Goal: Task Accomplishment & Management: Manage account settings

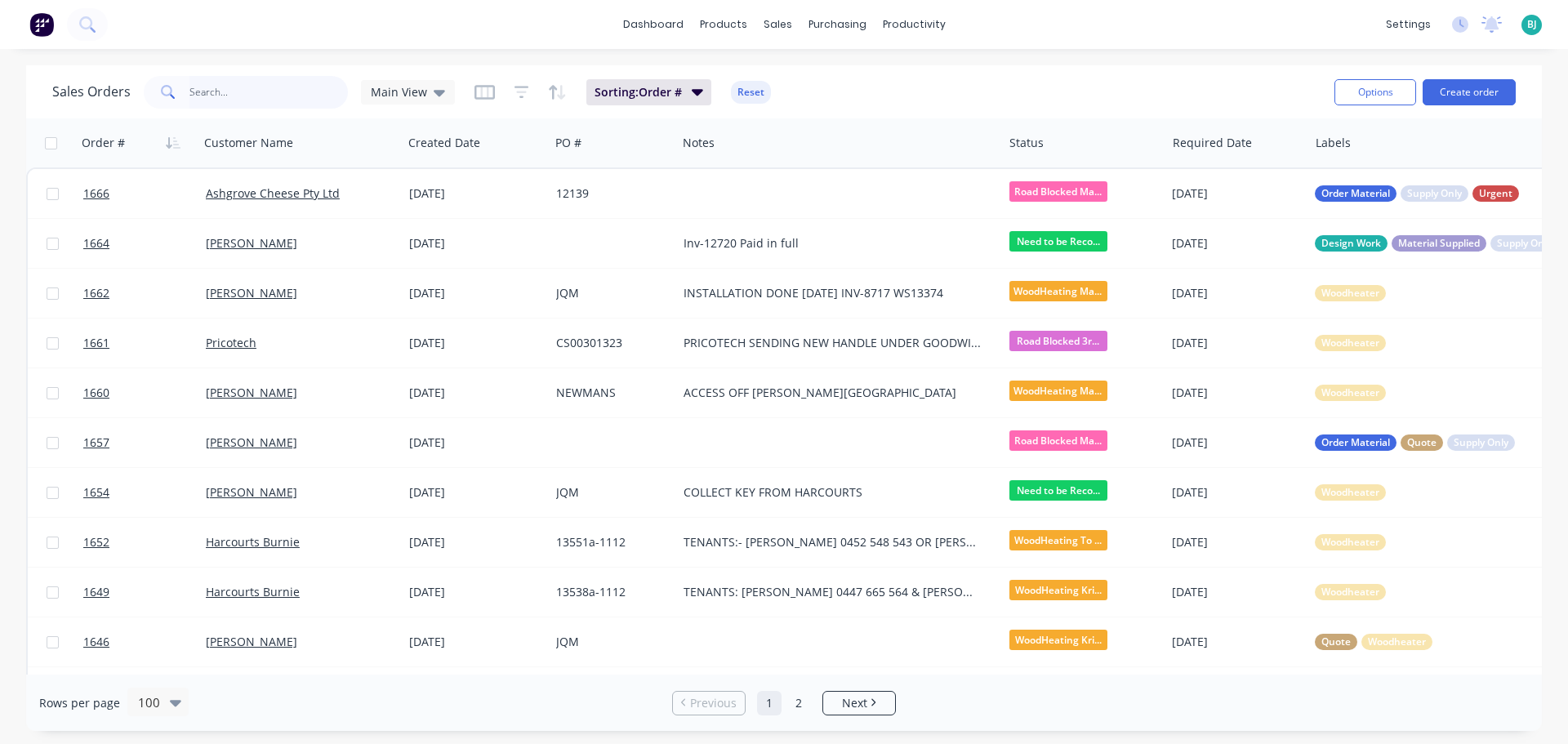
click at [249, 95] on input "text" at bounding box center [269, 92] width 159 height 32
type input "1584"
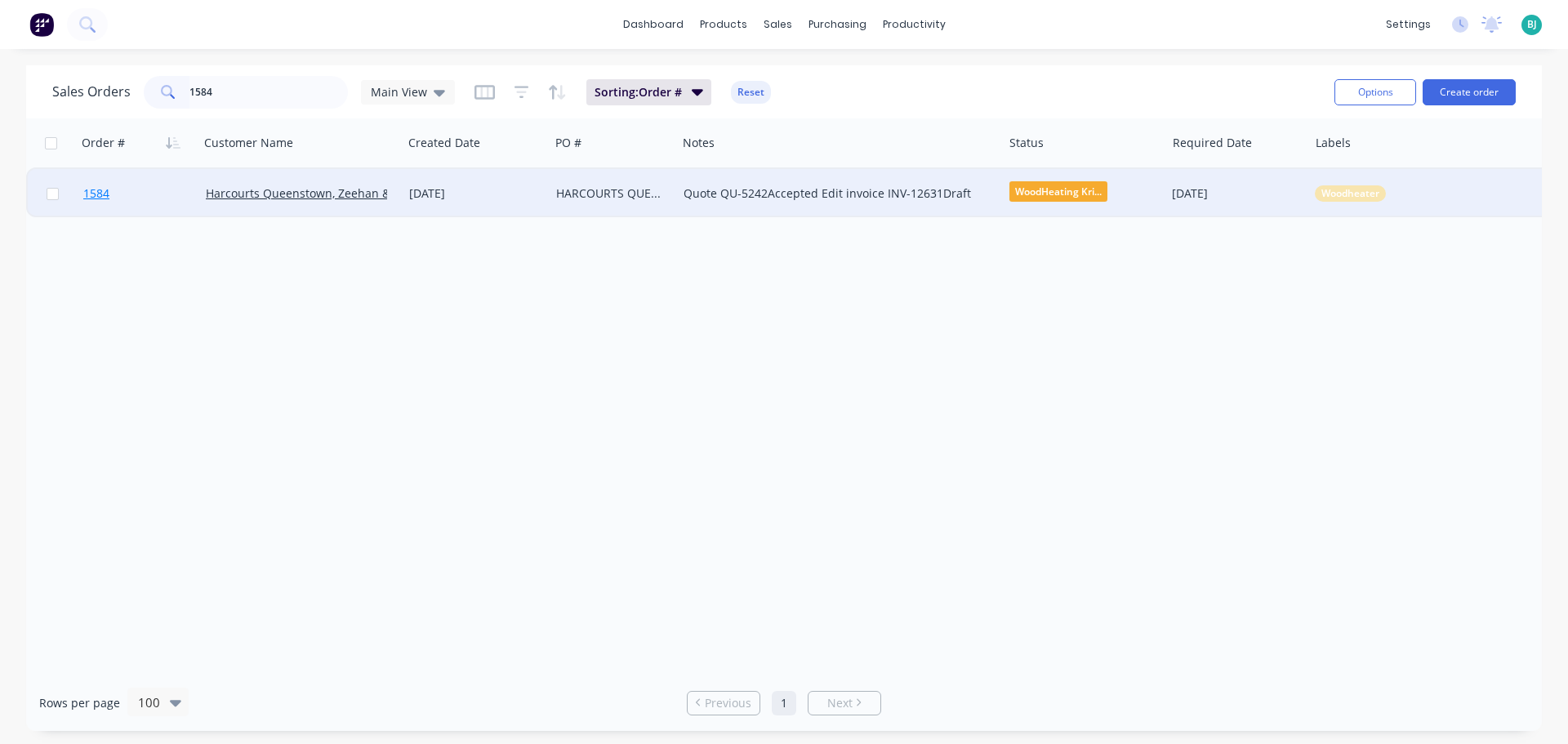
click at [175, 191] on link "1584" at bounding box center [144, 194] width 122 height 49
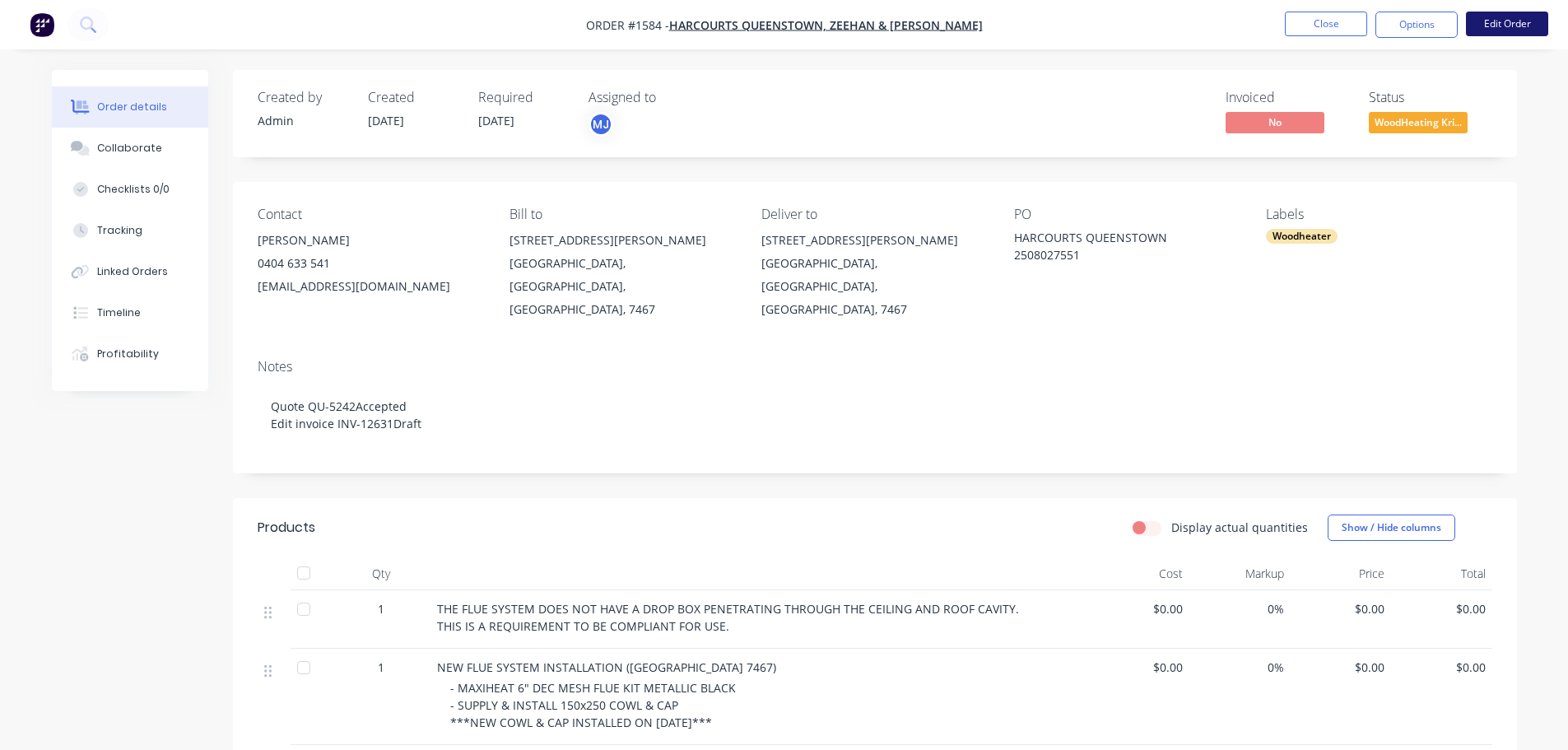
click at [1530, 27] on button "Edit Order" at bounding box center [1507, 24] width 82 height 25
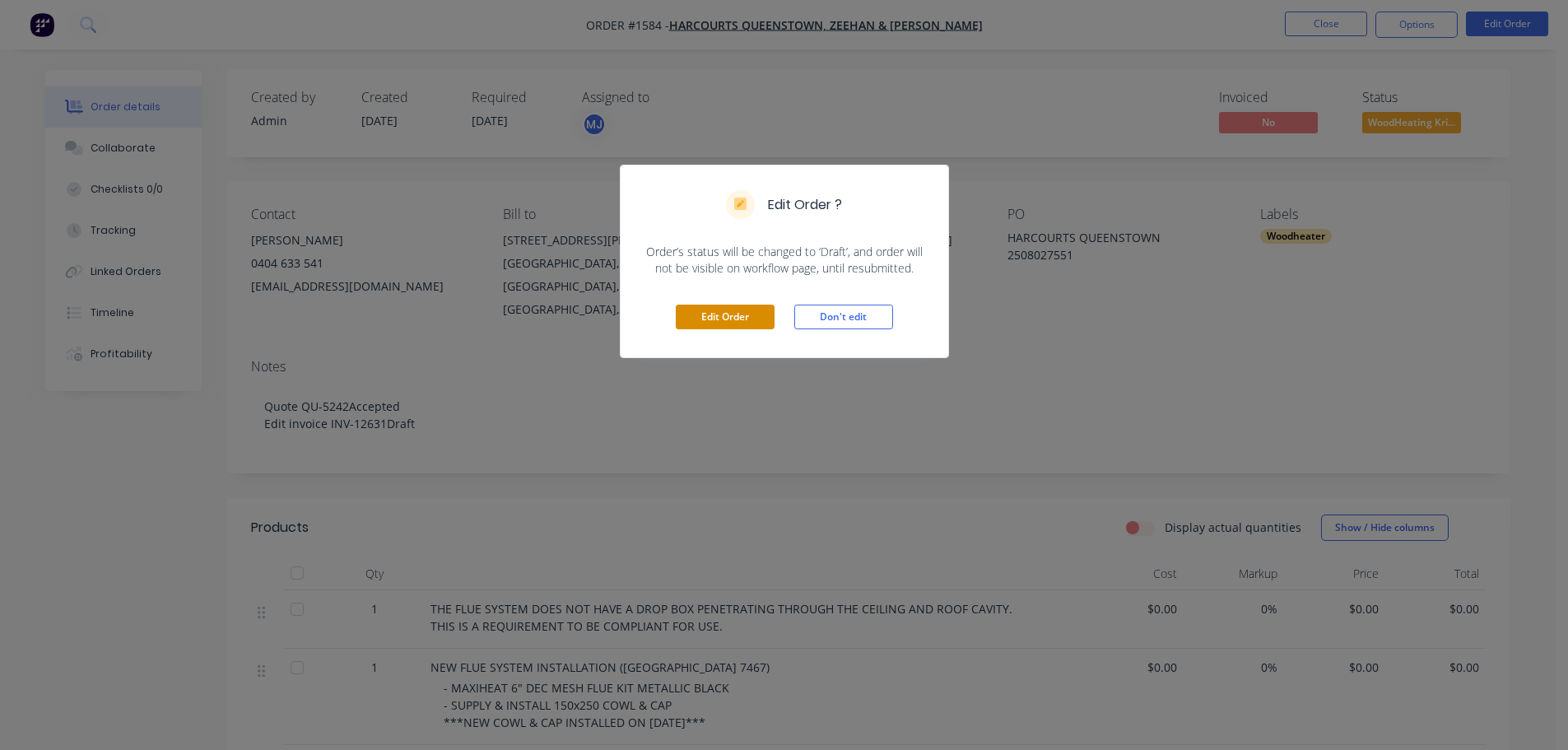
click at [742, 311] on button "Edit Order" at bounding box center [725, 318] width 98 height 25
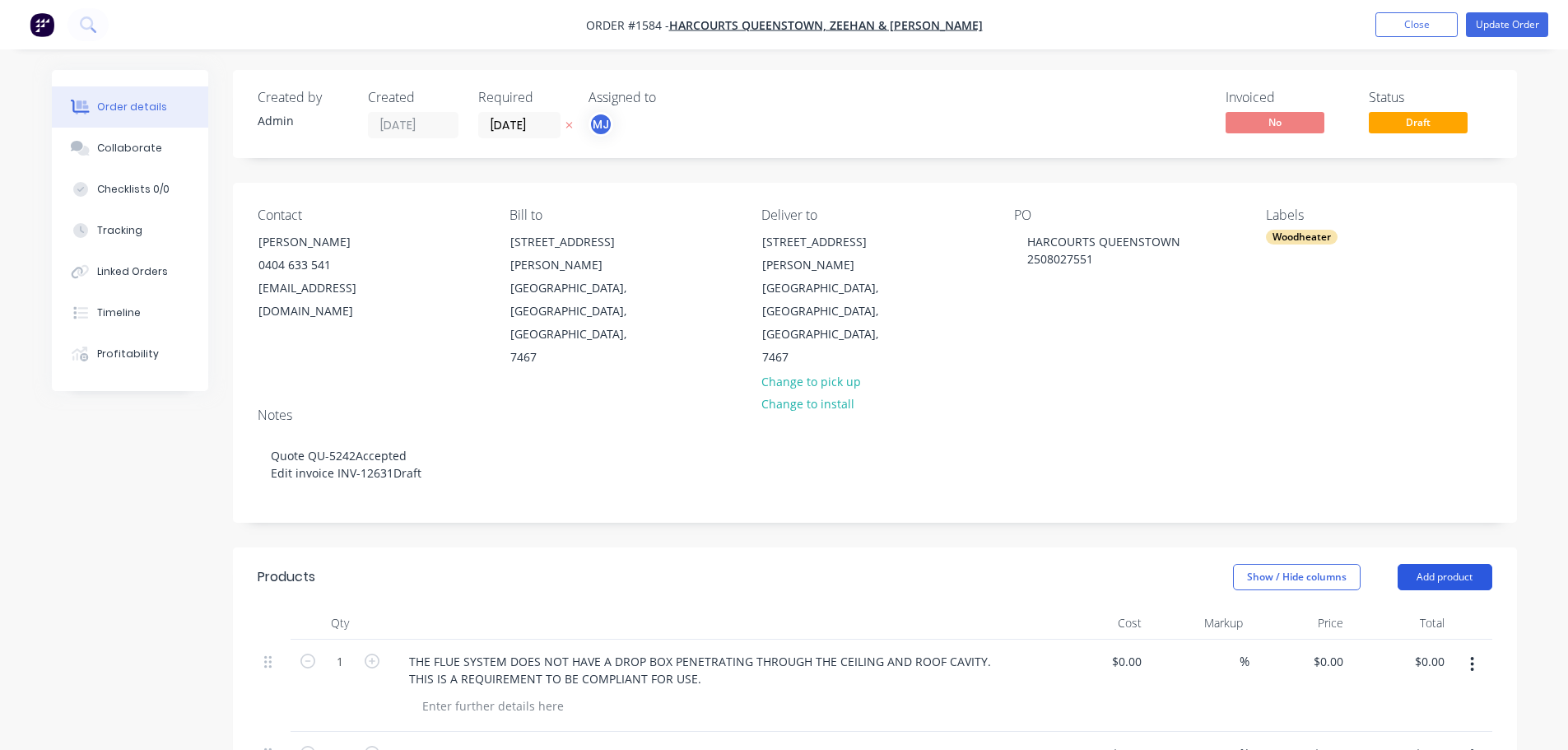
click at [1467, 564] on button "Add product" at bounding box center [1445, 578] width 95 height 27
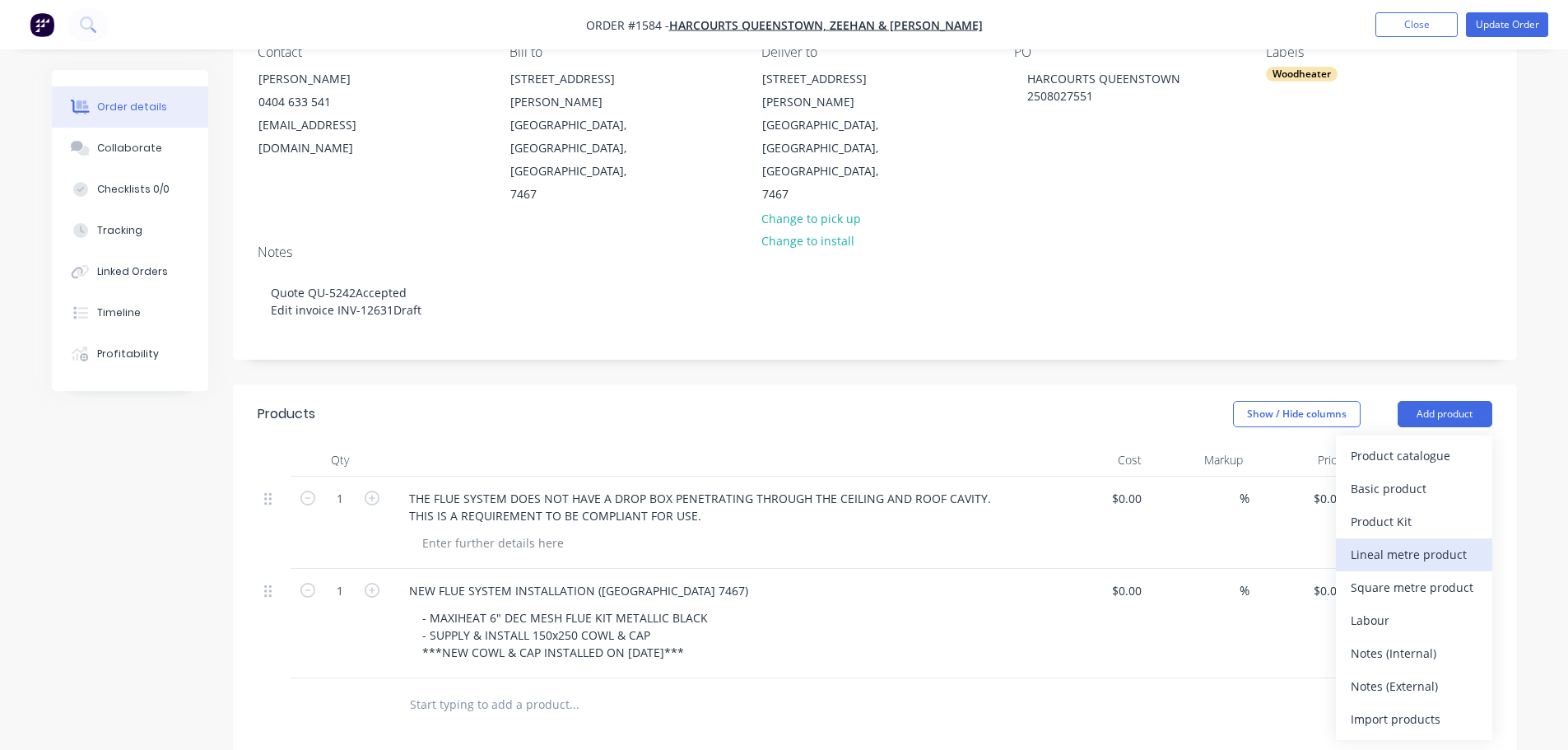
scroll to position [165, 0]
click at [1407, 607] on div "Labour" at bounding box center [1414, 619] width 127 height 24
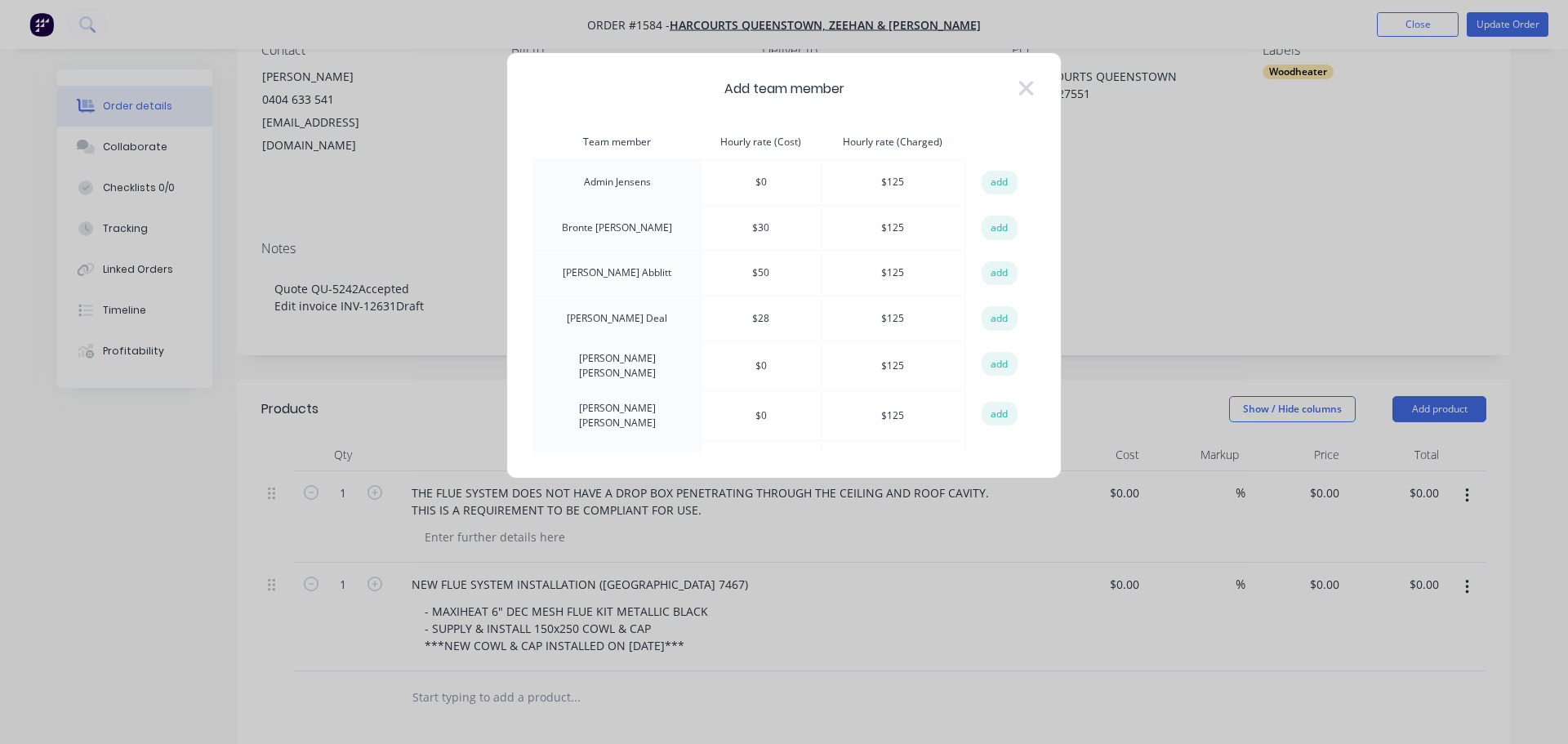
click at [989, 323] on button "add" at bounding box center [1000, 319] width 36 height 25
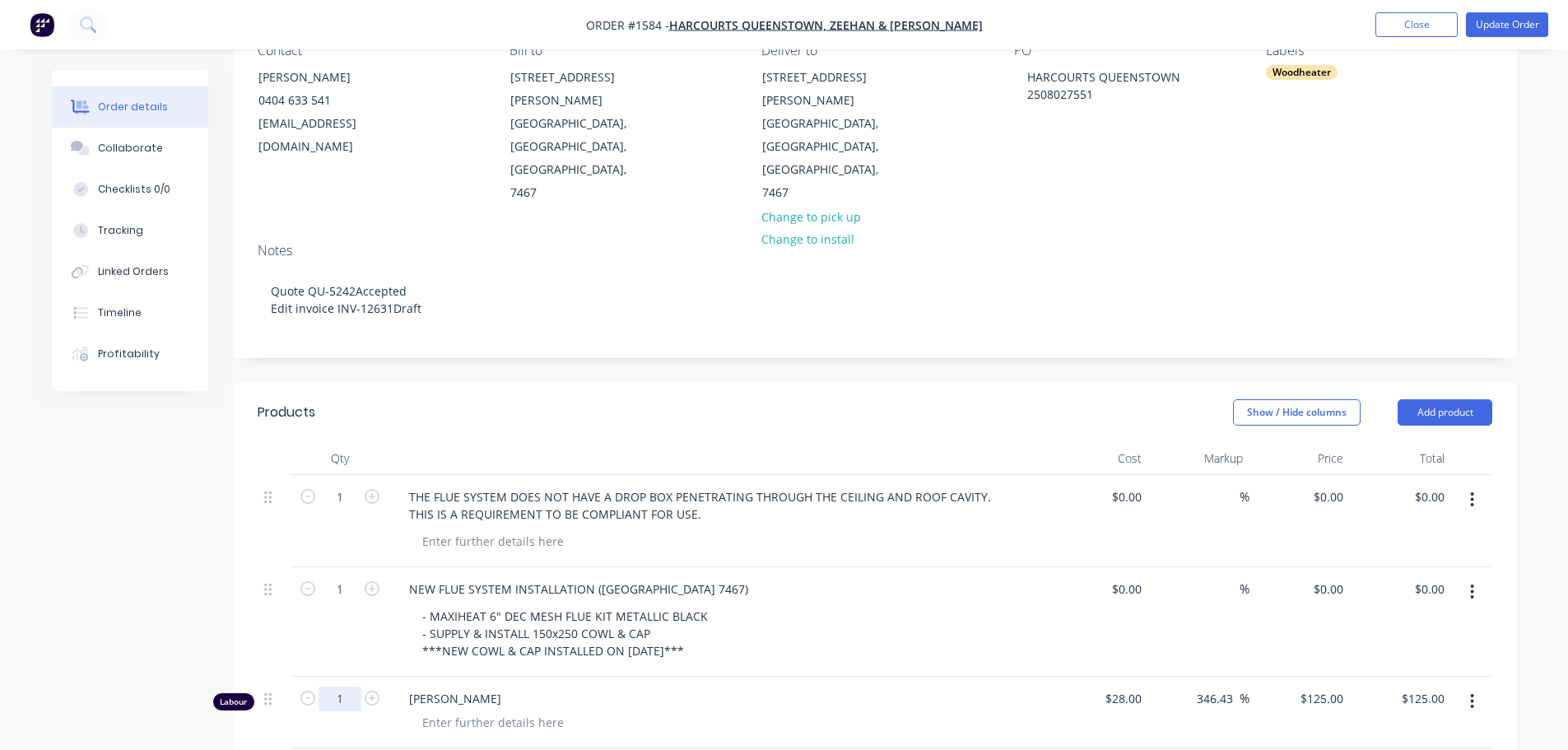
click at [353, 687] on input "1" at bounding box center [339, 699] width 43 height 25
type input "0.25"
type input "$31.25"
click at [474, 711] on div at bounding box center [493, 722] width 168 height 24
click at [489, 711] on div at bounding box center [493, 722] width 168 height 24
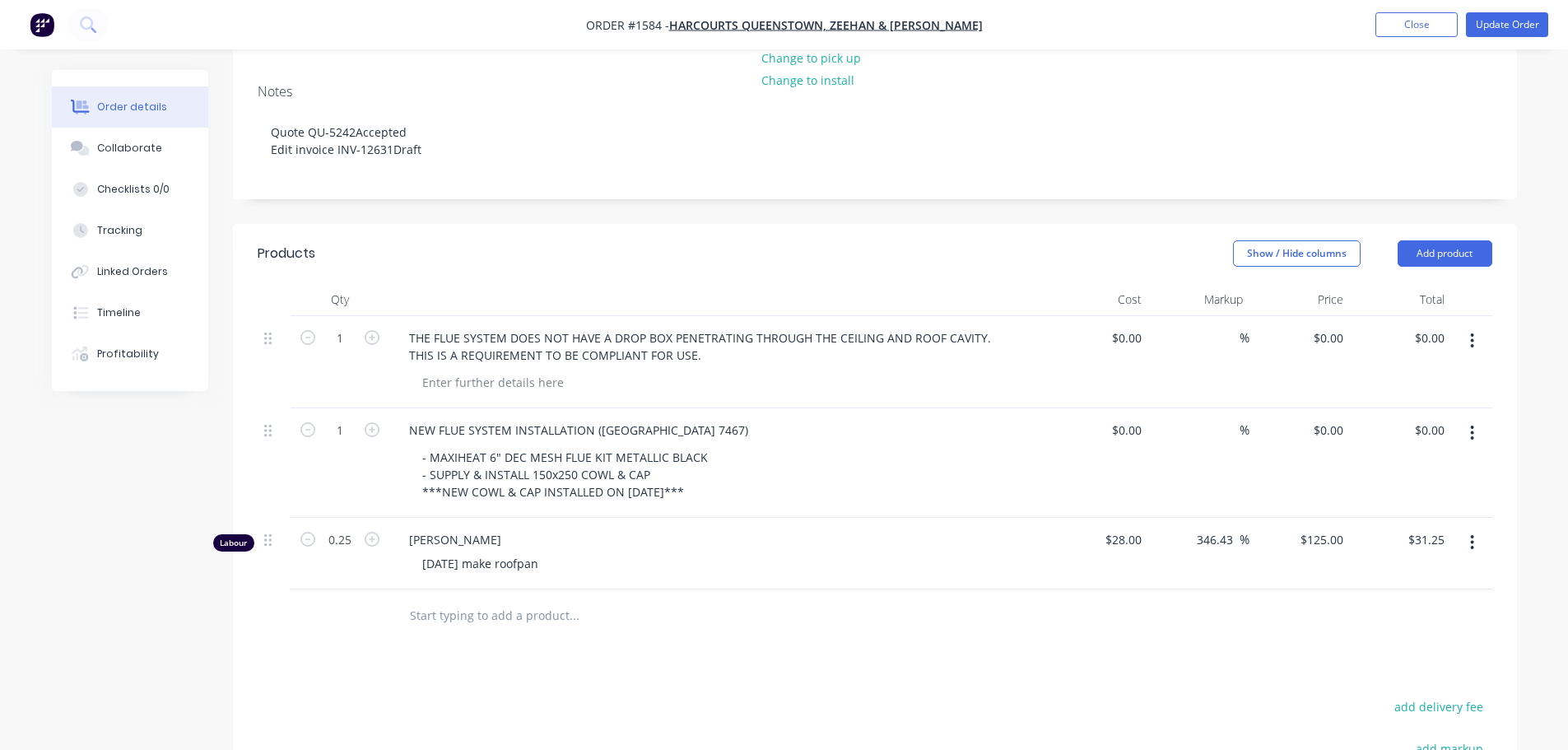
scroll to position [0, 0]
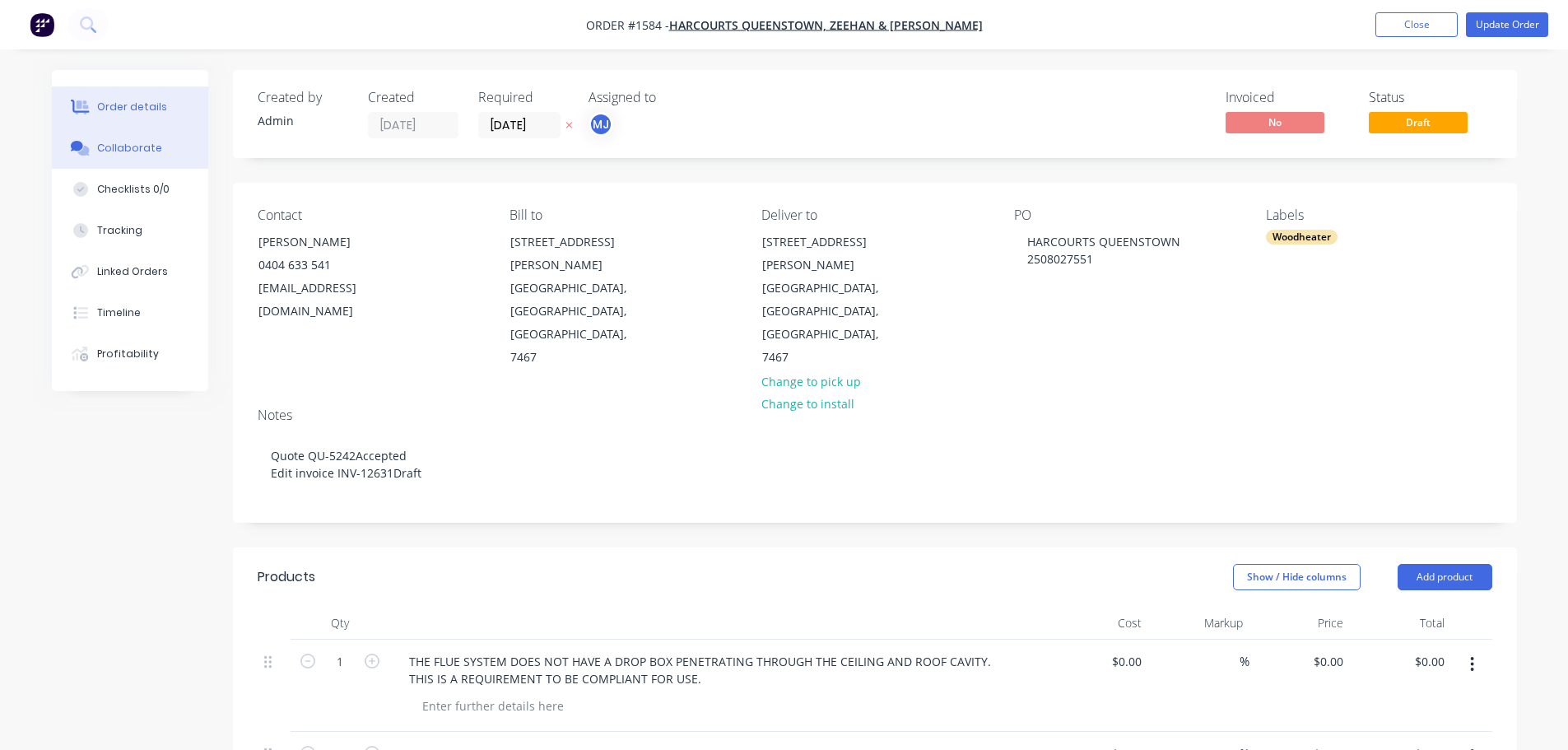
click at [149, 151] on div "Collaborate" at bounding box center [130, 147] width 65 height 14
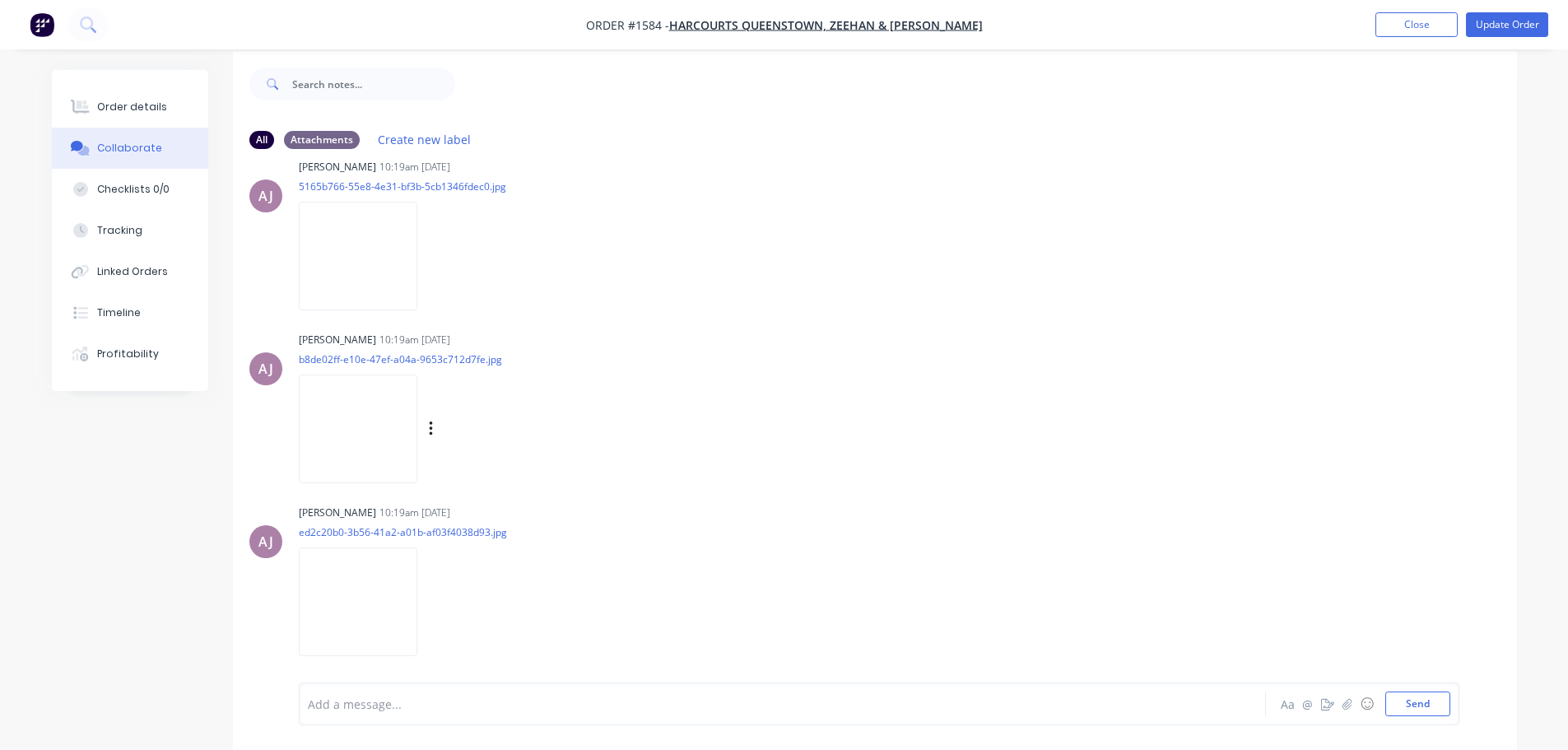
scroll to position [25, 0]
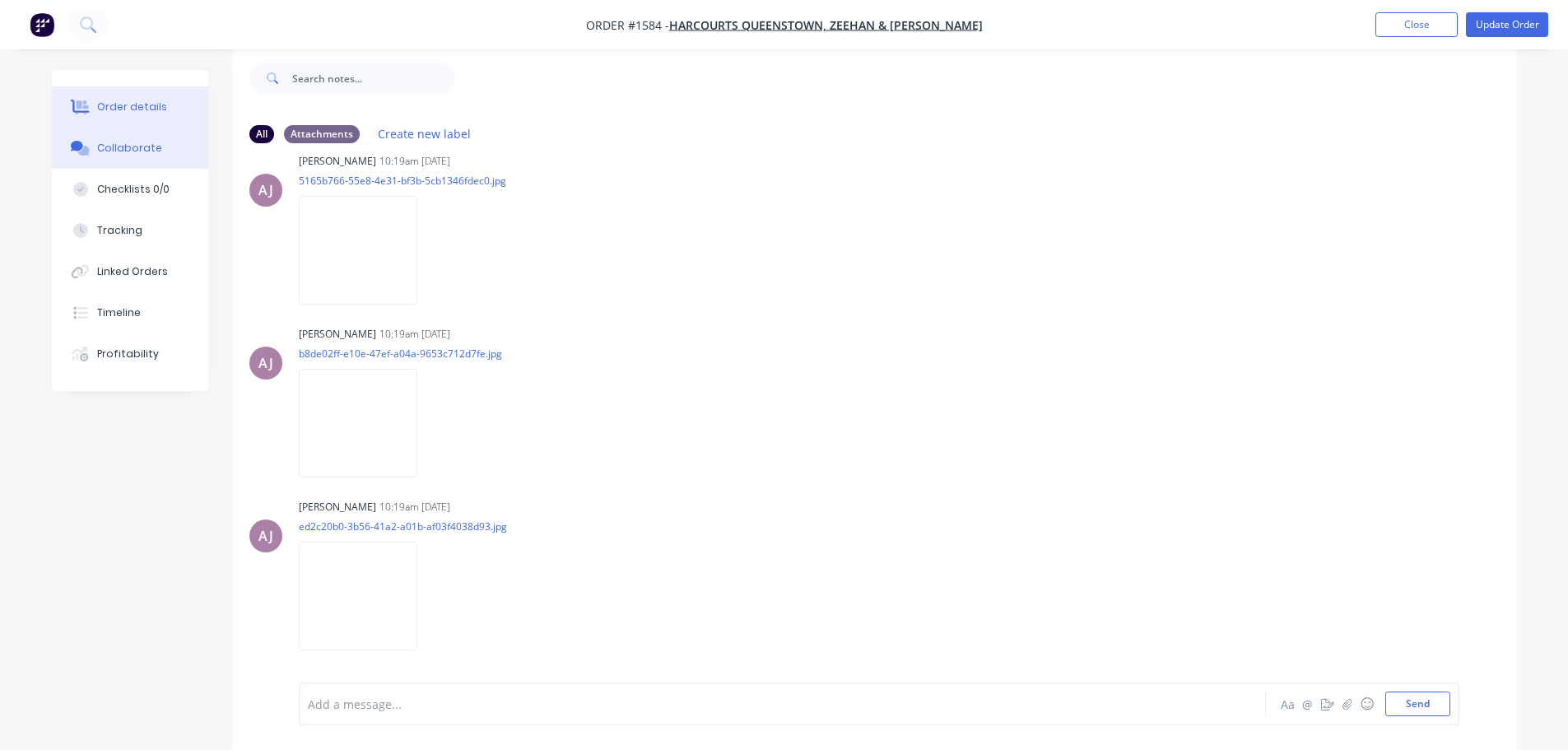
click at [118, 93] on button "Order details" at bounding box center [130, 106] width 157 height 41
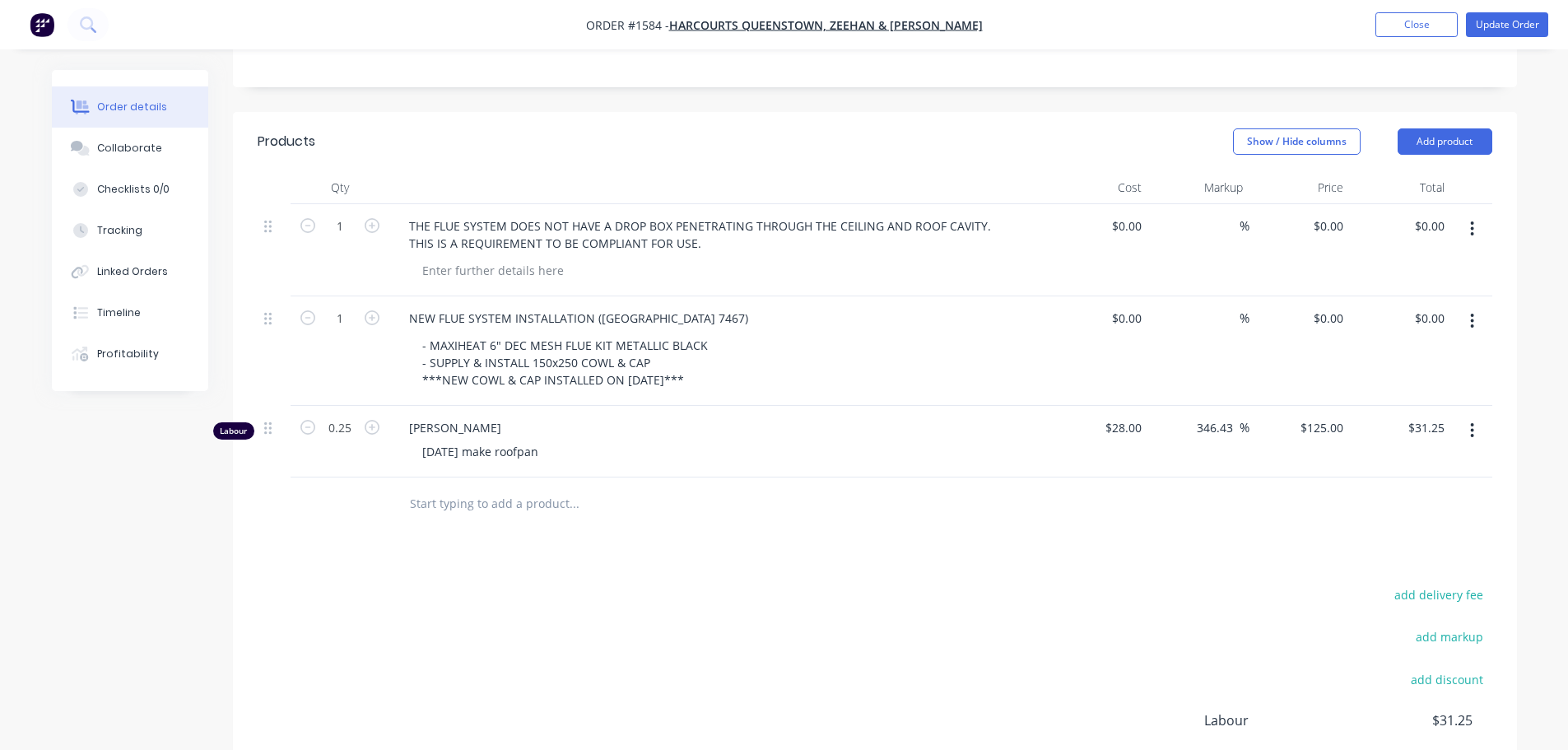
scroll to position [436, 0]
click at [352, 415] on input "0.25" at bounding box center [339, 428] width 43 height 25
type input "0.375"
type input "$46.88"
click at [473, 584] on div "add delivery fee add markup add discount Labour $31.25 Sub total $31.25 Margin …" at bounding box center [874, 742] width 1234 height 318
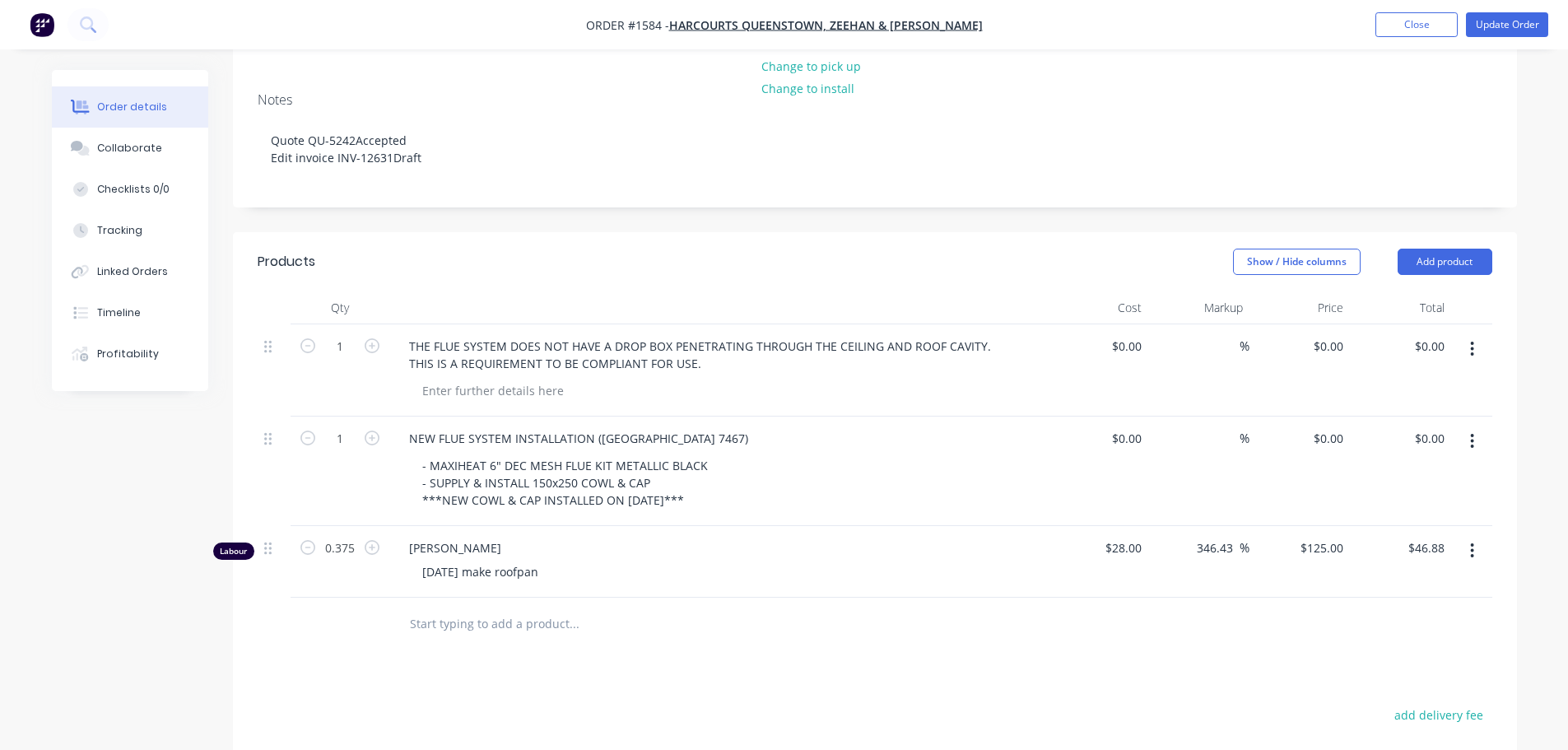
scroll to position [107, 0]
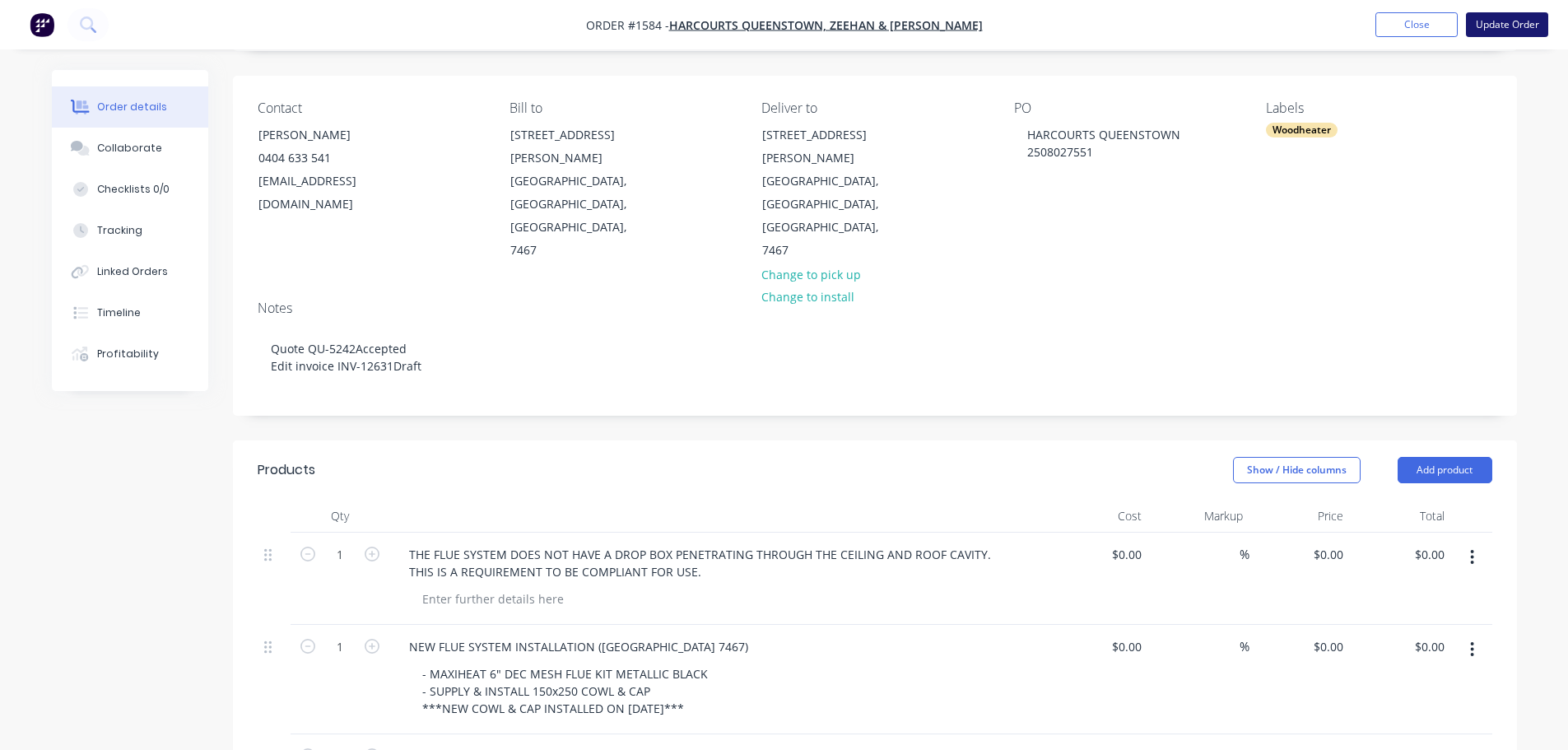
click at [1536, 15] on button "Update Order" at bounding box center [1507, 25] width 82 height 25
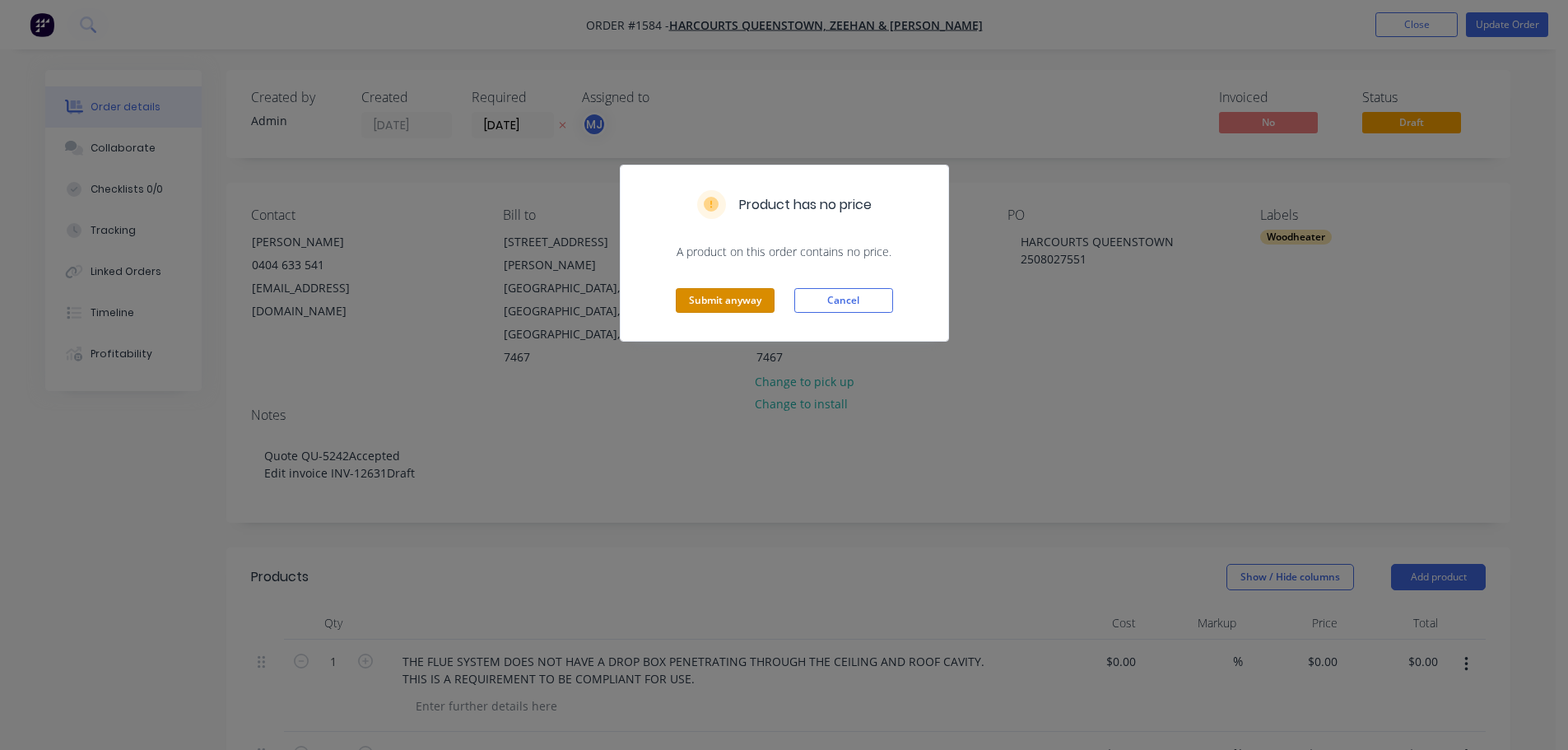
drag, startPoint x: 739, startPoint y: 307, endPoint x: 903, endPoint y: 218, distance: 186.6
click at [739, 306] on button "Submit anyway" at bounding box center [725, 300] width 98 height 25
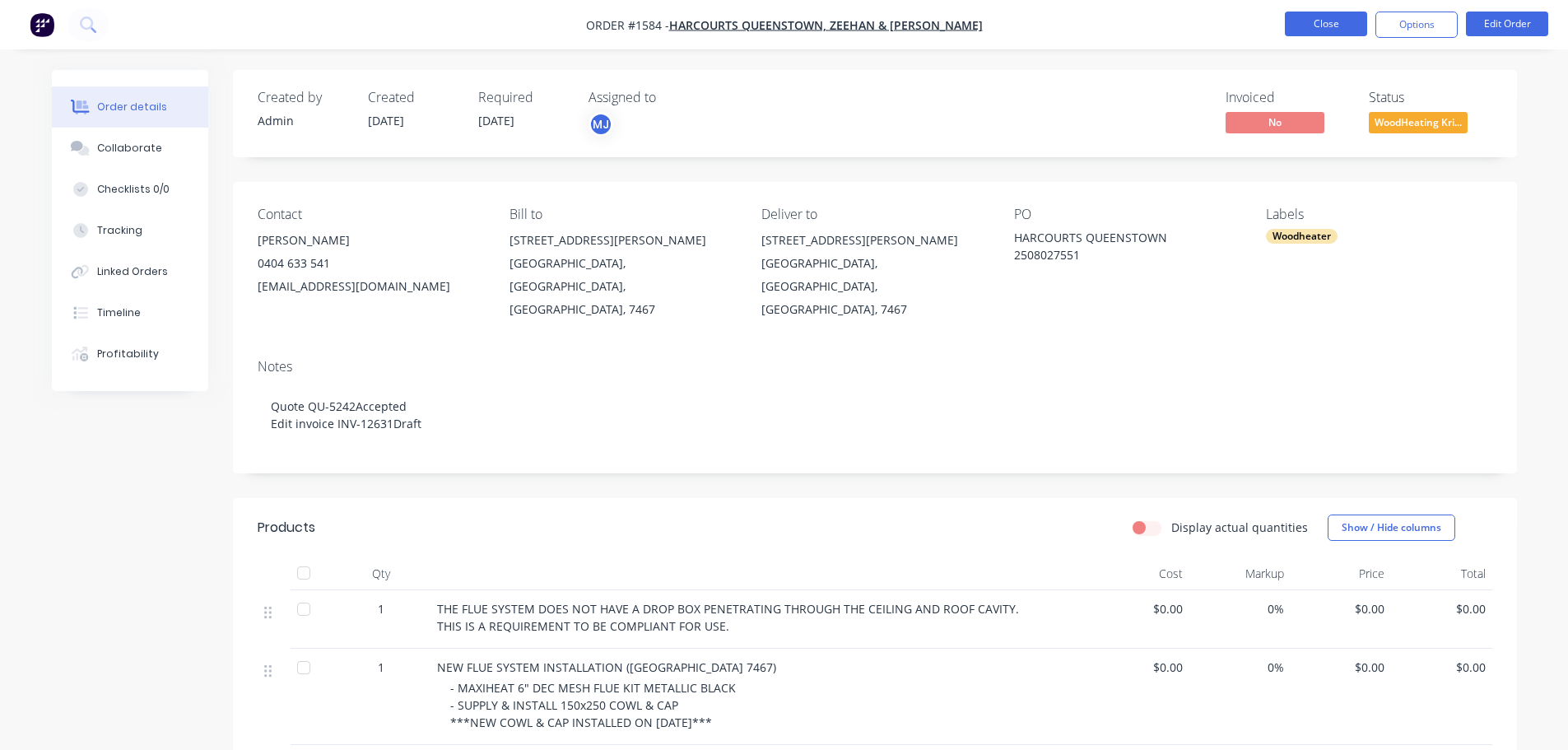
click at [1317, 27] on button "Close" at bounding box center [1326, 24] width 82 height 25
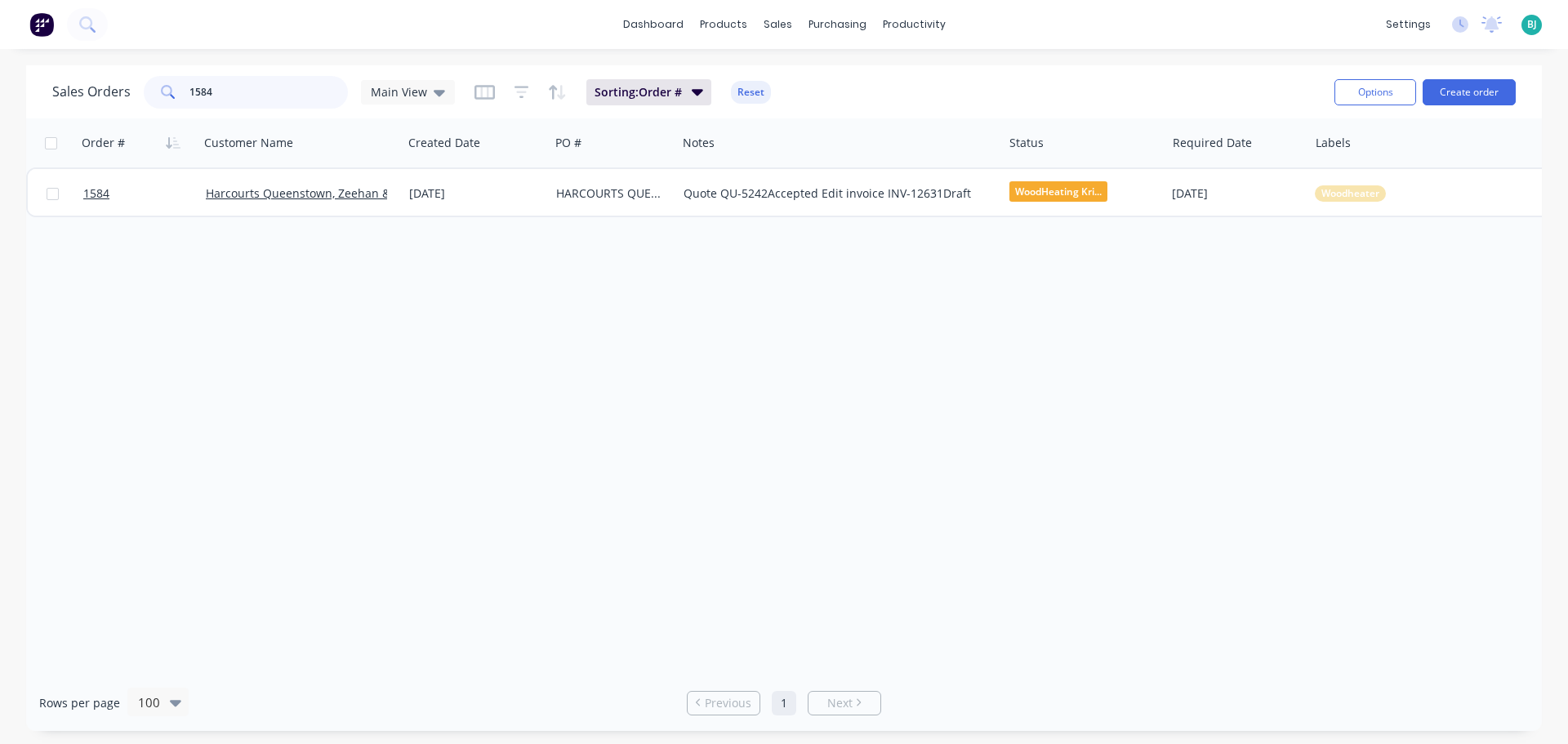
drag, startPoint x: 249, startPoint y: 91, endPoint x: 115, endPoint y: 93, distance: 134.0
click at [115, 93] on div "Sales Orders 1584 Main View" at bounding box center [253, 92] width 402 height 32
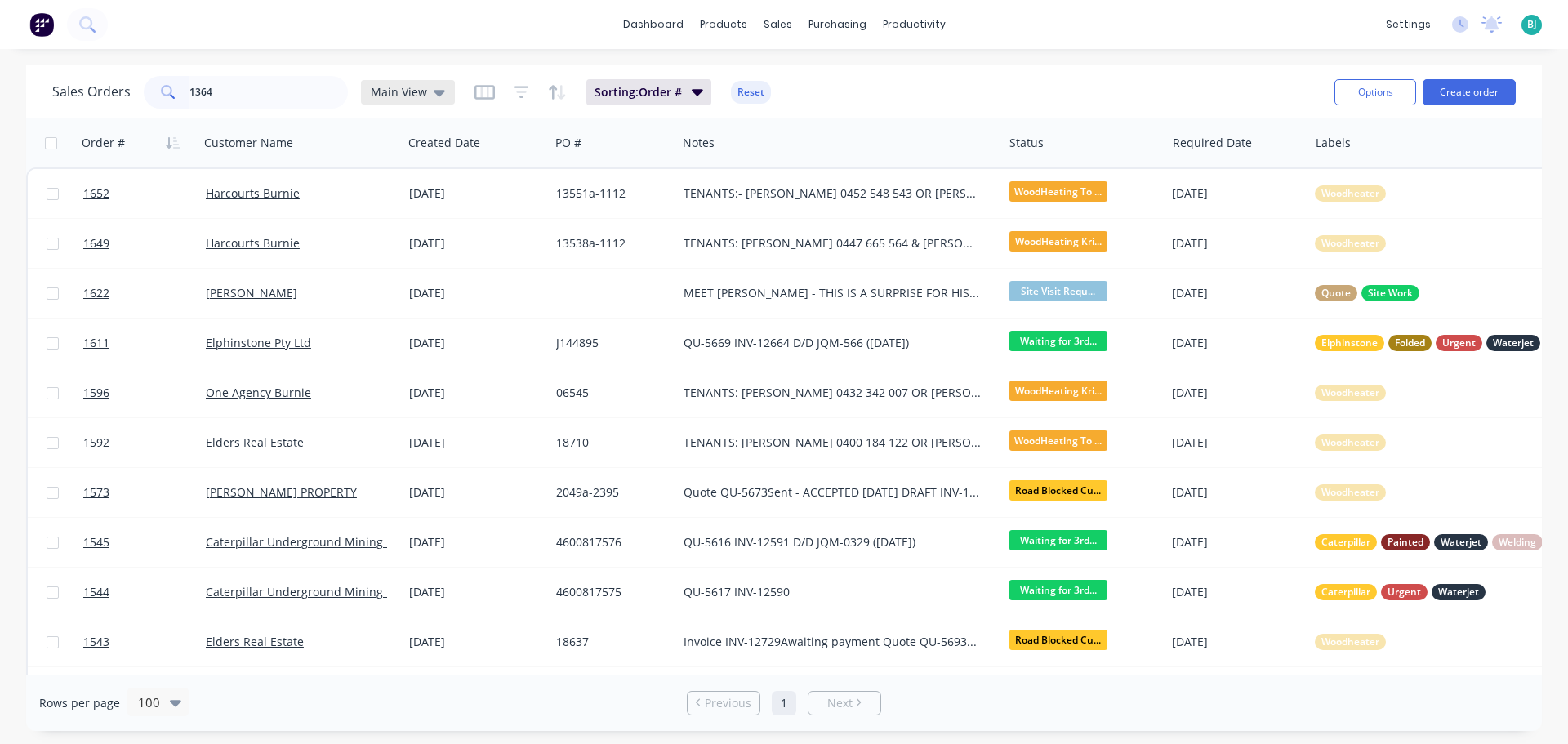
click at [421, 98] on span "Main View" at bounding box center [398, 92] width 56 height 17
click at [399, 298] on button "Archived" at bounding box center [459, 297] width 186 height 19
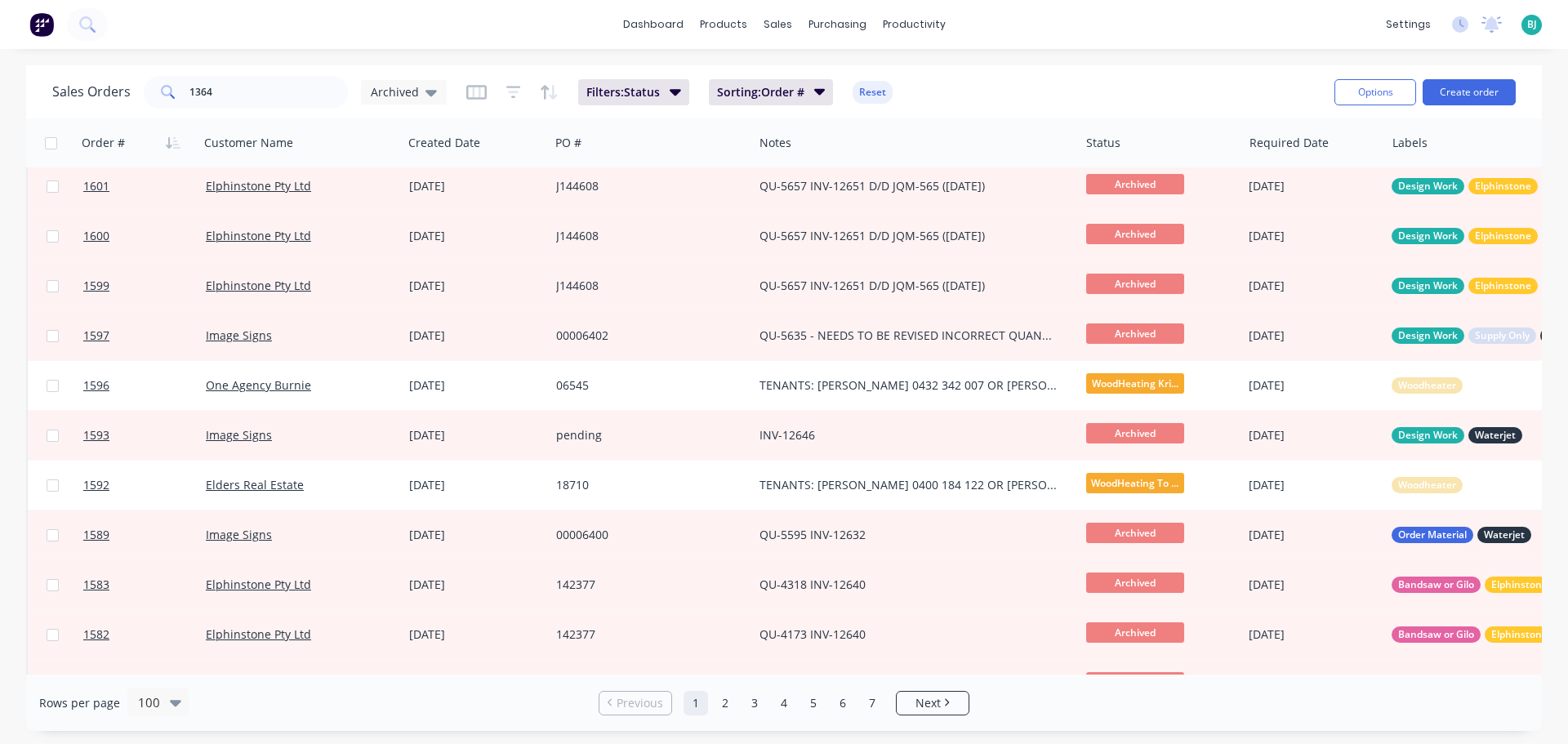
scroll to position [1144, 0]
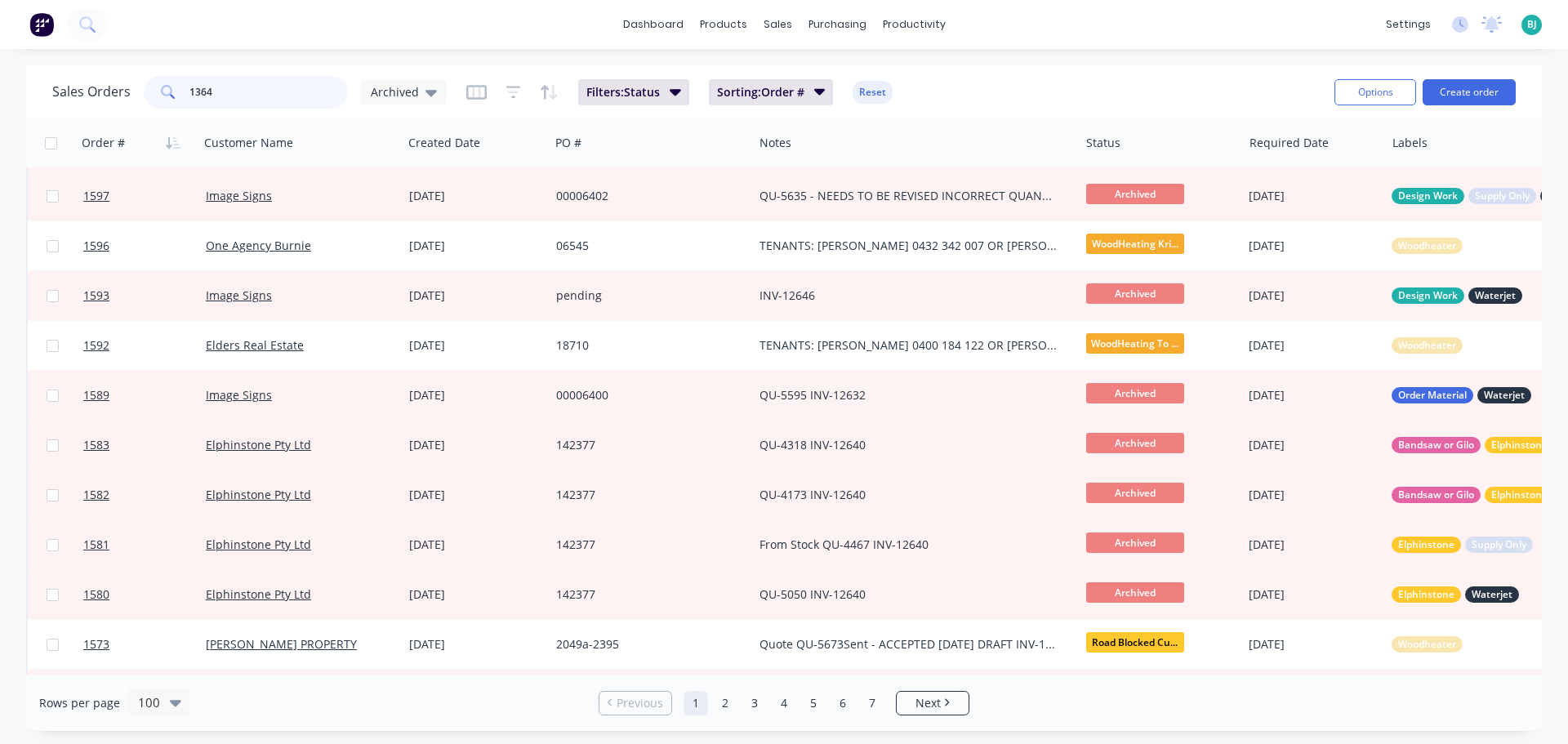
drag, startPoint x: 254, startPoint y: 91, endPoint x: 169, endPoint y: 90, distance: 85.0
click at [169, 90] on div "1364" at bounding box center [246, 92] width 204 height 32
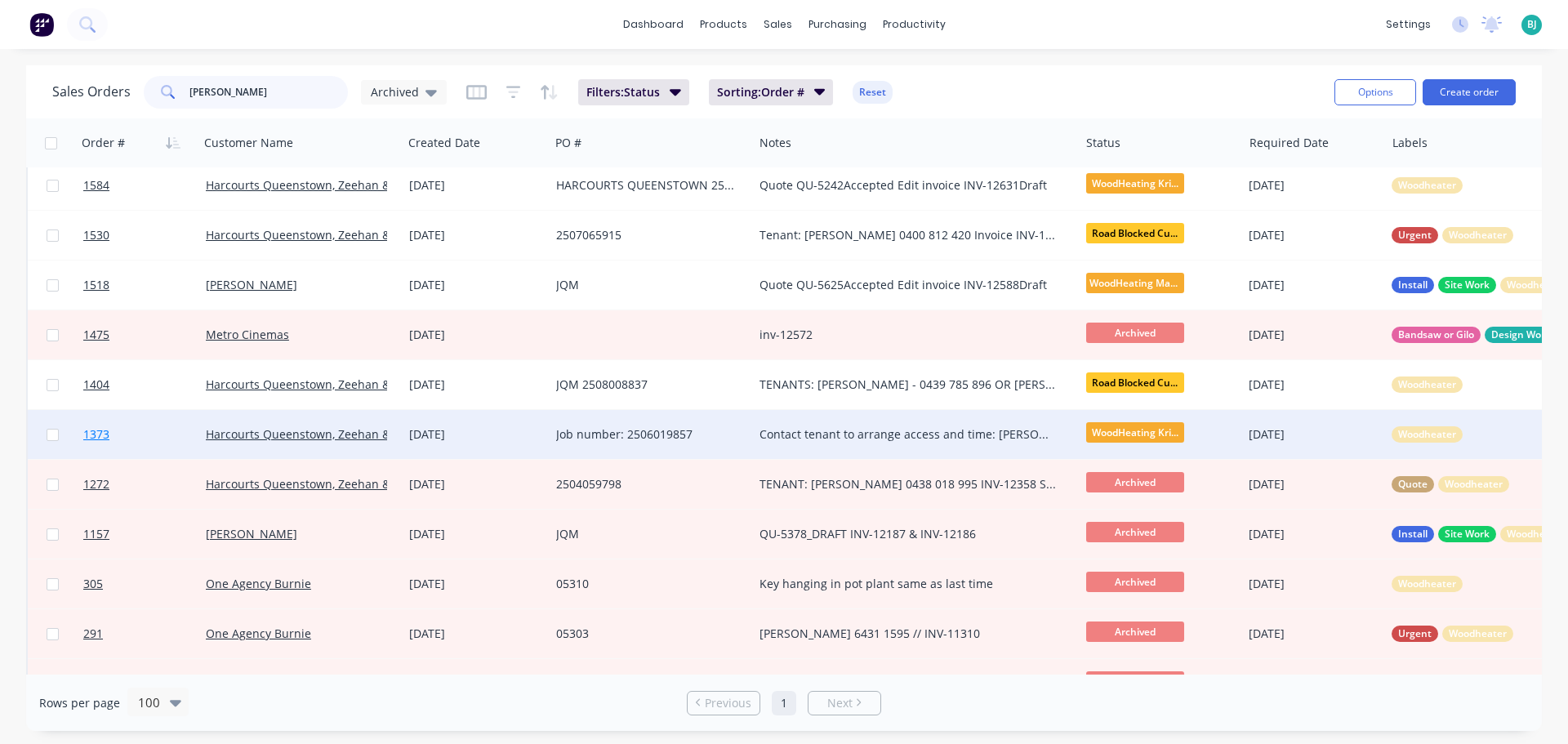
scroll to position [0, 0]
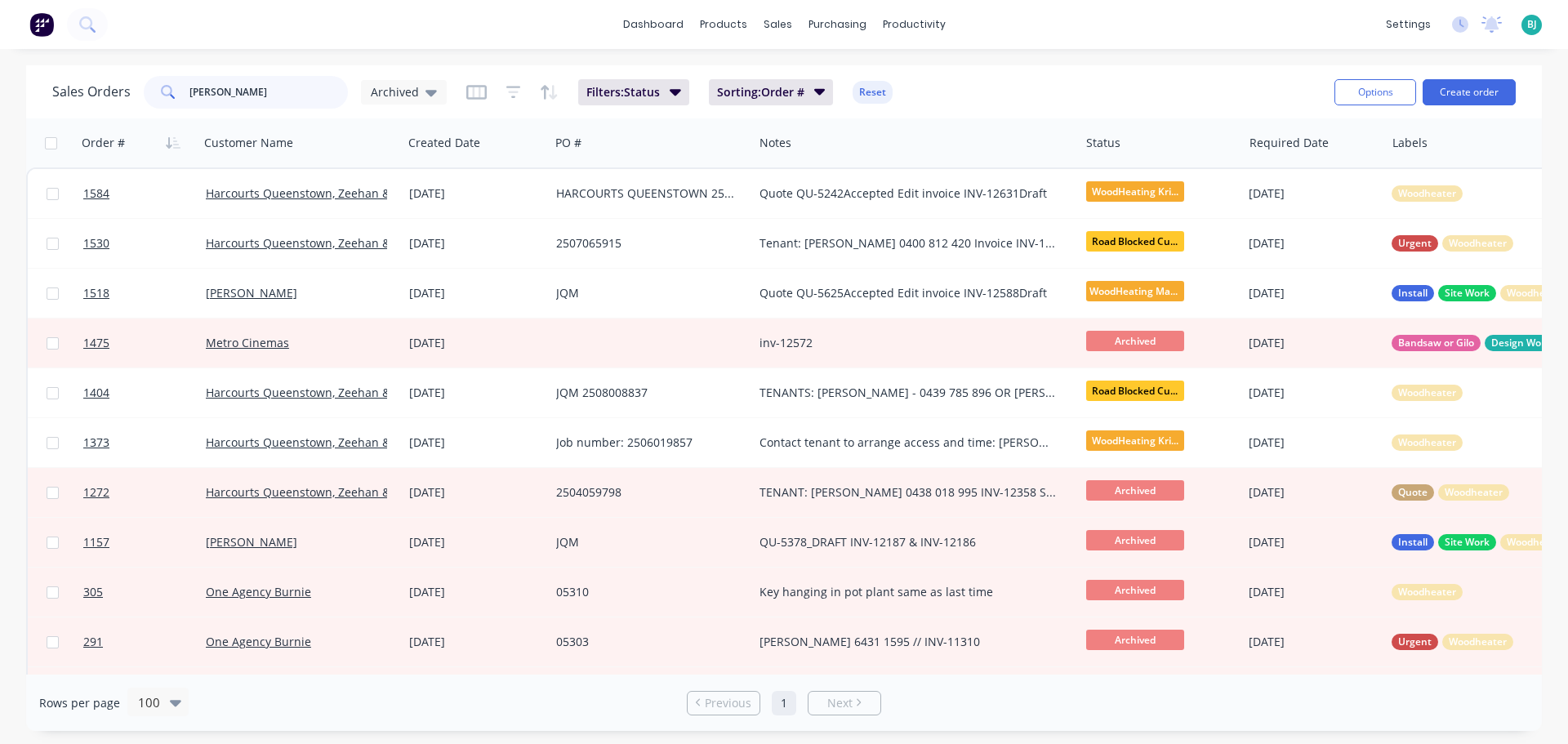
drag, startPoint x: 229, startPoint y: 87, endPoint x: 162, endPoint y: 85, distance: 67.0
click at [162, 85] on div "[PERSON_NAME]" at bounding box center [246, 92] width 204 height 32
type input "1394"
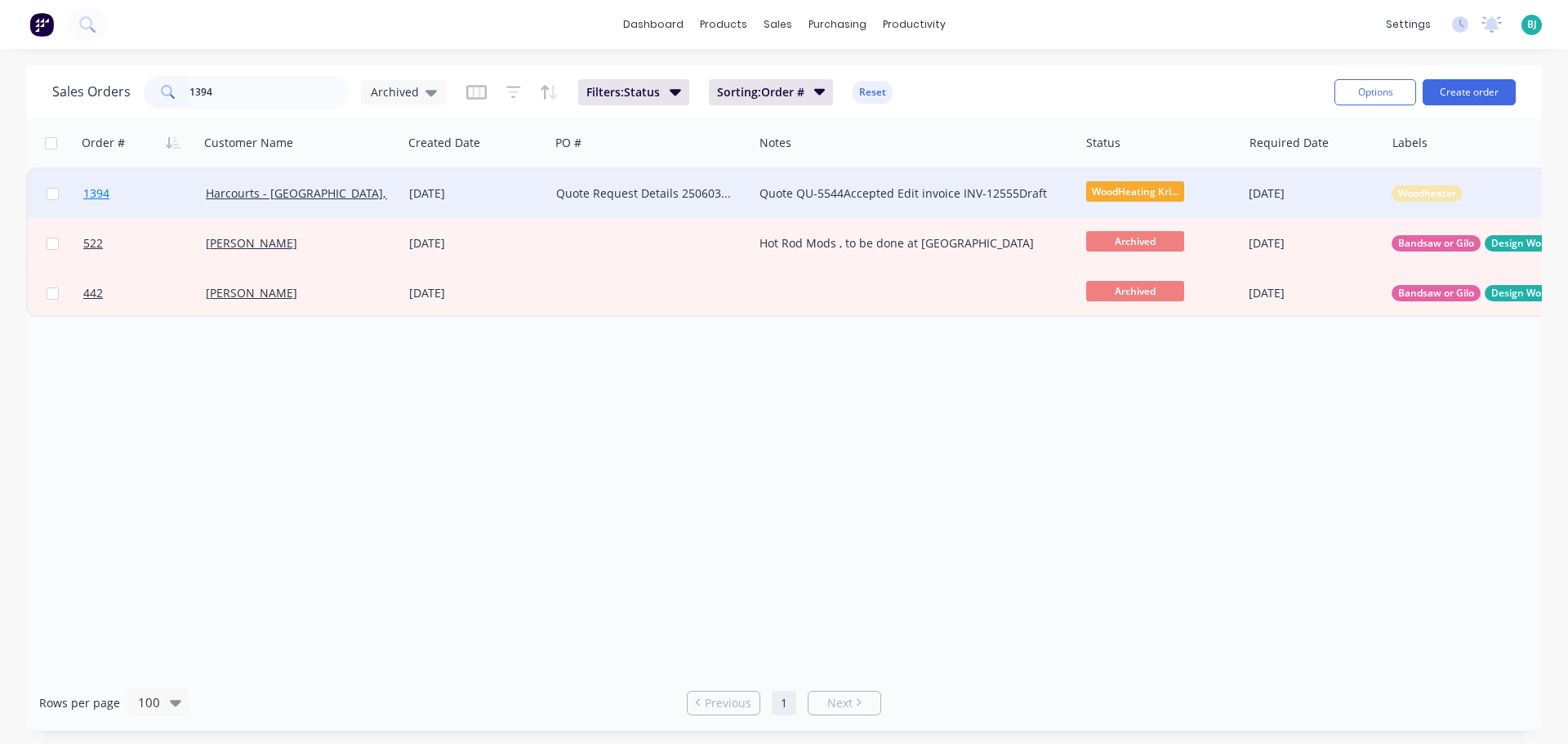
click at [174, 201] on link "1394" at bounding box center [144, 194] width 122 height 49
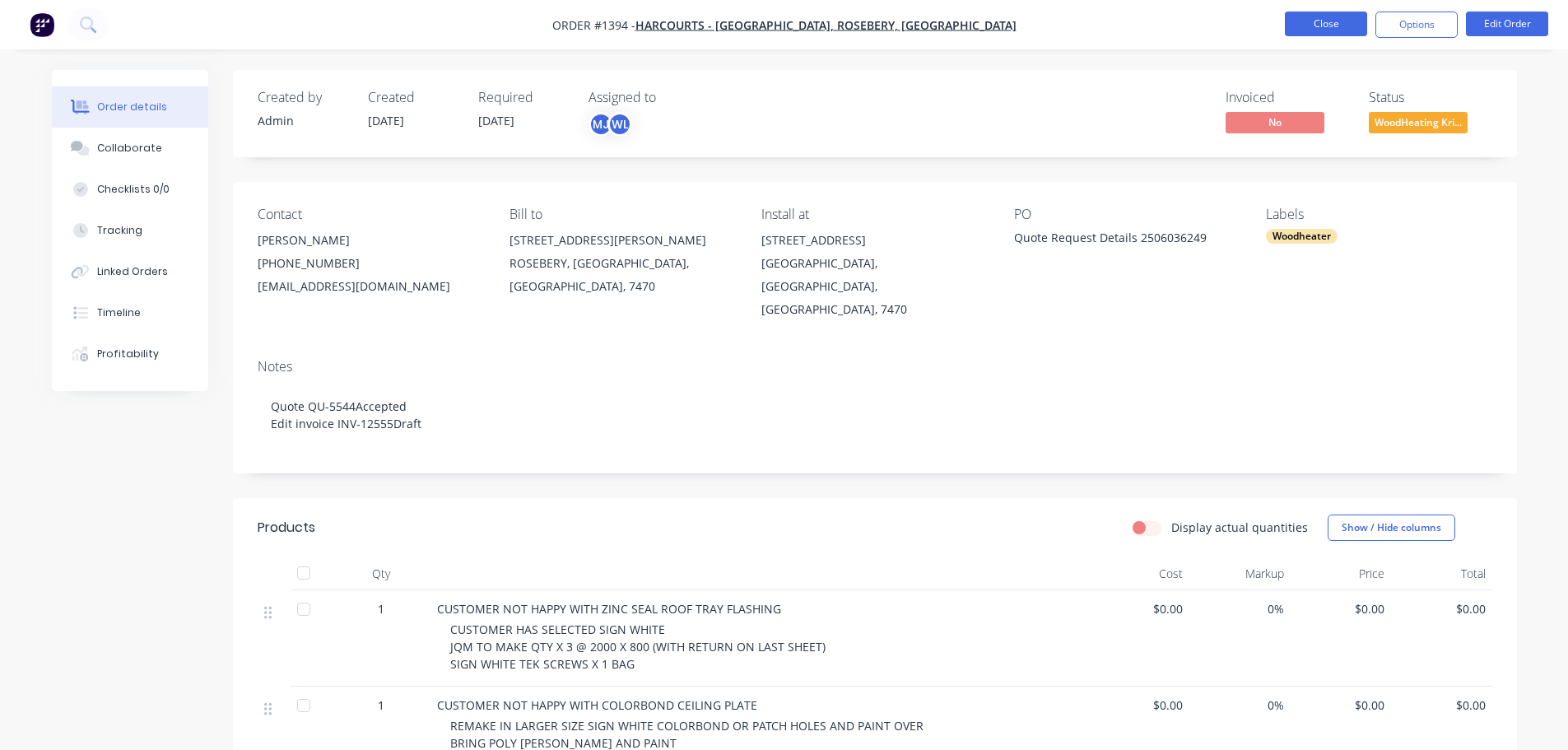
click at [1317, 18] on button "Close" at bounding box center [1326, 24] width 82 height 25
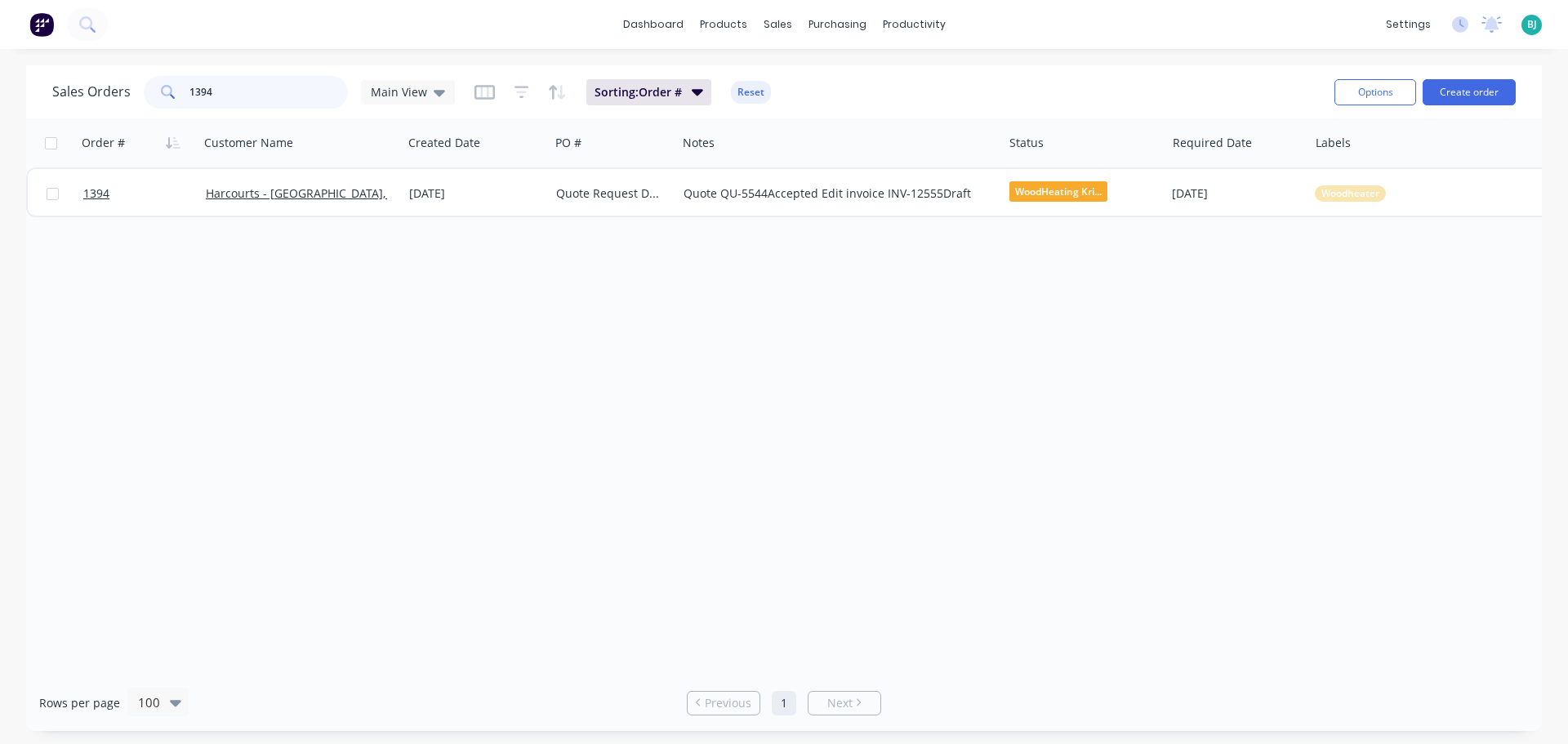
drag, startPoint x: 249, startPoint y: 87, endPoint x: 150, endPoint y: 82, distance: 99.1
click at [150, 82] on div "1394" at bounding box center [246, 92] width 204 height 32
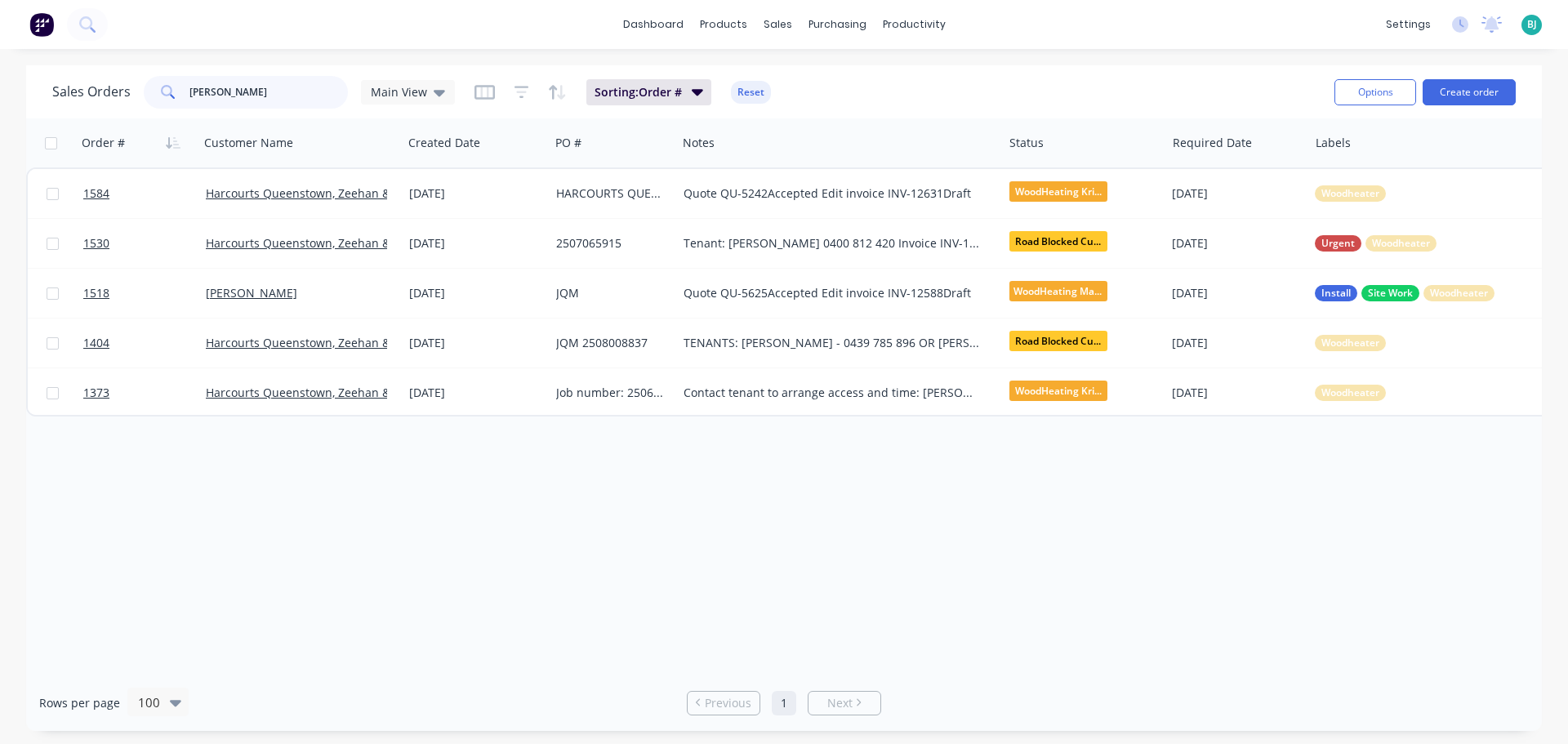
type input "[PERSON_NAME]"
drag, startPoint x: 256, startPoint y: 89, endPoint x: 154, endPoint y: 85, distance: 102.1
click at [154, 85] on div "[PERSON_NAME]" at bounding box center [246, 92] width 204 height 32
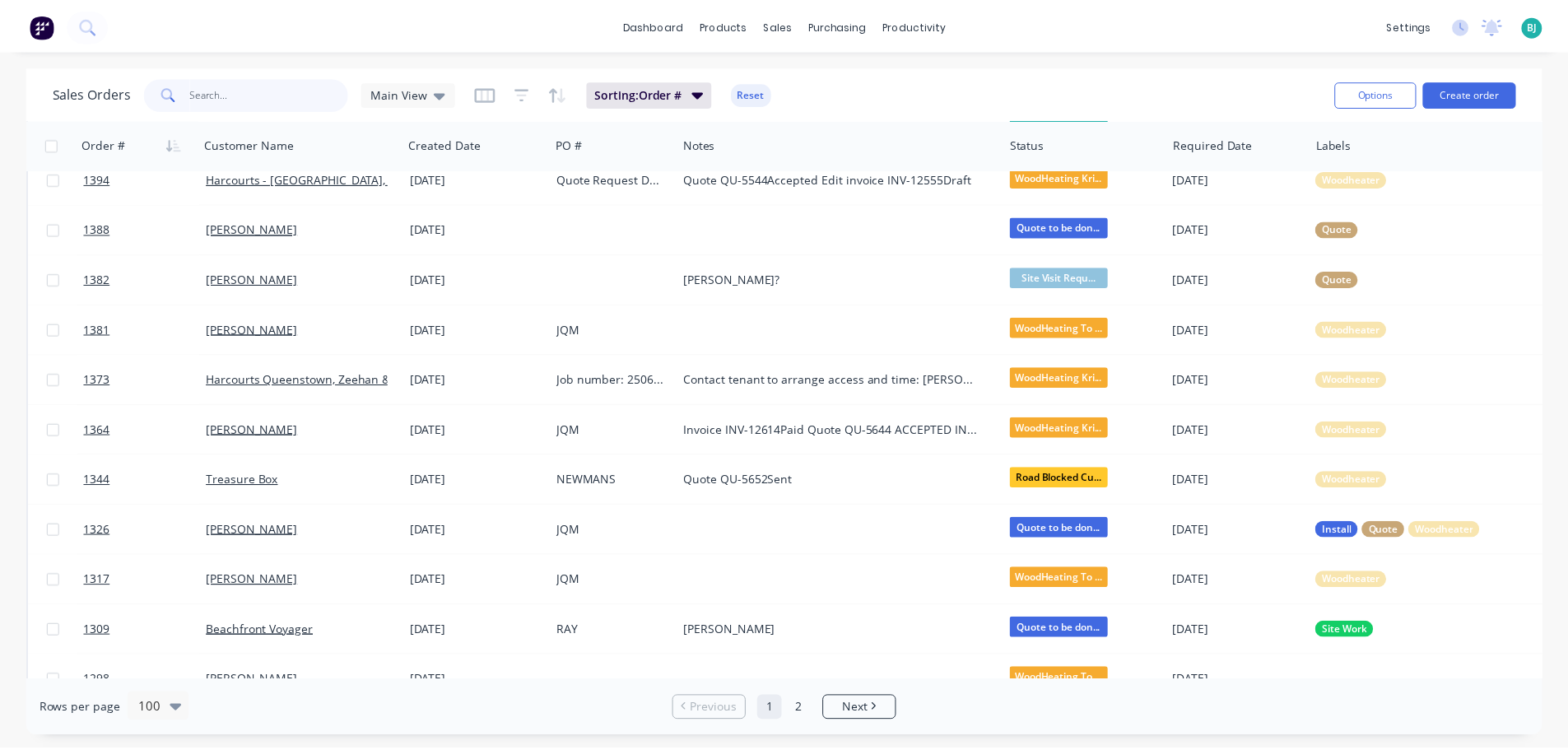
scroll to position [3624, 0]
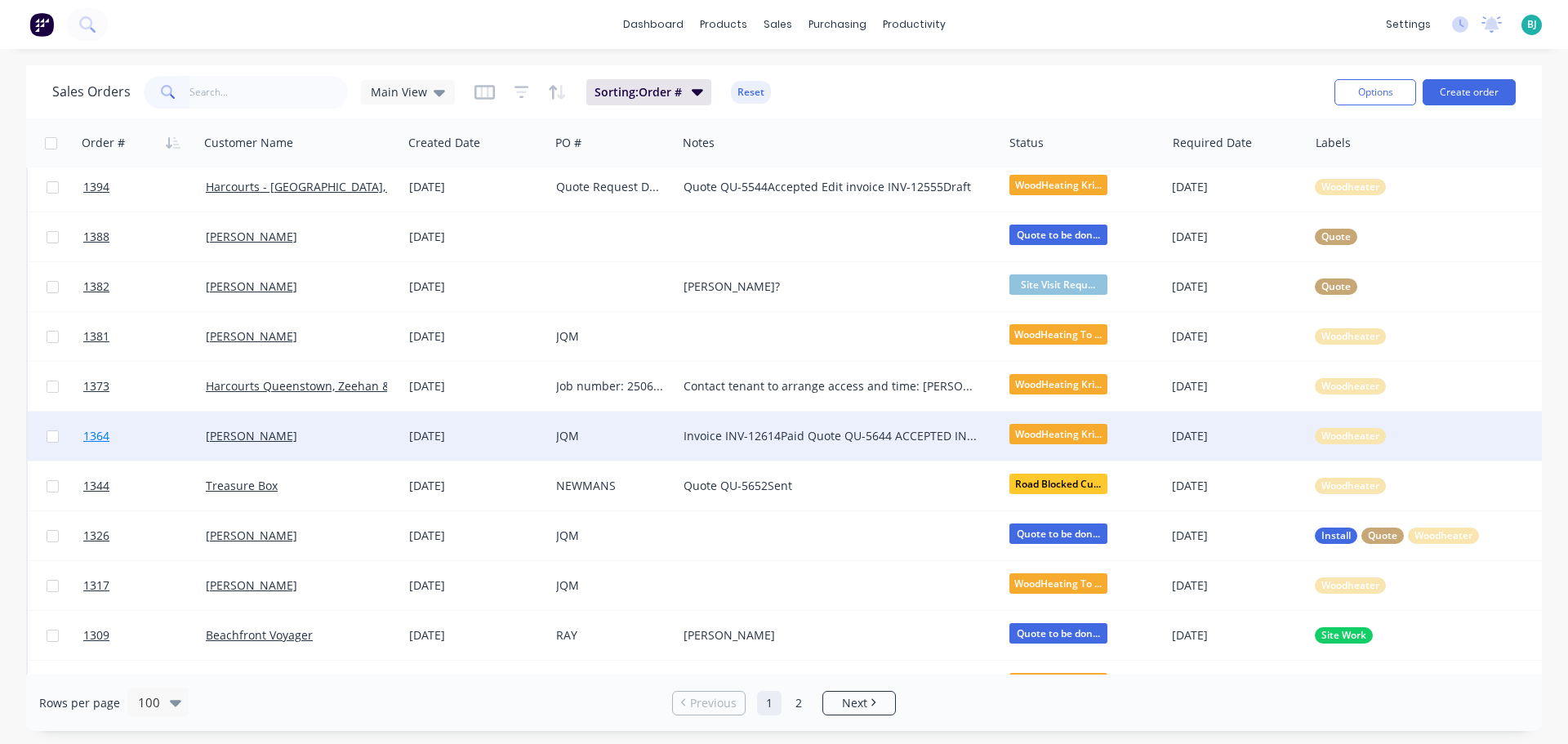
click at [156, 439] on link "1364" at bounding box center [144, 437] width 122 height 49
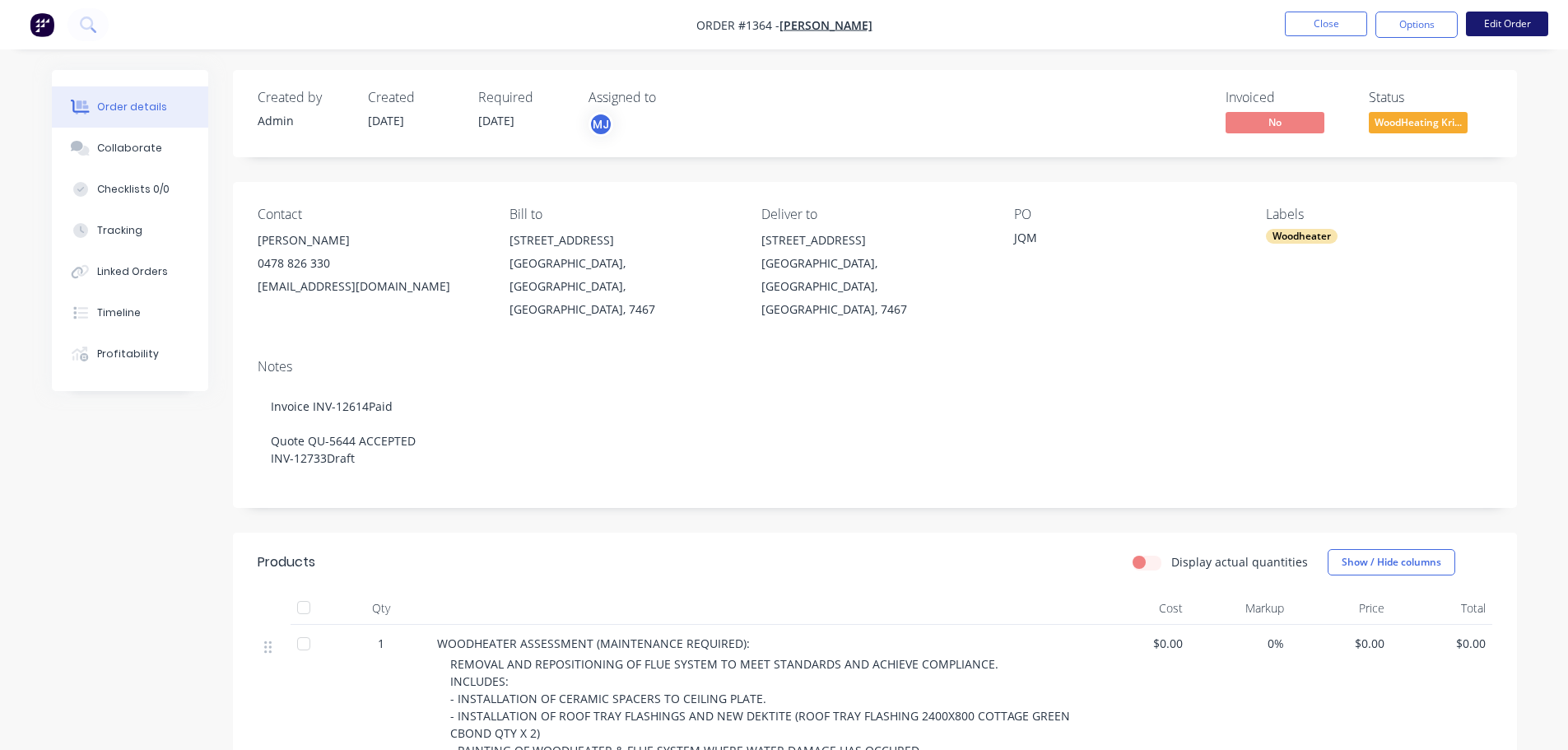
click at [1507, 25] on button "Edit Order" at bounding box center [1507, 24] width 82 height 25
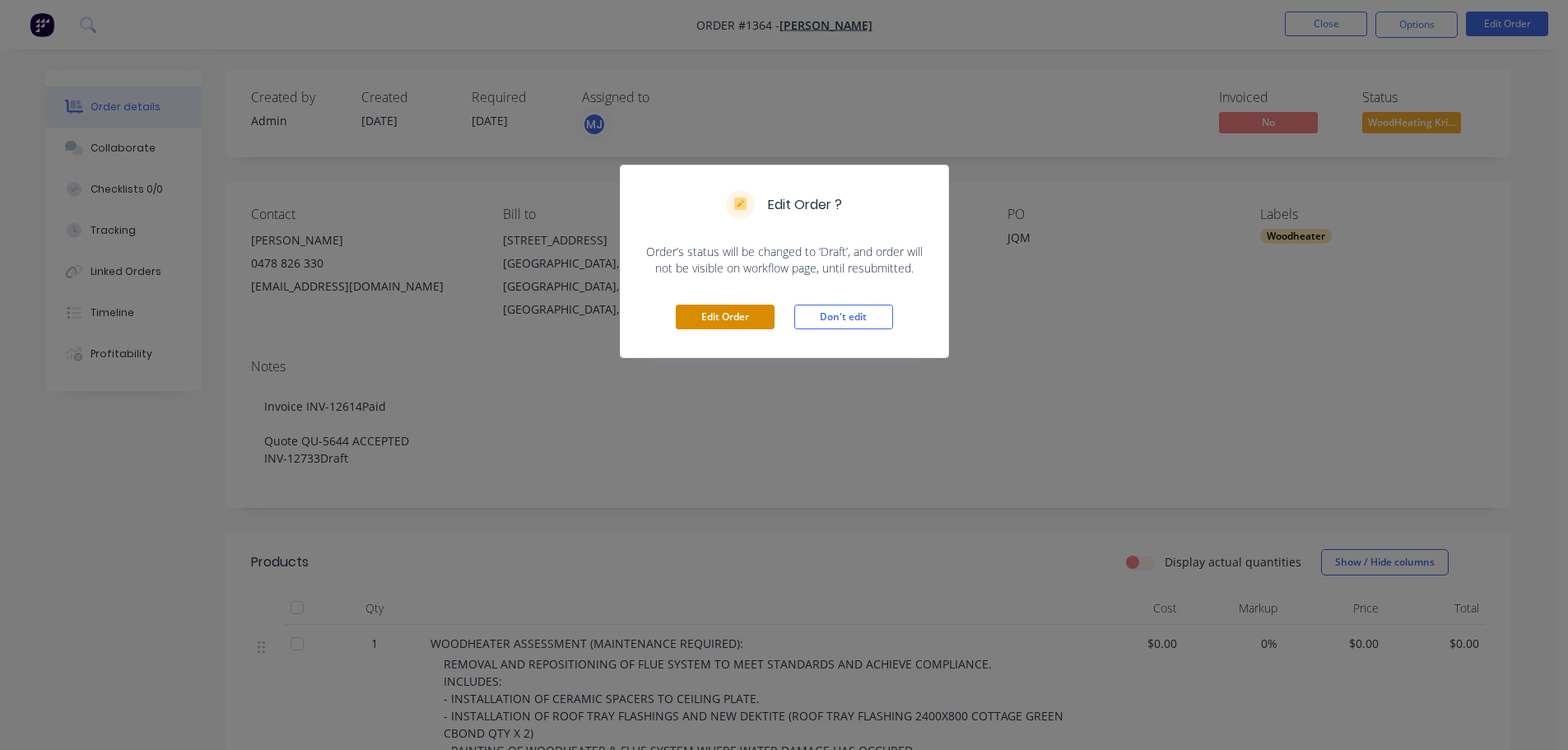
click at [718, 315] on button "Edit Order" at bounding box center [725, 318] width 98 height 25
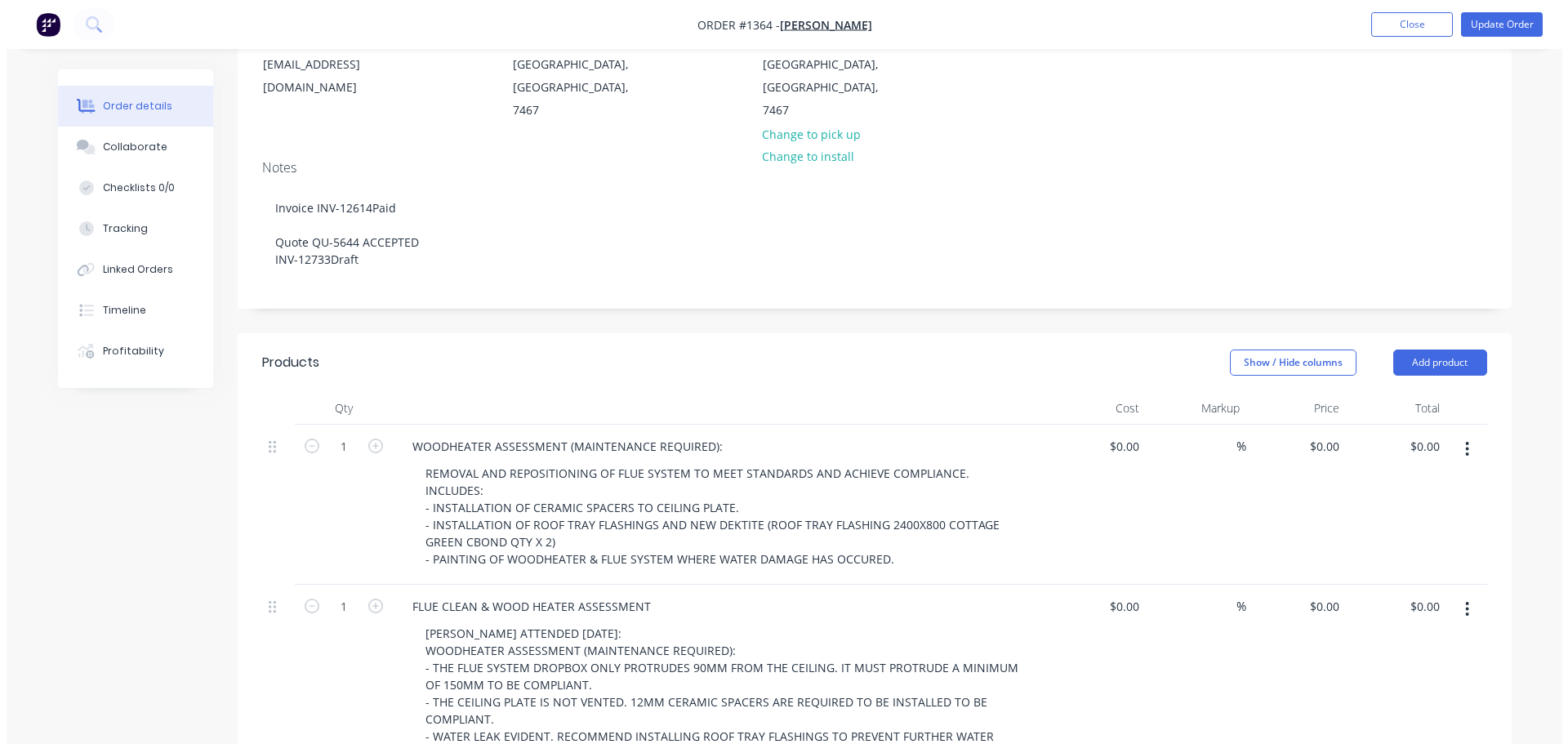
scroll to position [245, 0]
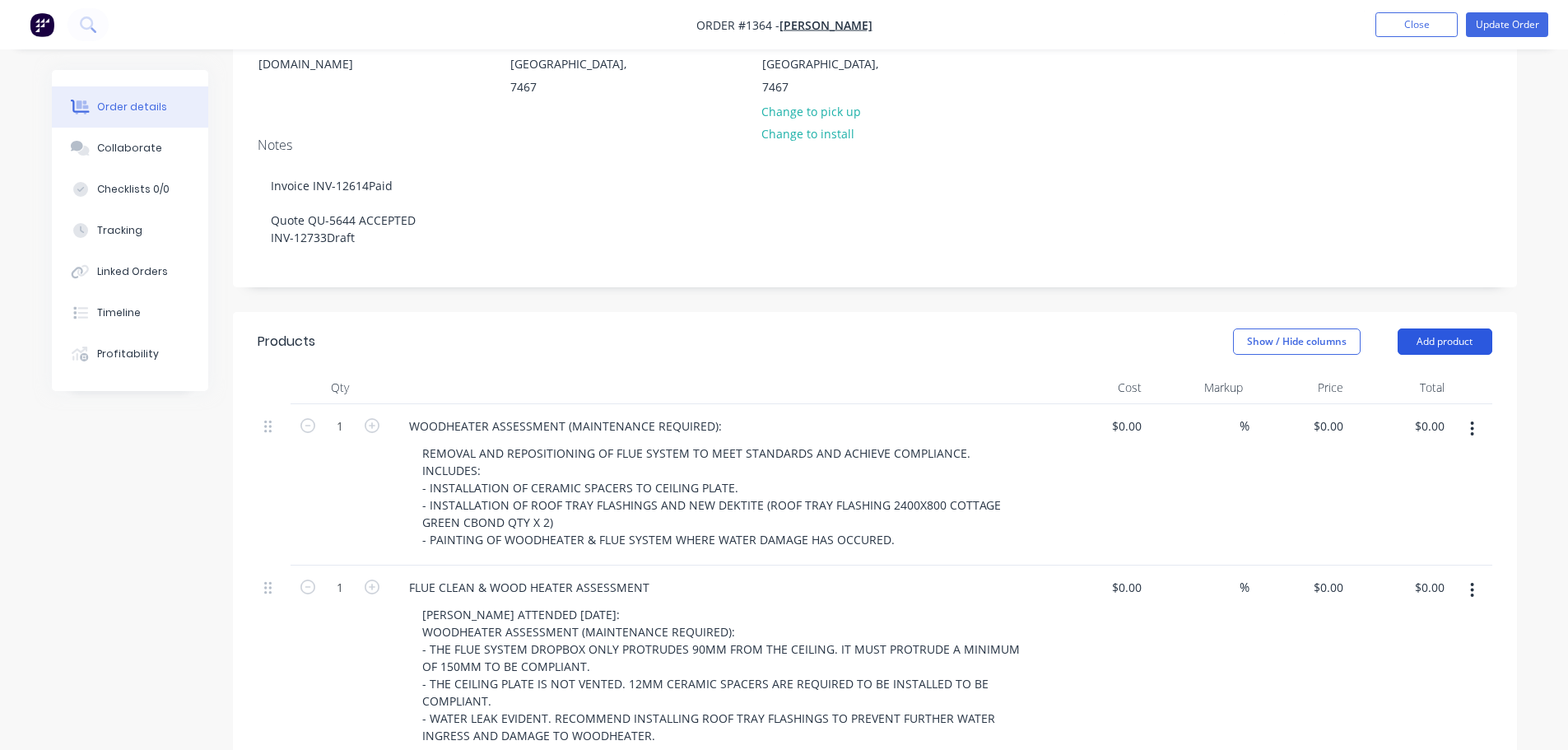
click at [1433, 329] on button "Add product" at bounding box center [1445, 342] width 95 height 27
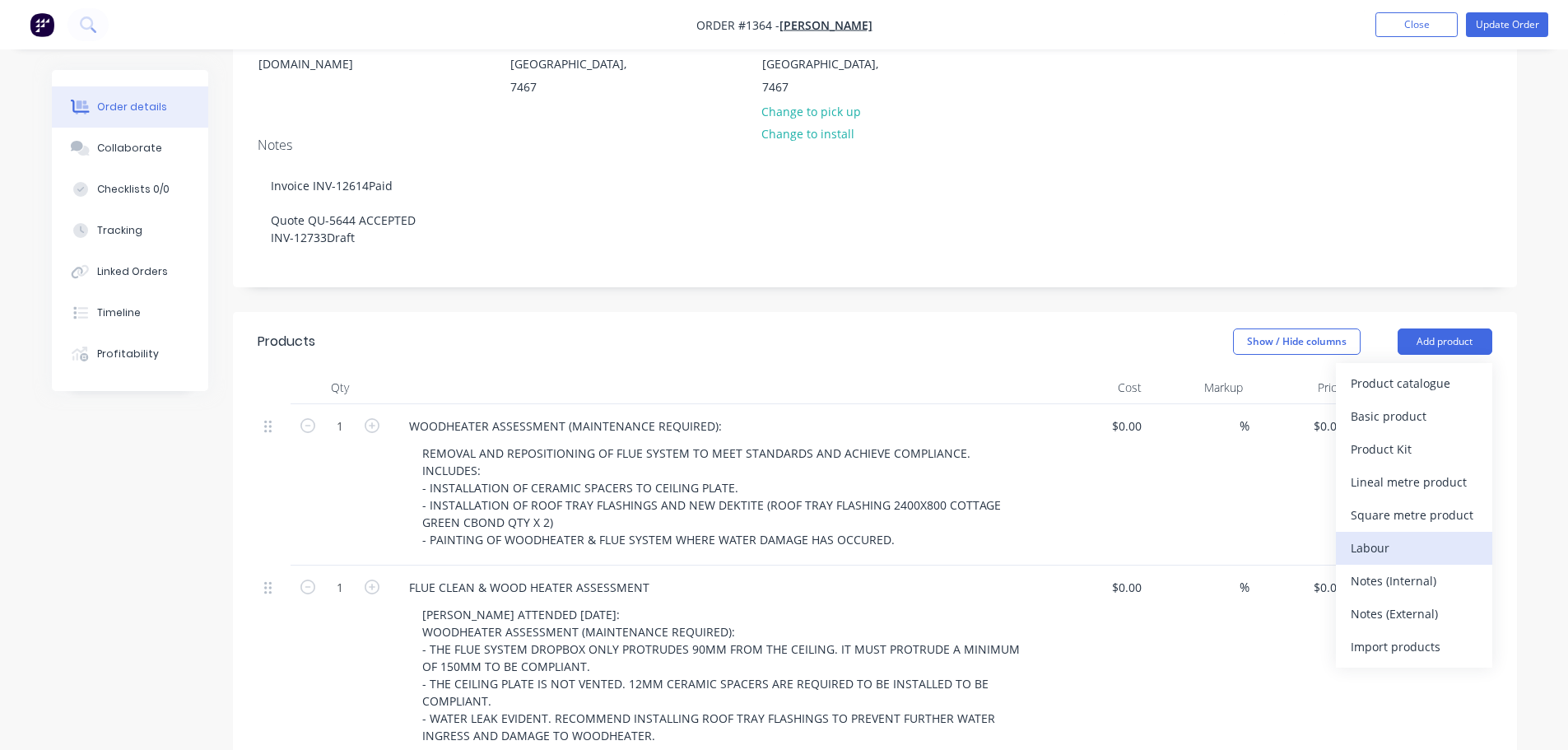
click at [1374, 536] on div "Labour" at bounding box center [1414, 547] width 127 height 24
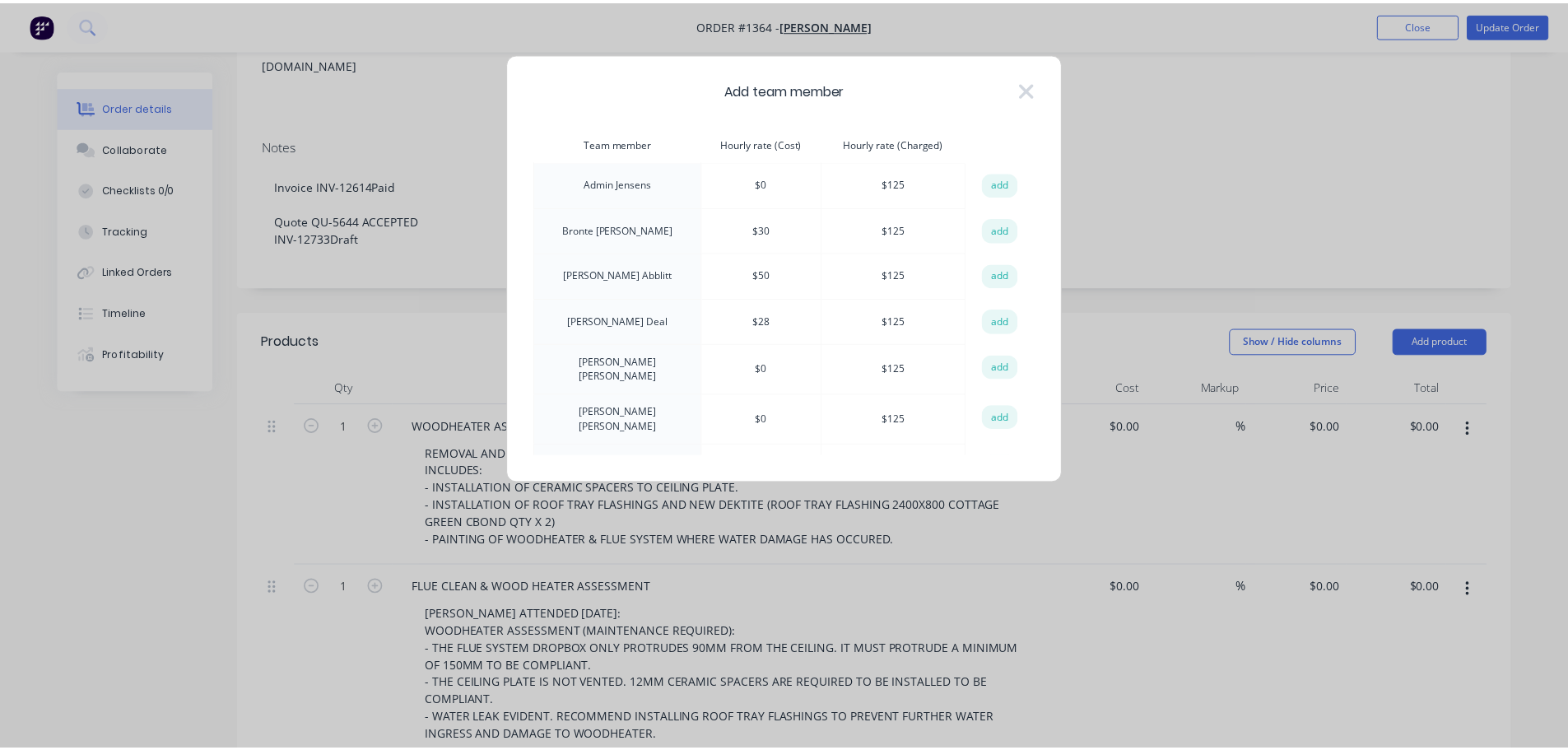
scroll to position [73, 0]
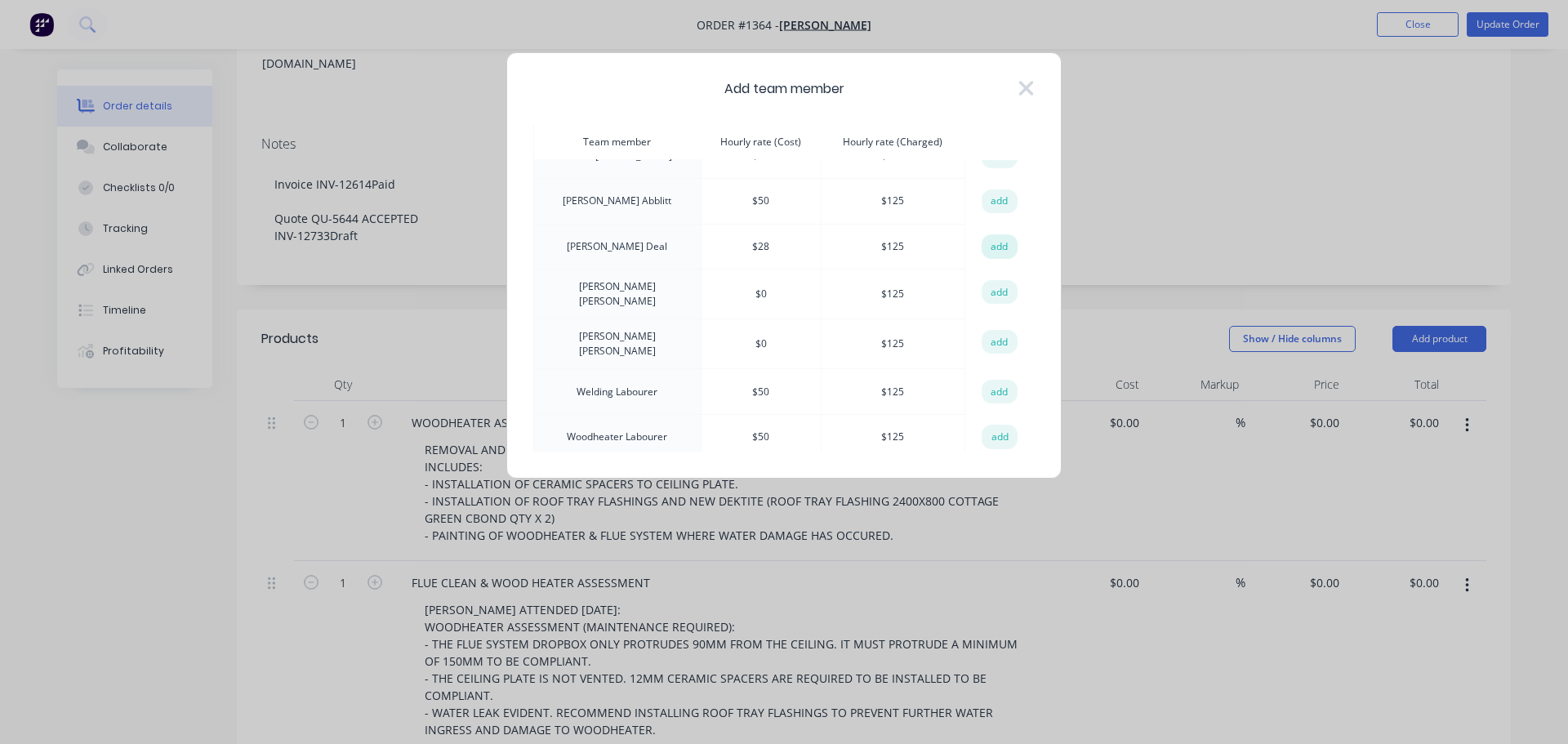
click at [1000, 246] on button "add" at bounding box center [1000, 247] width 36 height 25
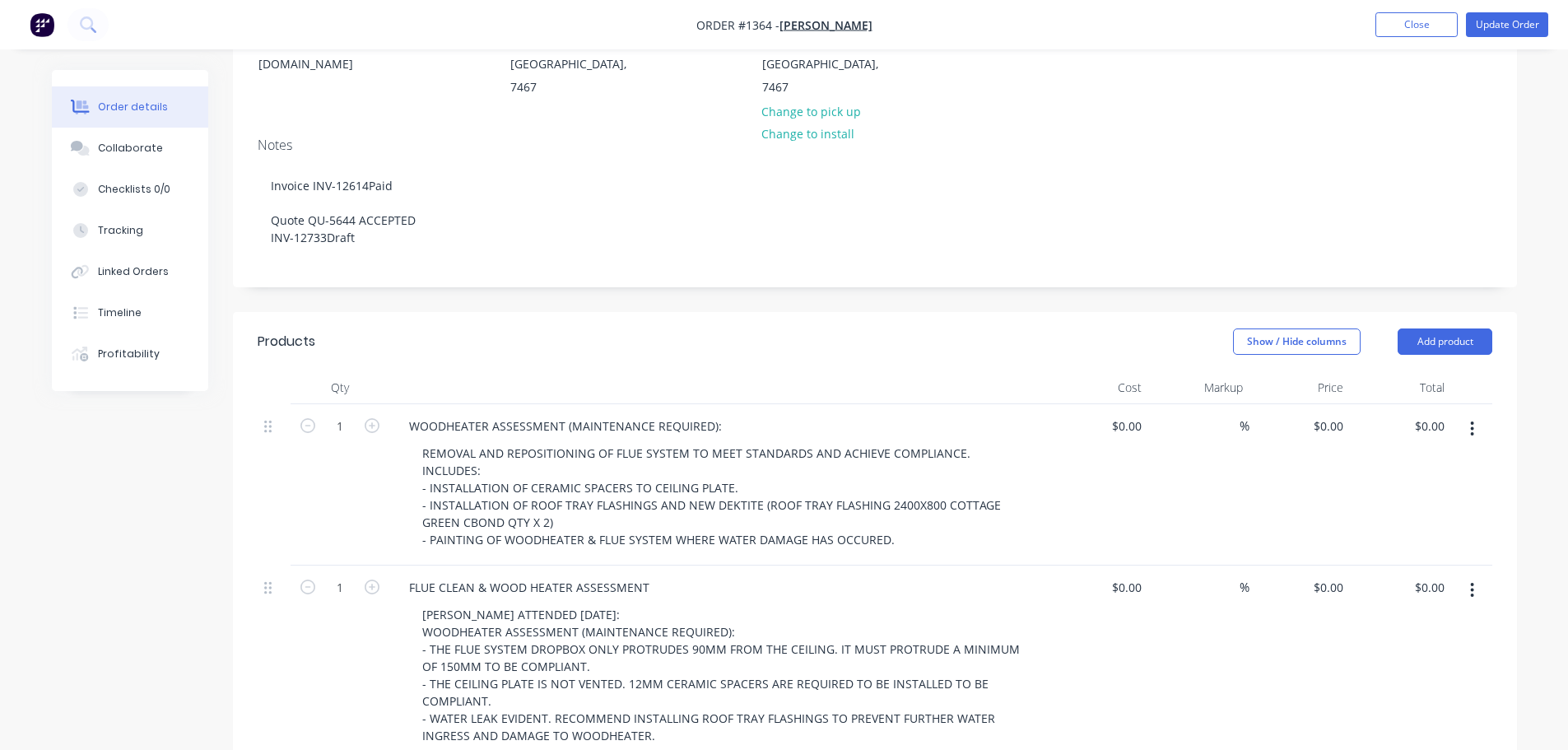
scroll to position [577, 0]
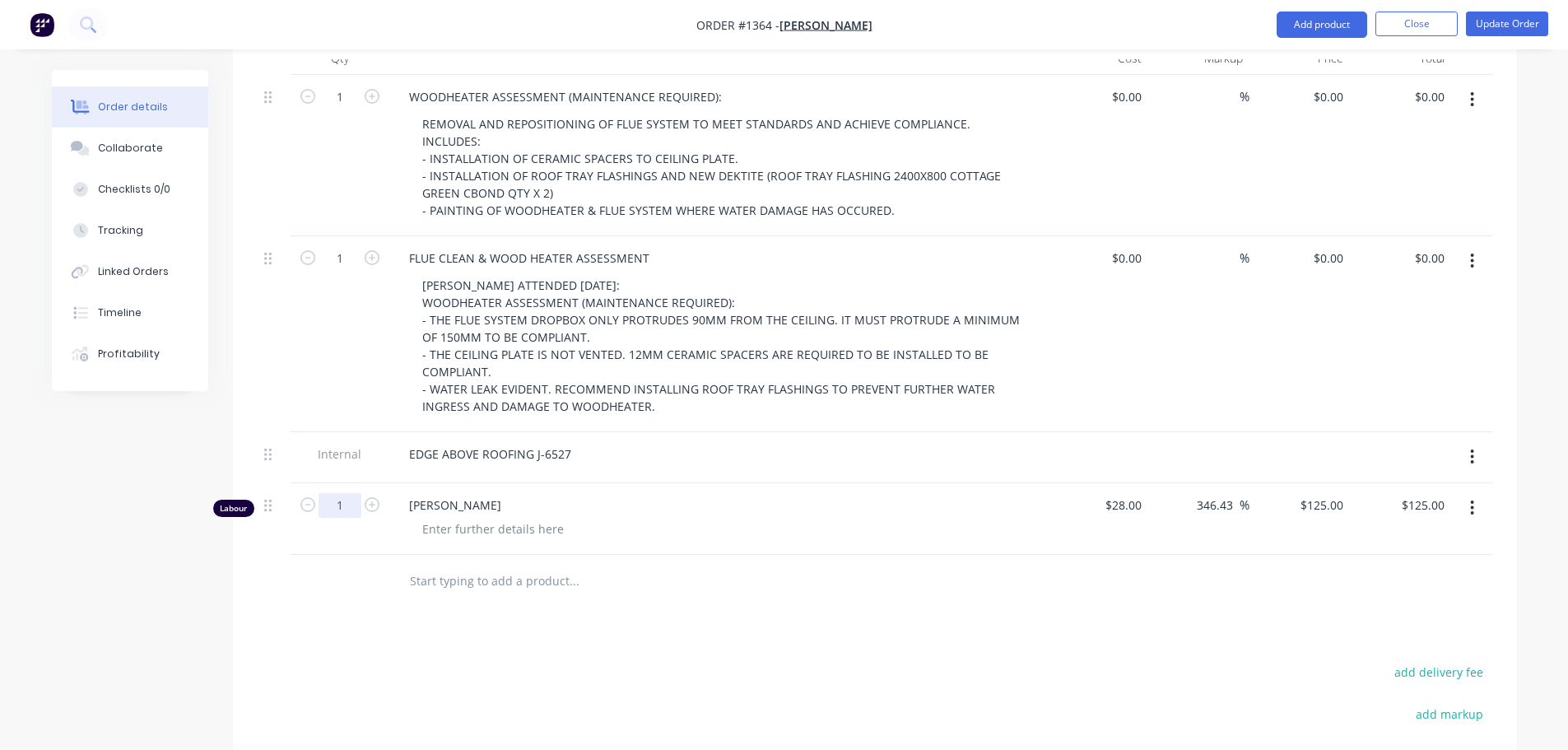
click at [347, 494] on input "1" at bounding box center [339, 506] width 43 height 25
type input "0.375"
type input "$46.88"
click at [466, 518] on div at bounding box center [493, 529] width 168 height 24
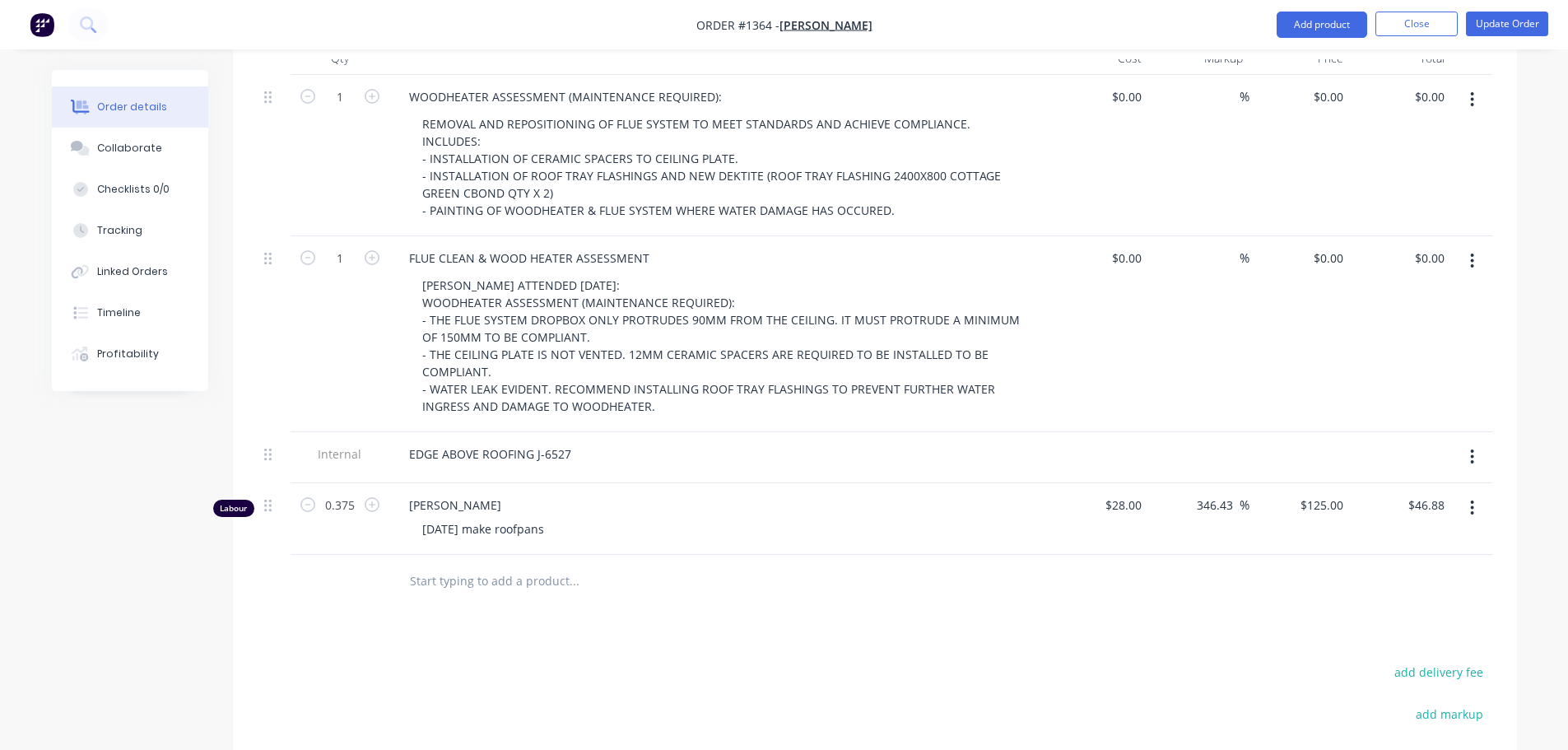
click at [1495, 21] on button "Update Order" at bounding box center [1507, 24] width 82 height 25
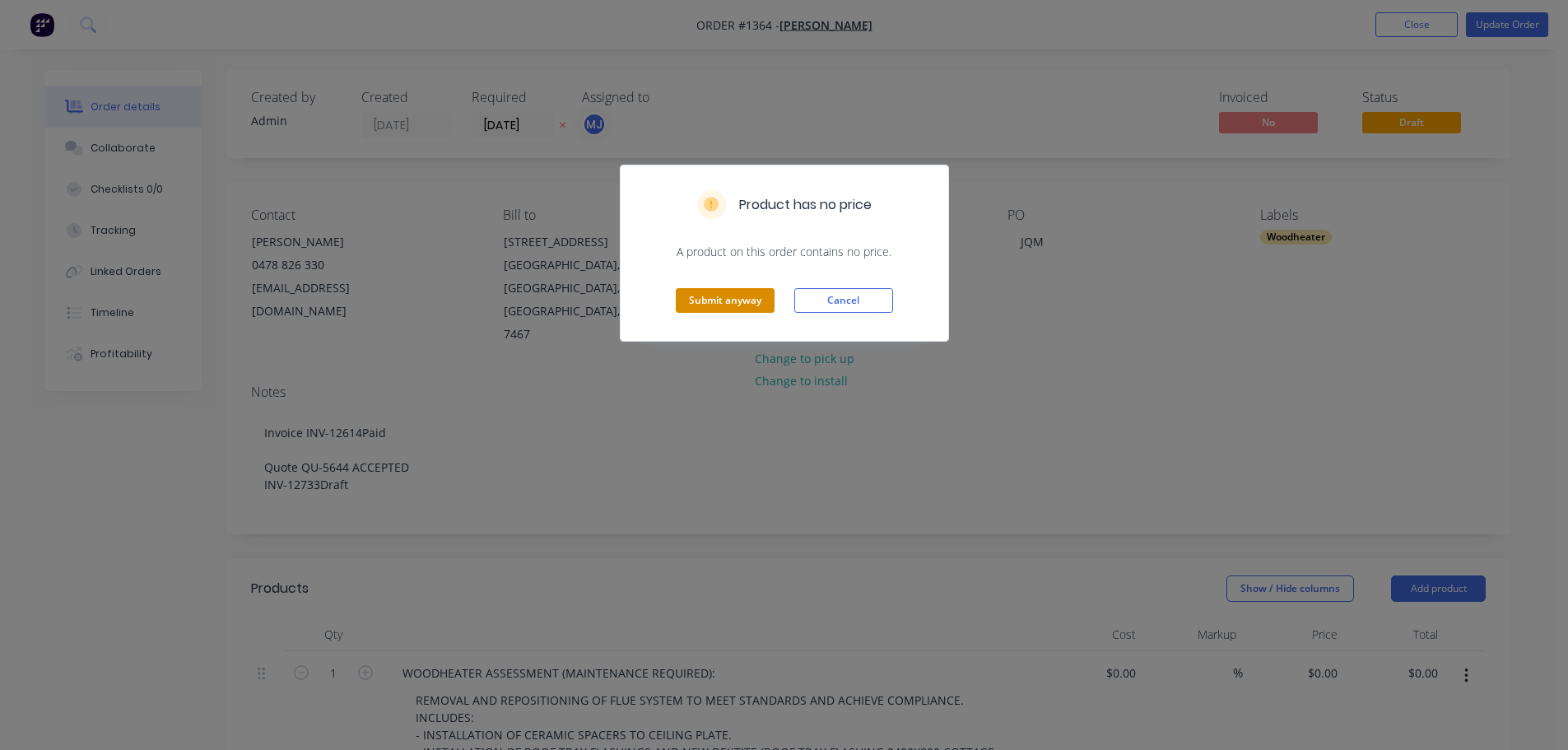
click at [737, 299] on button "Submit anyway" at bounding box center [725, 300] width 98 height 25
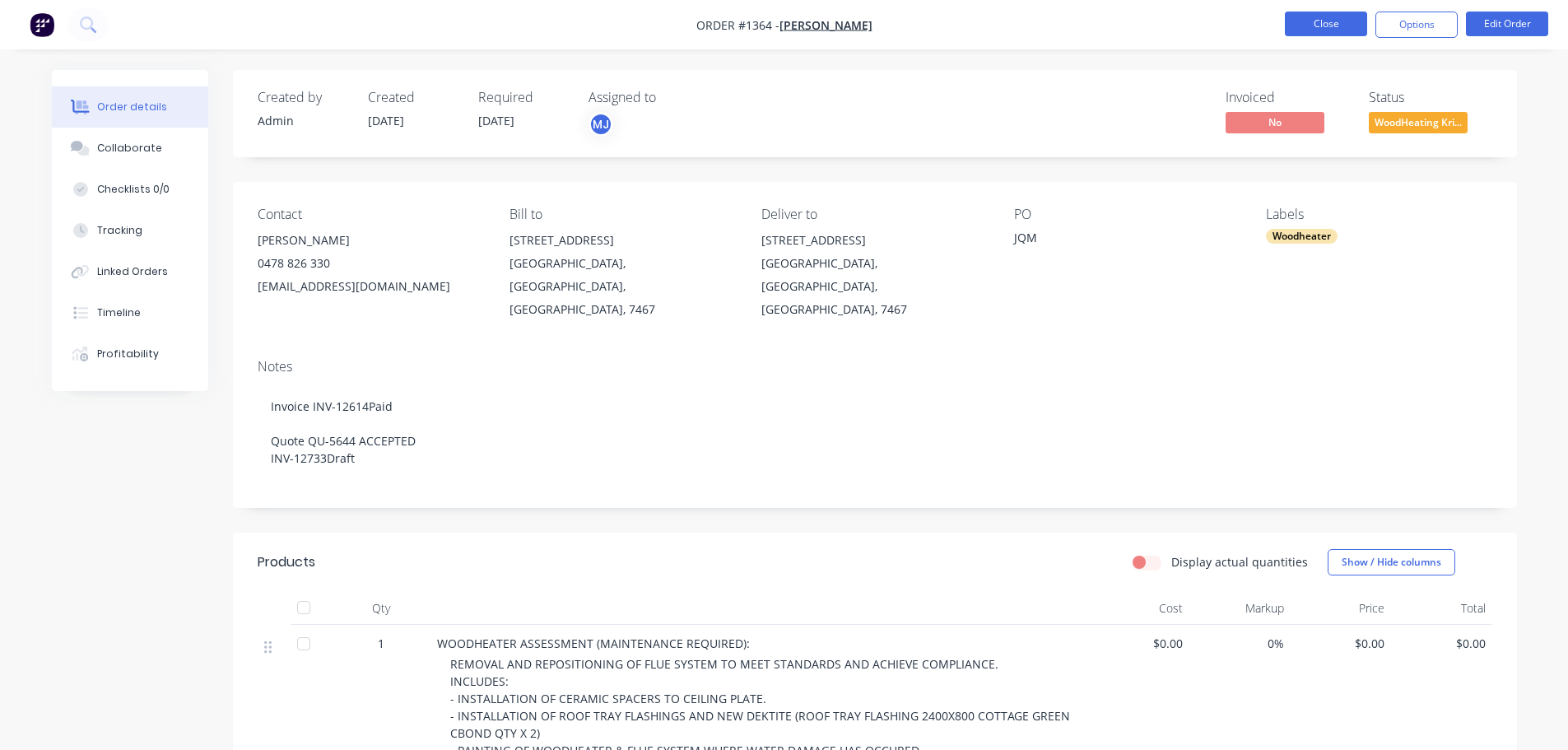
click at [1337, 26] on button "Close" at bounding box center [1326, 24] width 82 height 25
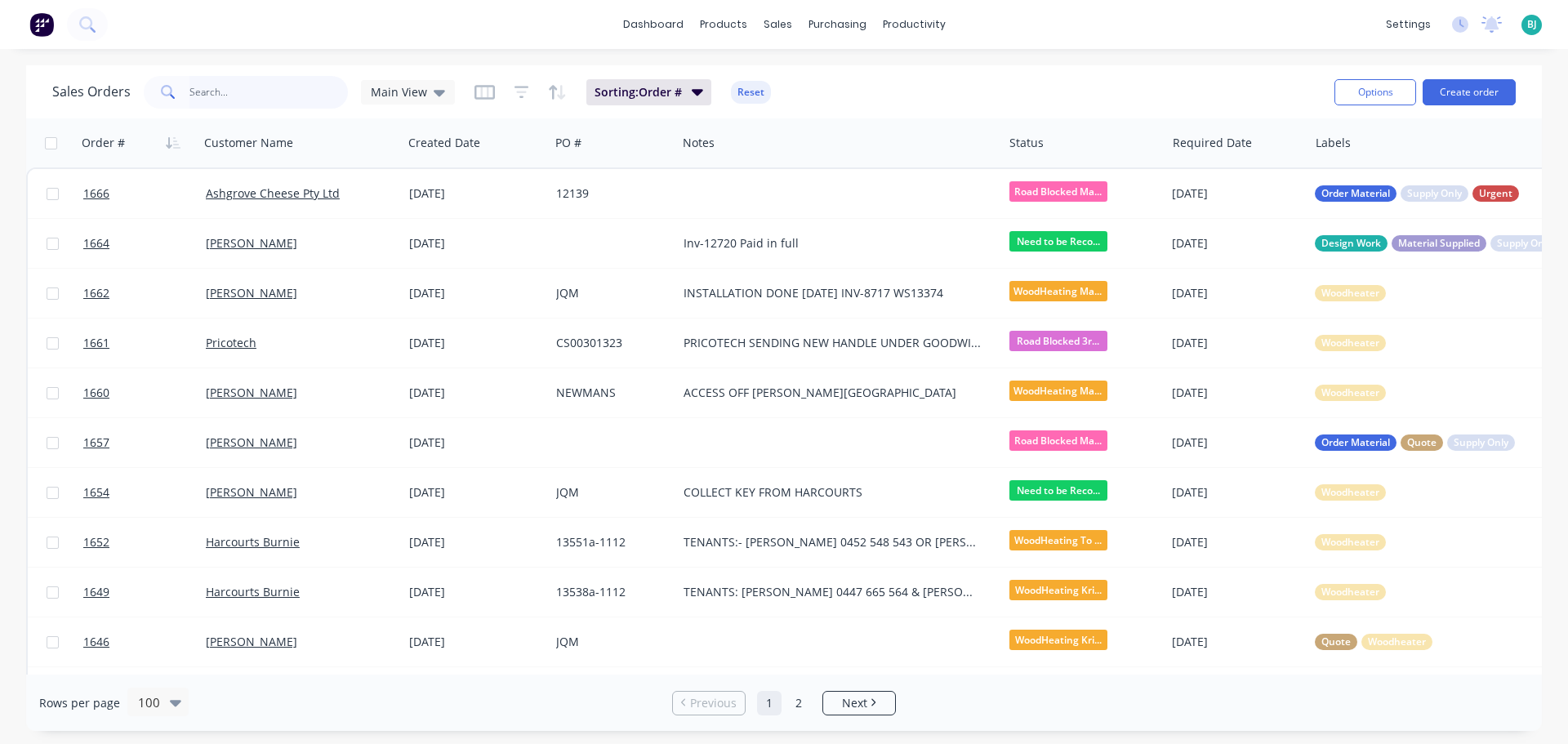
click at [267, 81] on input "text" at bounding box center [269, 92] width 159 height 32
type input "1584"
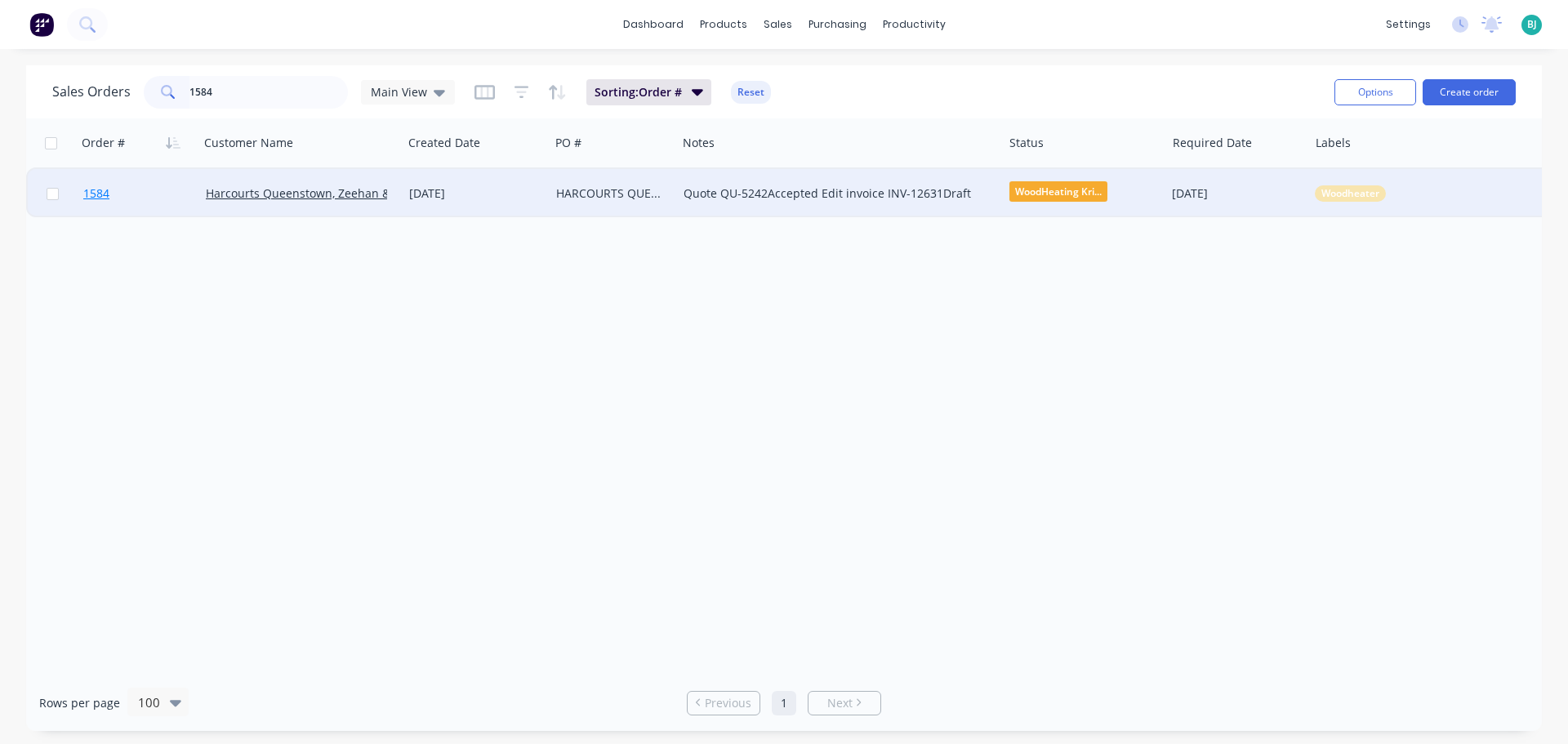
click at [170, 186] on link "1584" at bounding box center [144, 194] width 122 height 49
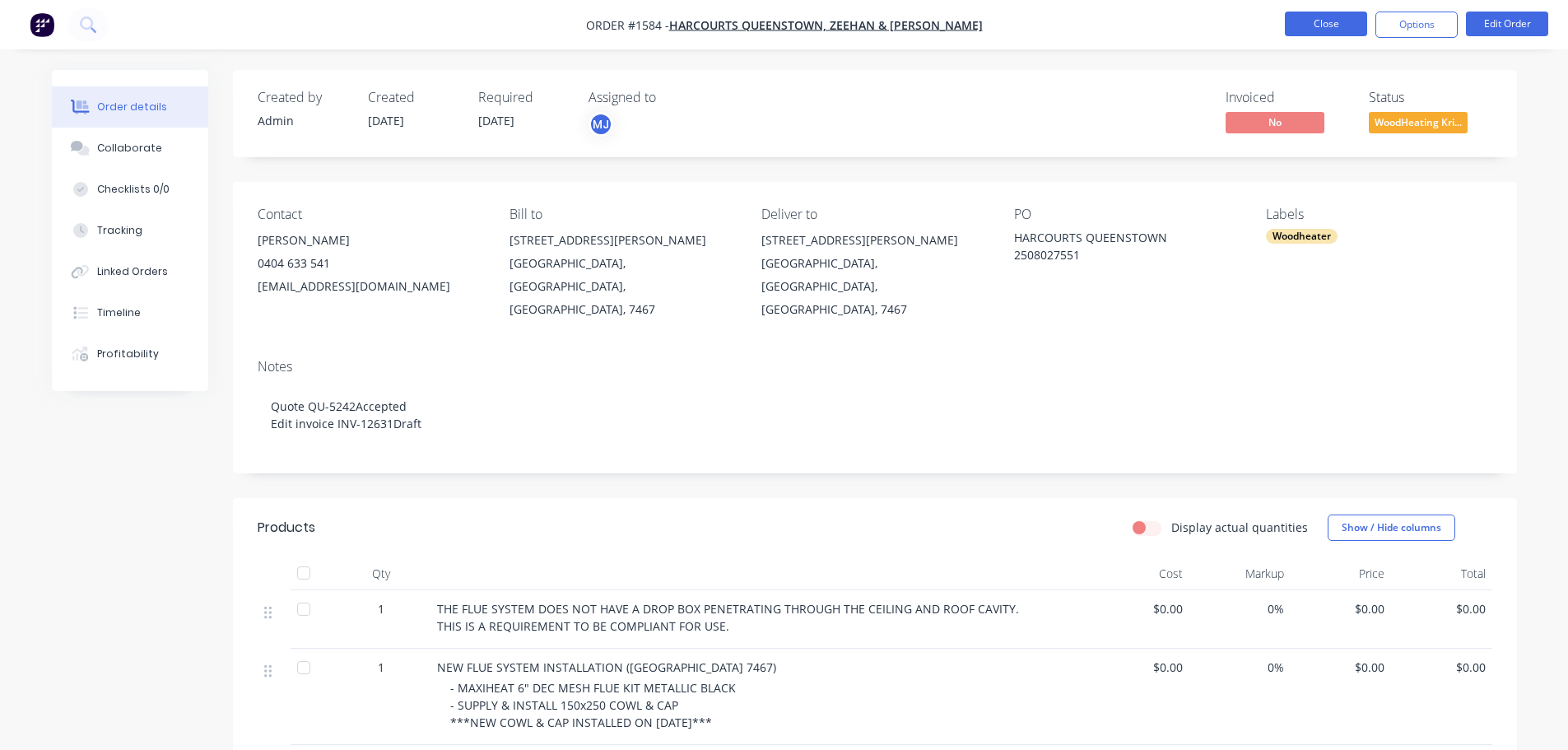
click at [1343, 28] on button "Close" at bounding box center [1326, 24] width 82 height 25
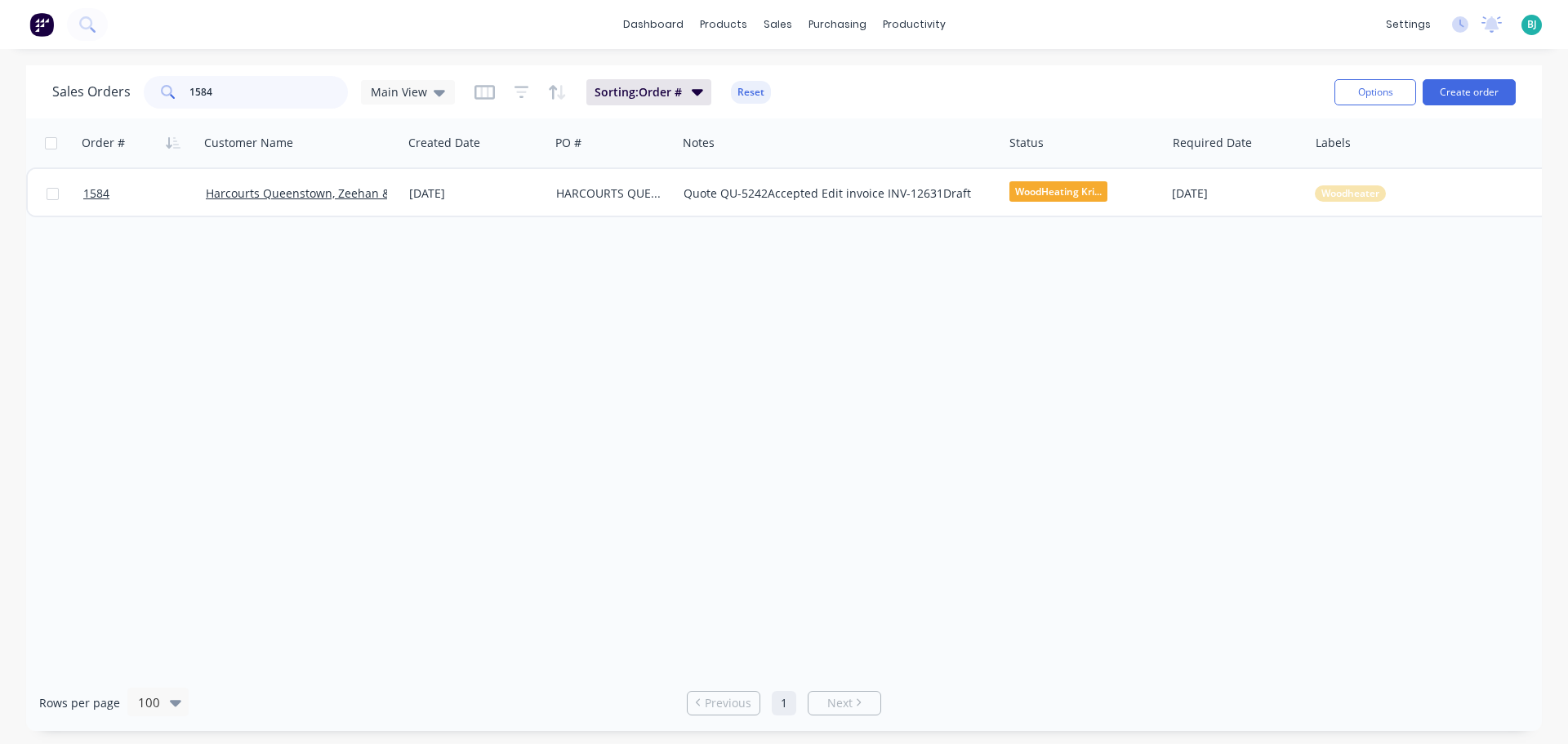
drag, startPoint x: 256, startPoint y: 85, endPoint x: 168, endPoint y: 97, distance: 88.8
click at [168, 97] on div "1584" at bounding box center [246, 92] width 204 height 32
type input "1664"
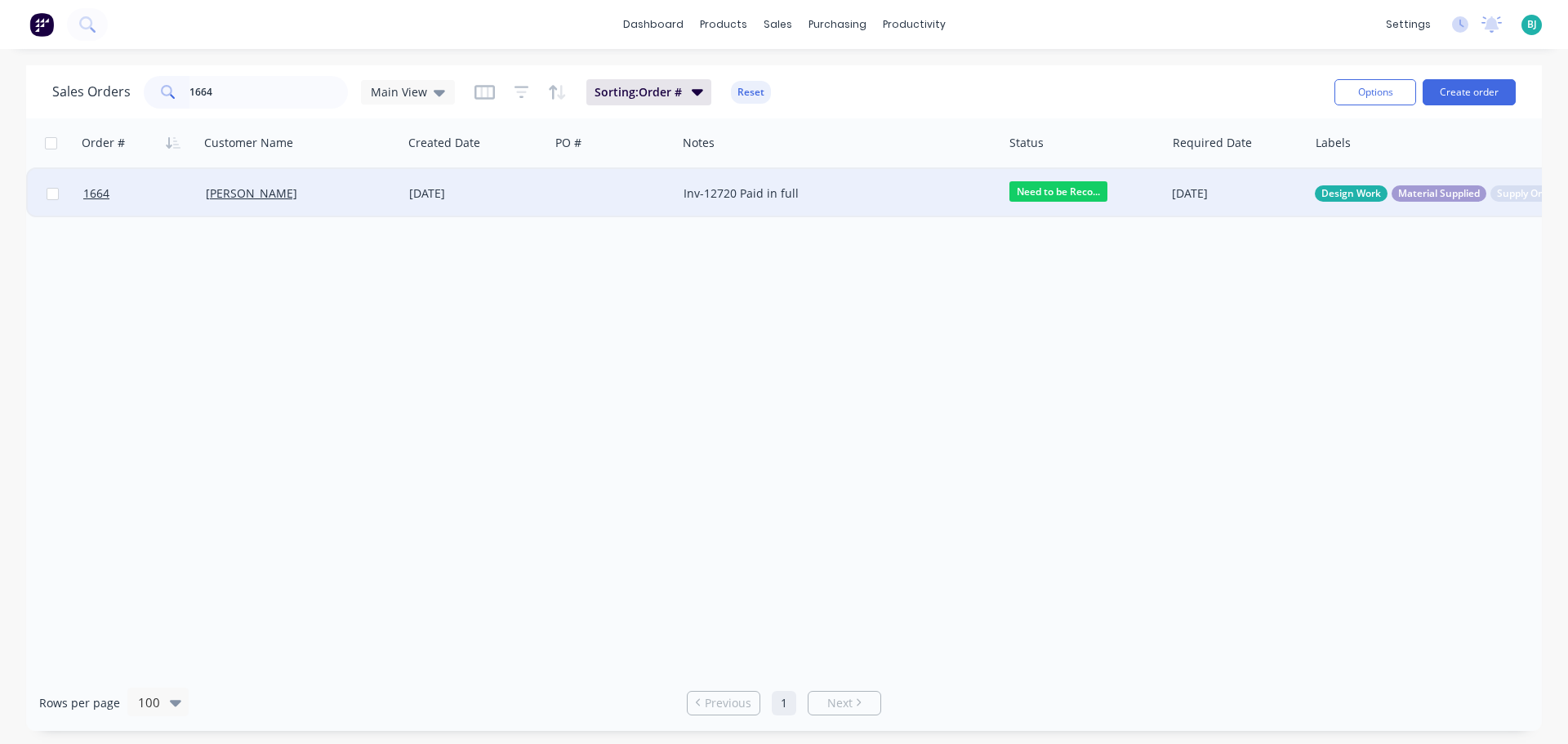
click at [341, 203] on div "[PERSON_NAME]" at bounding box center [301, 194] width 204 height 49
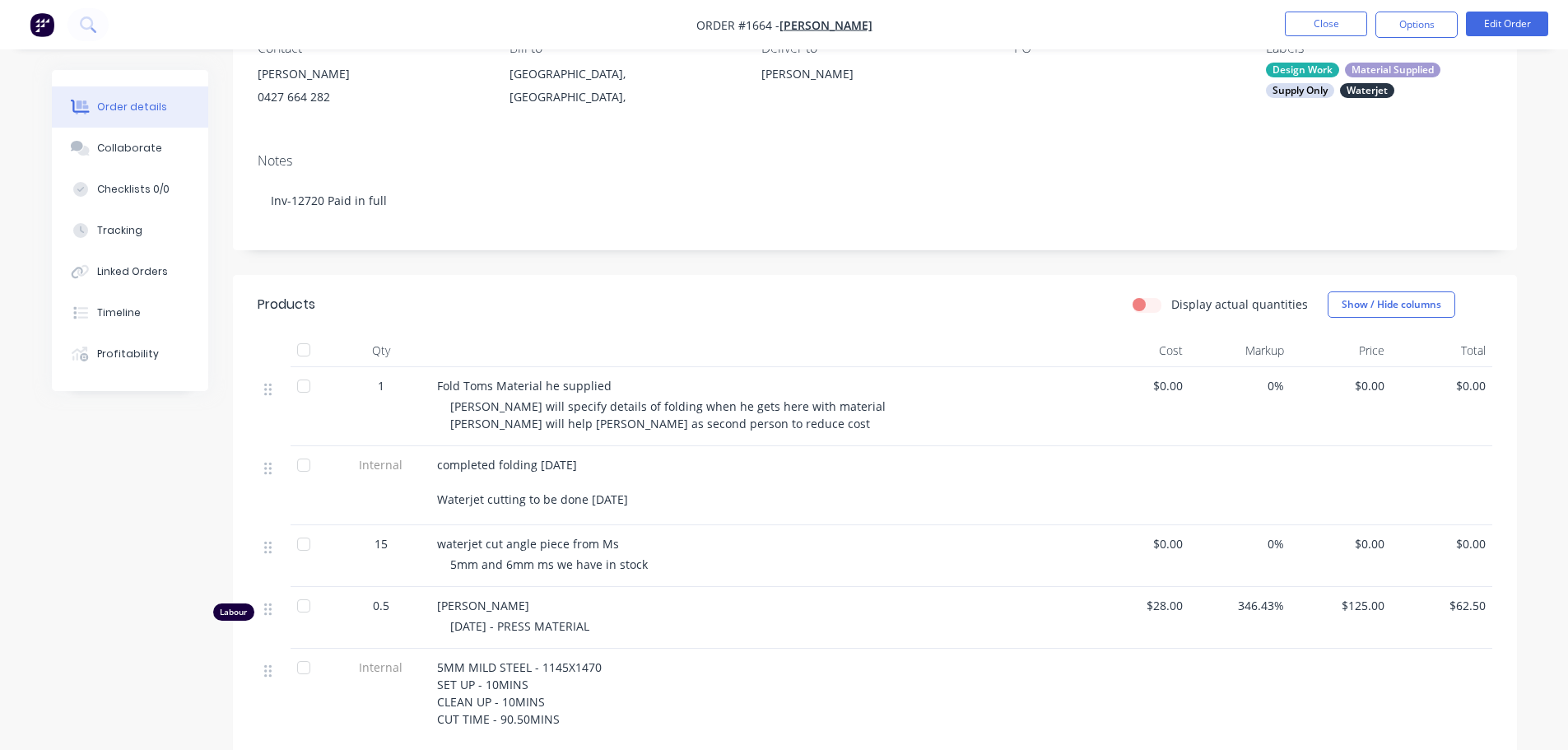
scroll to position [165, 0]
click at [1513, 22] on button "Edit Order" at bounding box center [1507, 24] width 82 height 25
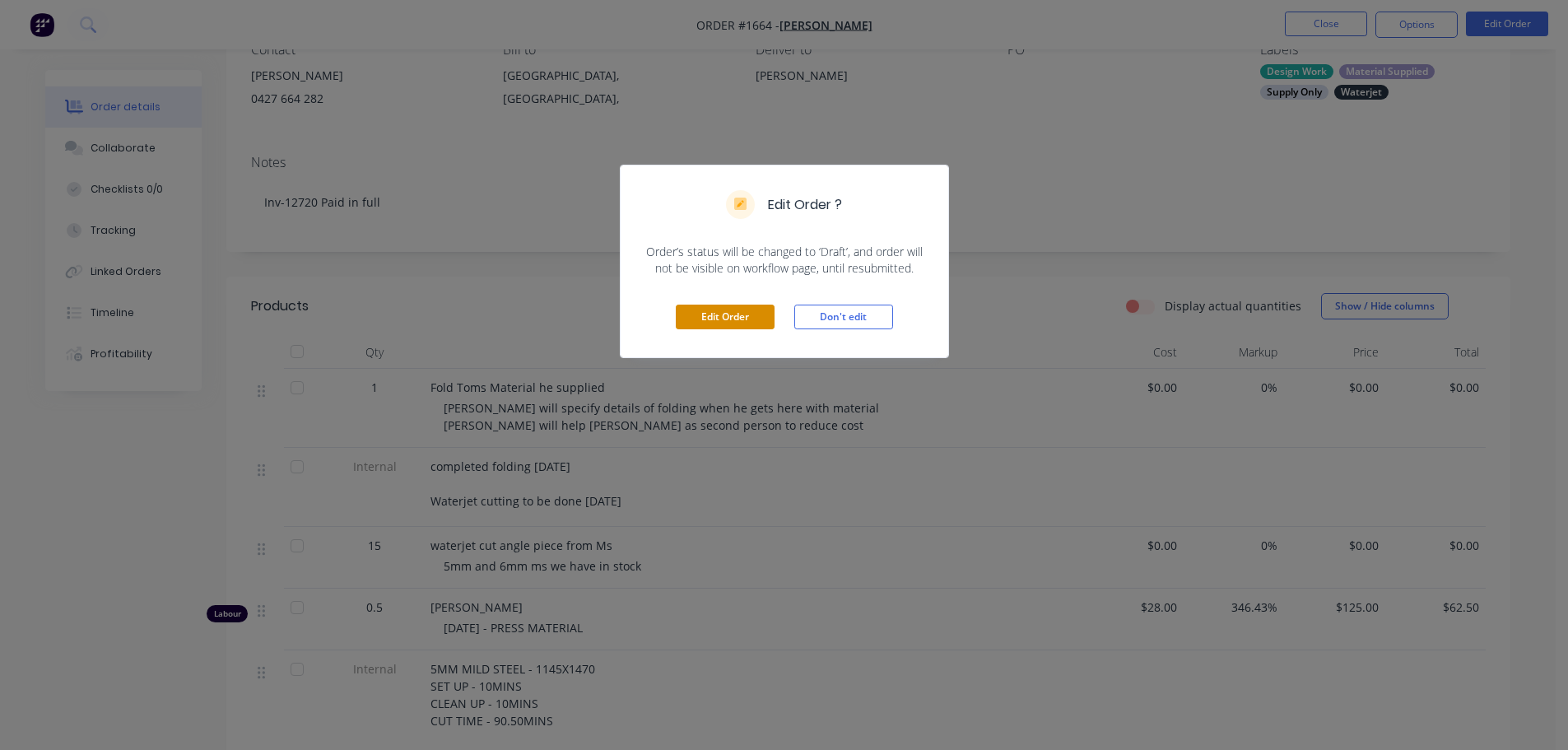
click at [732, 311] on button "Edit Order" at bounding box center [725, 318] width 98 height 25
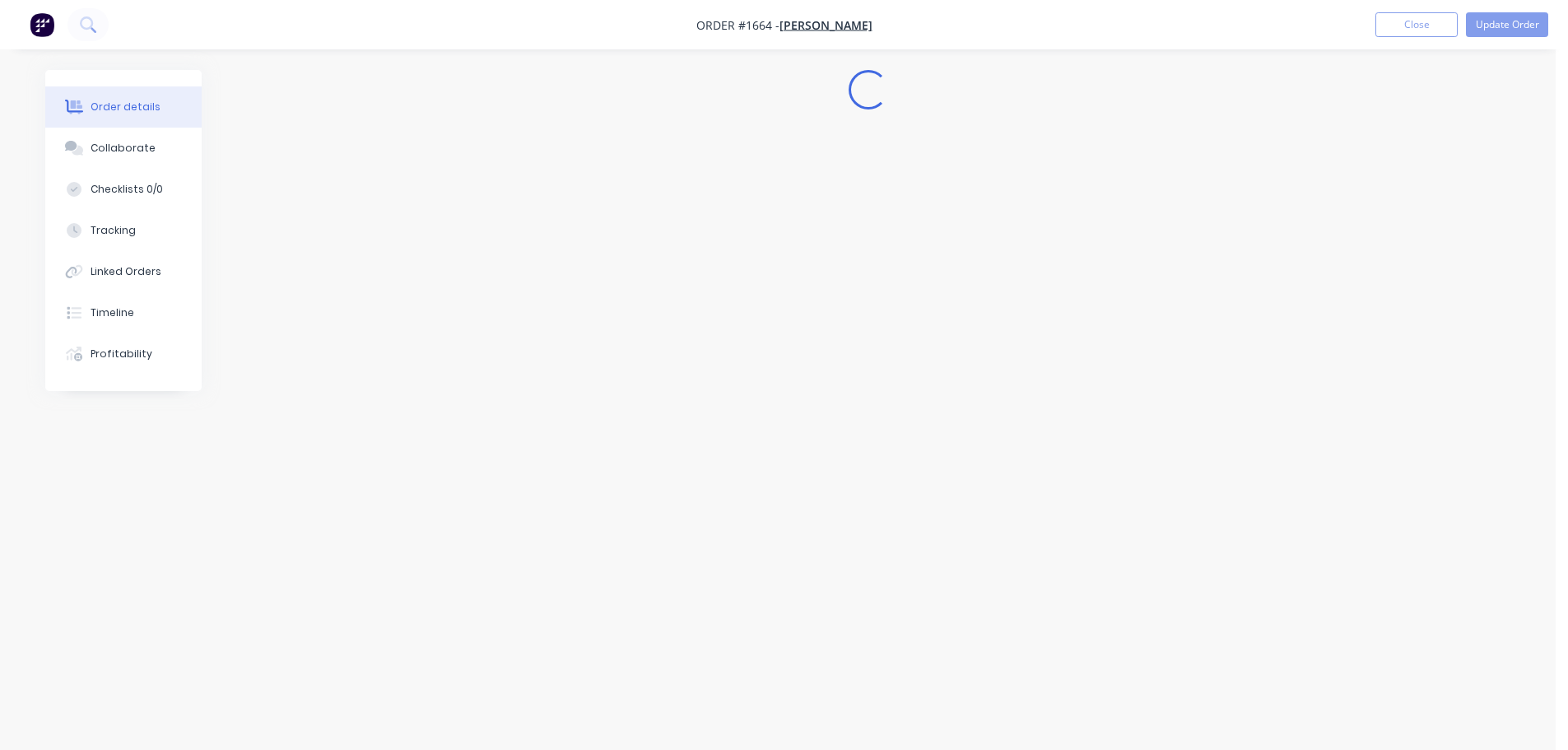
scroll to position [0, 0]
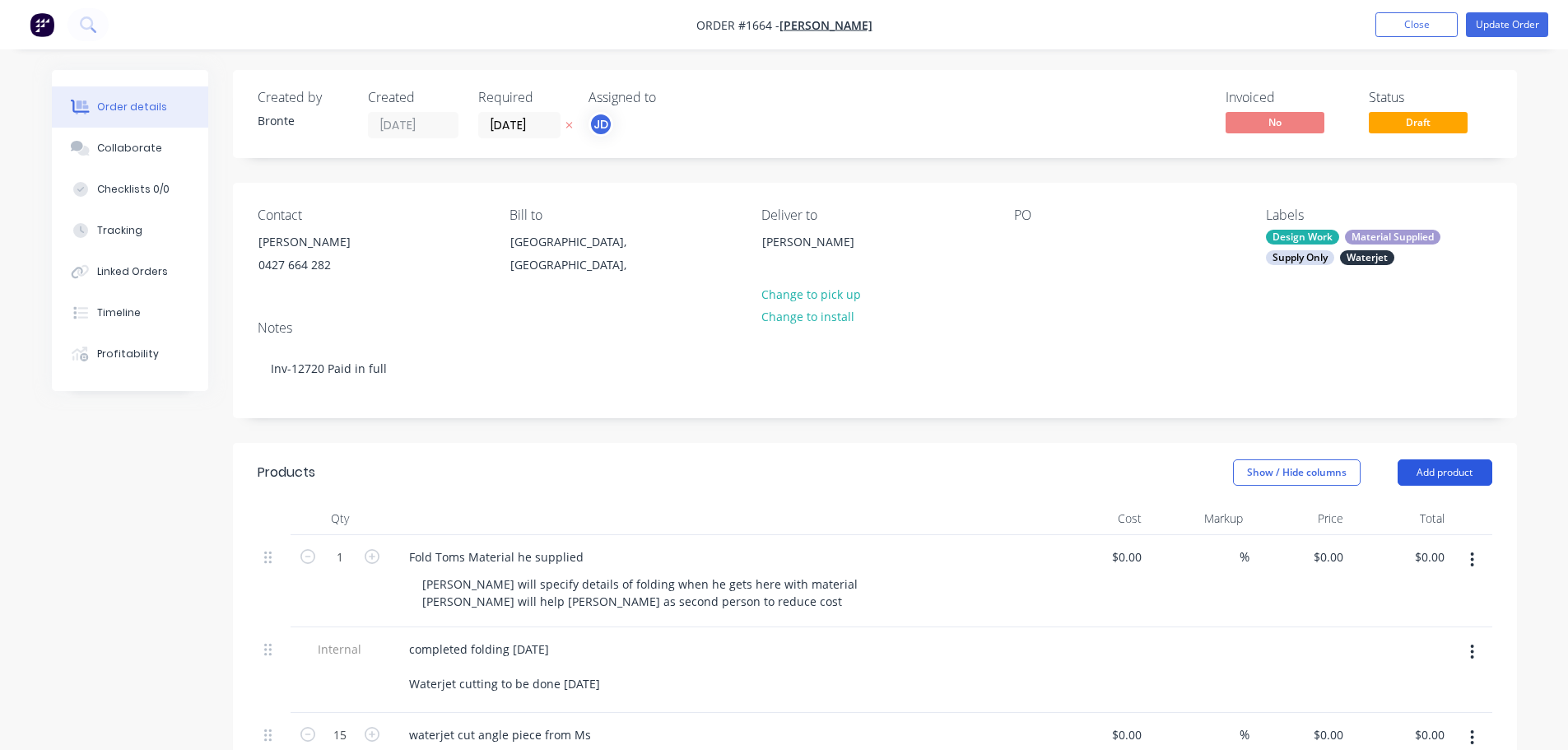
click at [1442, 471] on button "Add product" at bounding box center [1445, 473] width 95 height 27
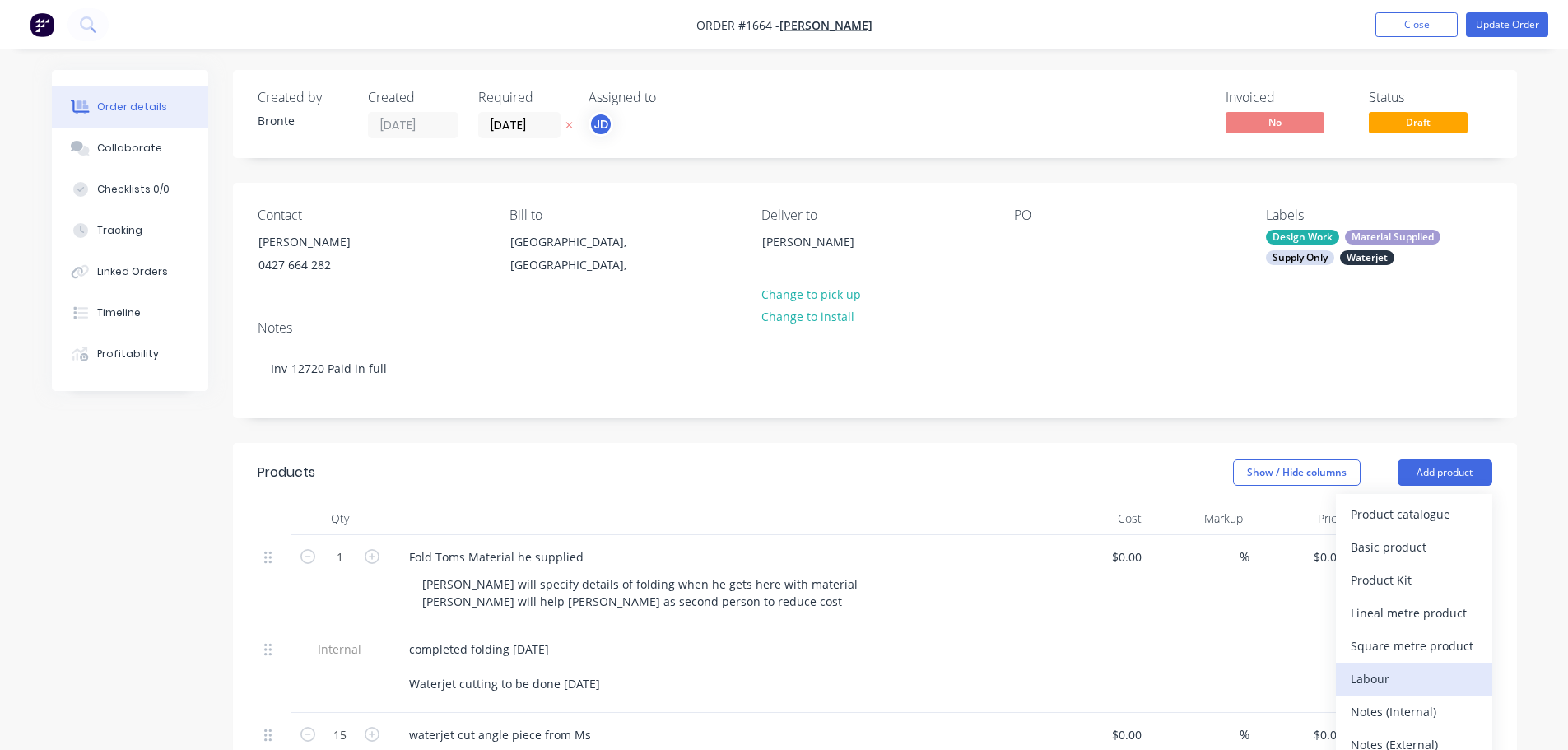
click at [1400, 673] on div "Labour" at bounding box center [1414, 678] width 127 height 24
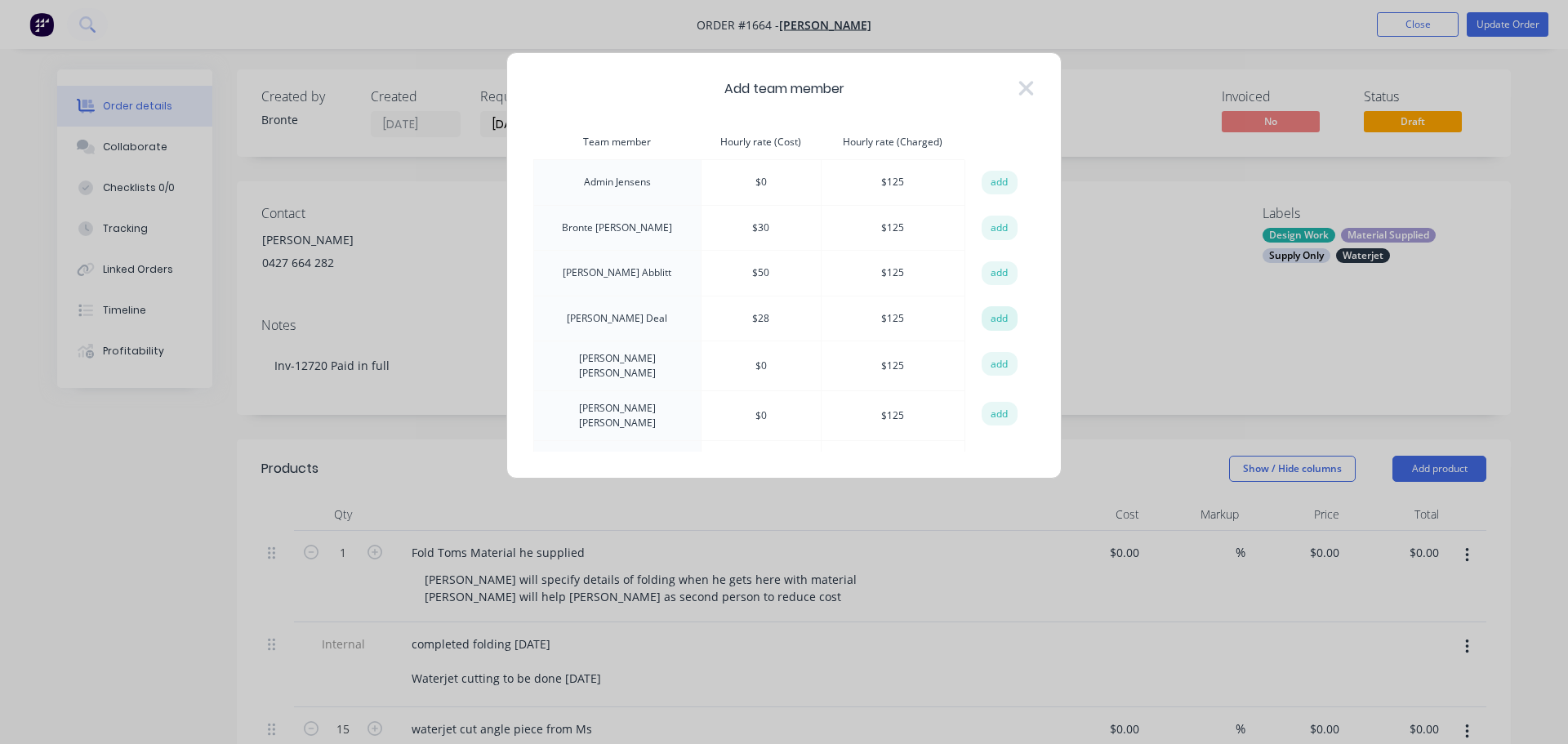
click at [986, 312] on button "add" at bounding box center [1000, 319] width 36 height 25
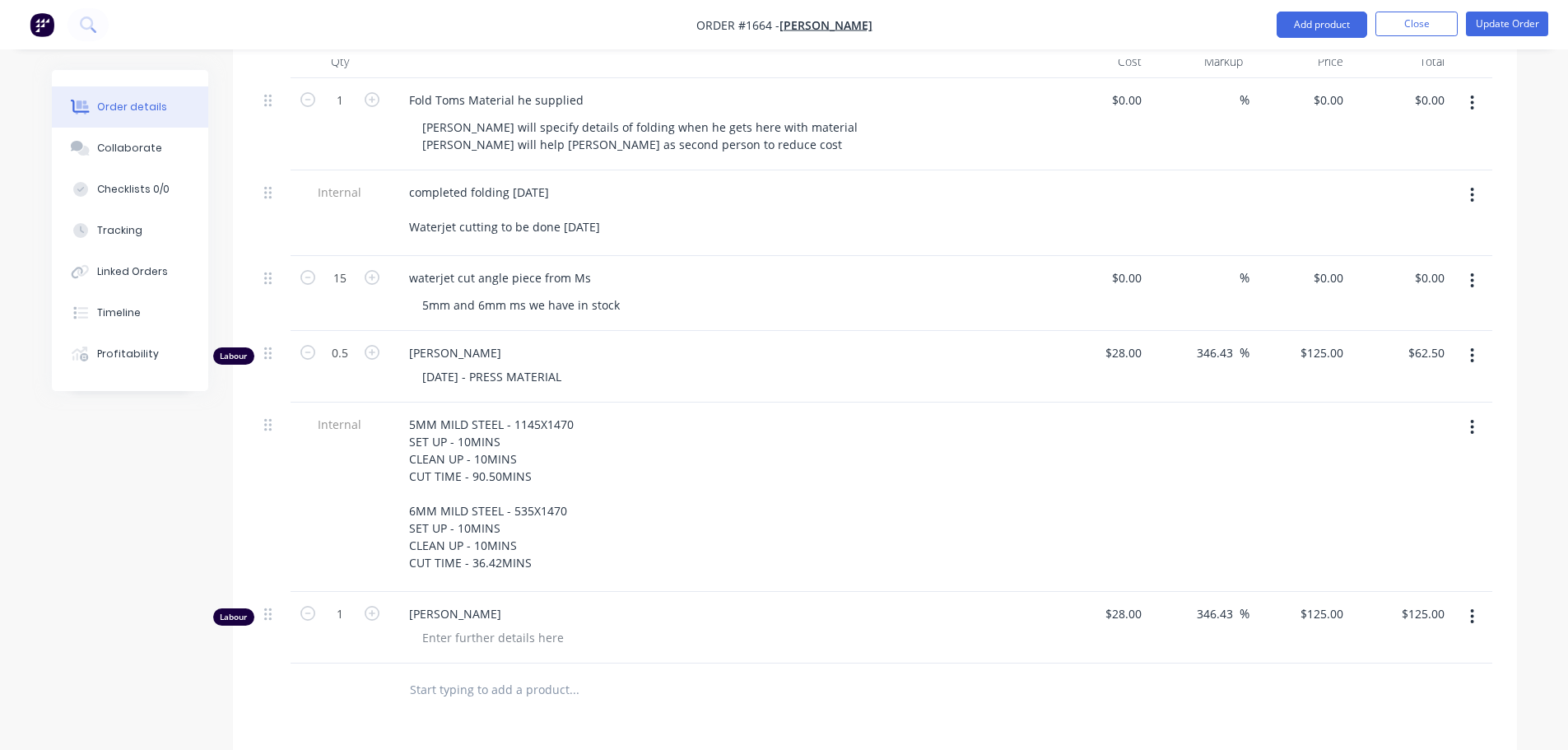
scroll to position [495, 0]
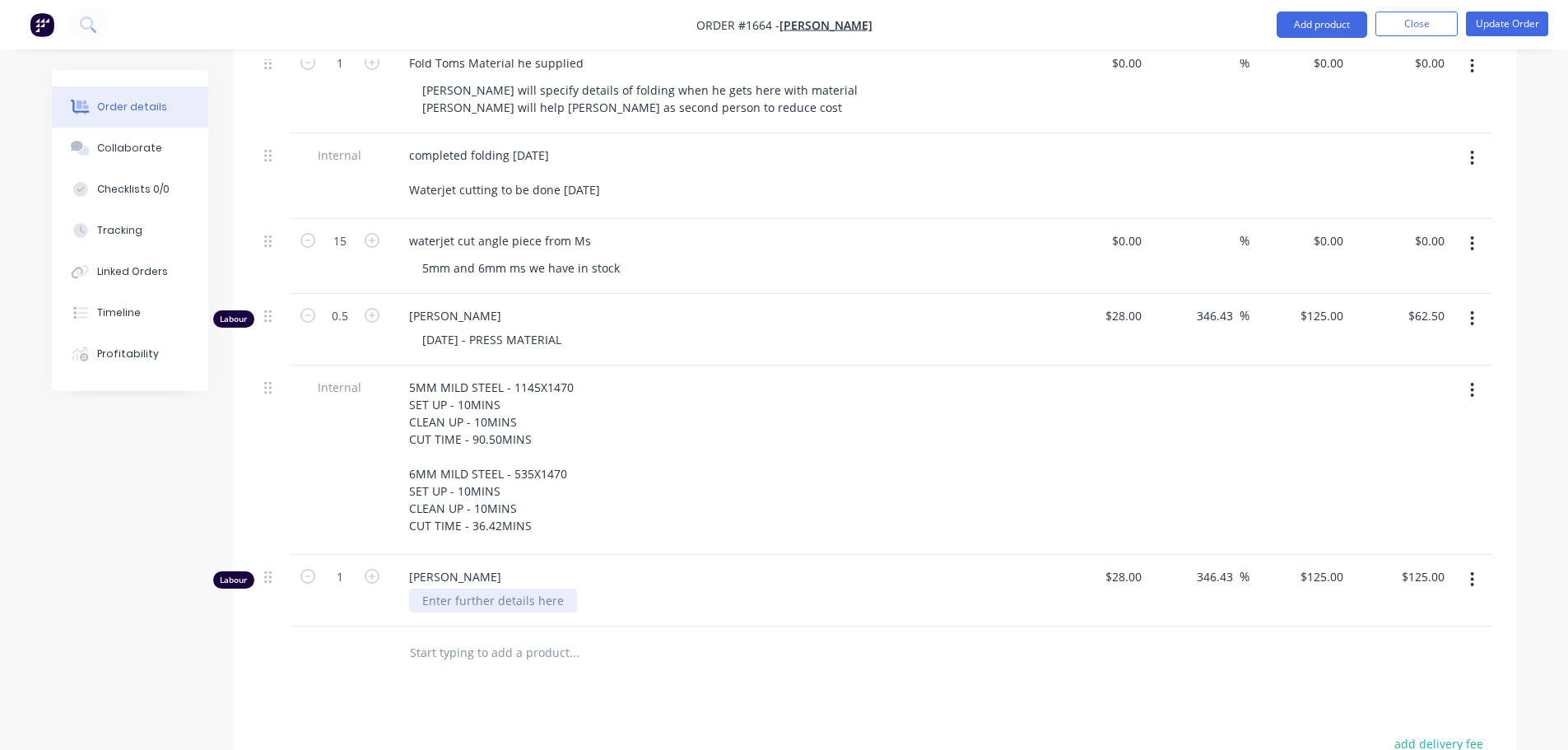
click at [476, 602] on div at bounding box center [493, 601] width 168 height 24
click at [554, 602] on div "[DATE] waterjet/clean up 0.75)" at bounding box center [505, 601] width 192 height 24
click at [695, 651] on input "text" at bounding box center [574, 653] width 329 height 33
click at [1484, 26] on button "Update Order" at bounding box center [1507, 24] width 82 height 25
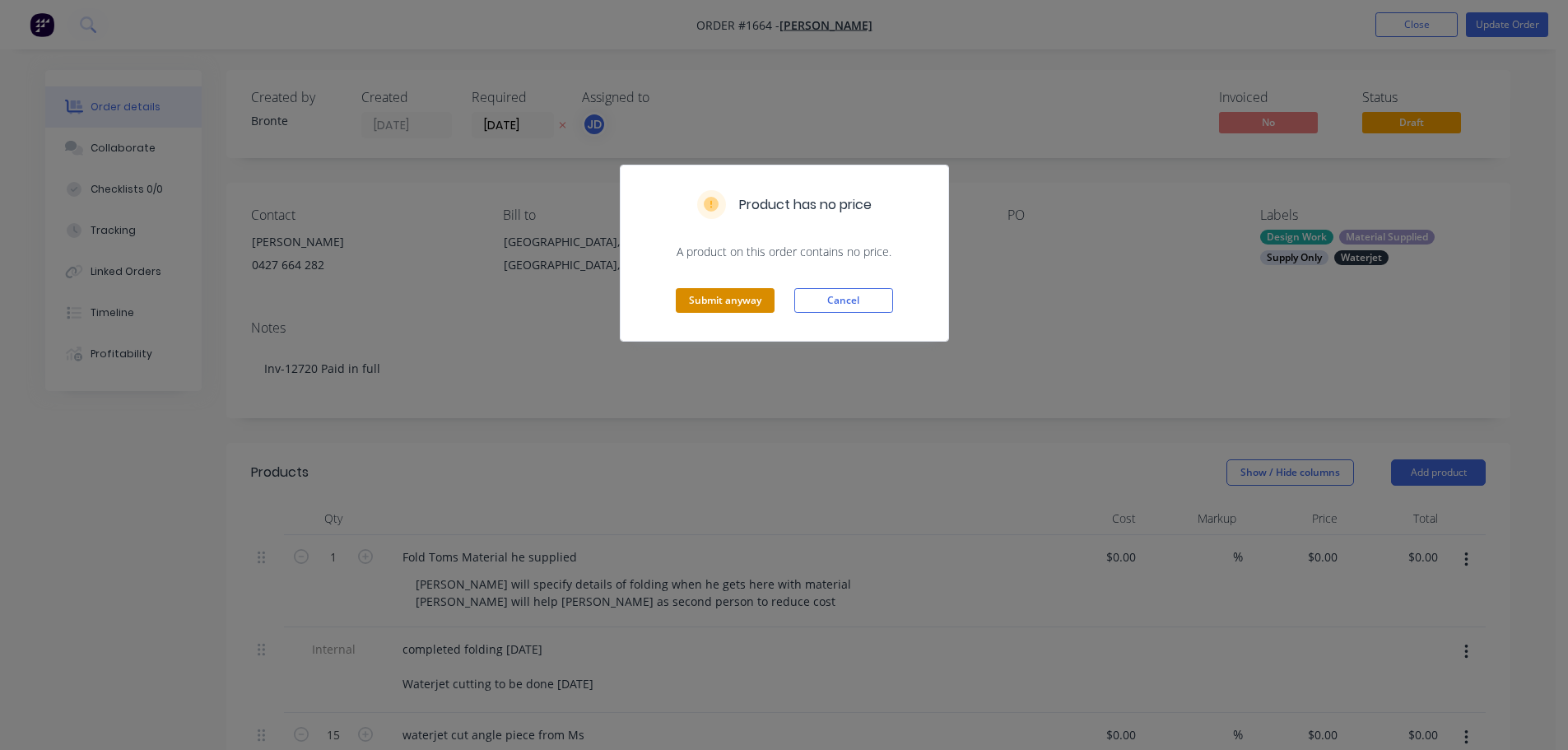
click at [713, 300] on button "Submit anyway" at bounding box center [725, 300] width 98 height 25
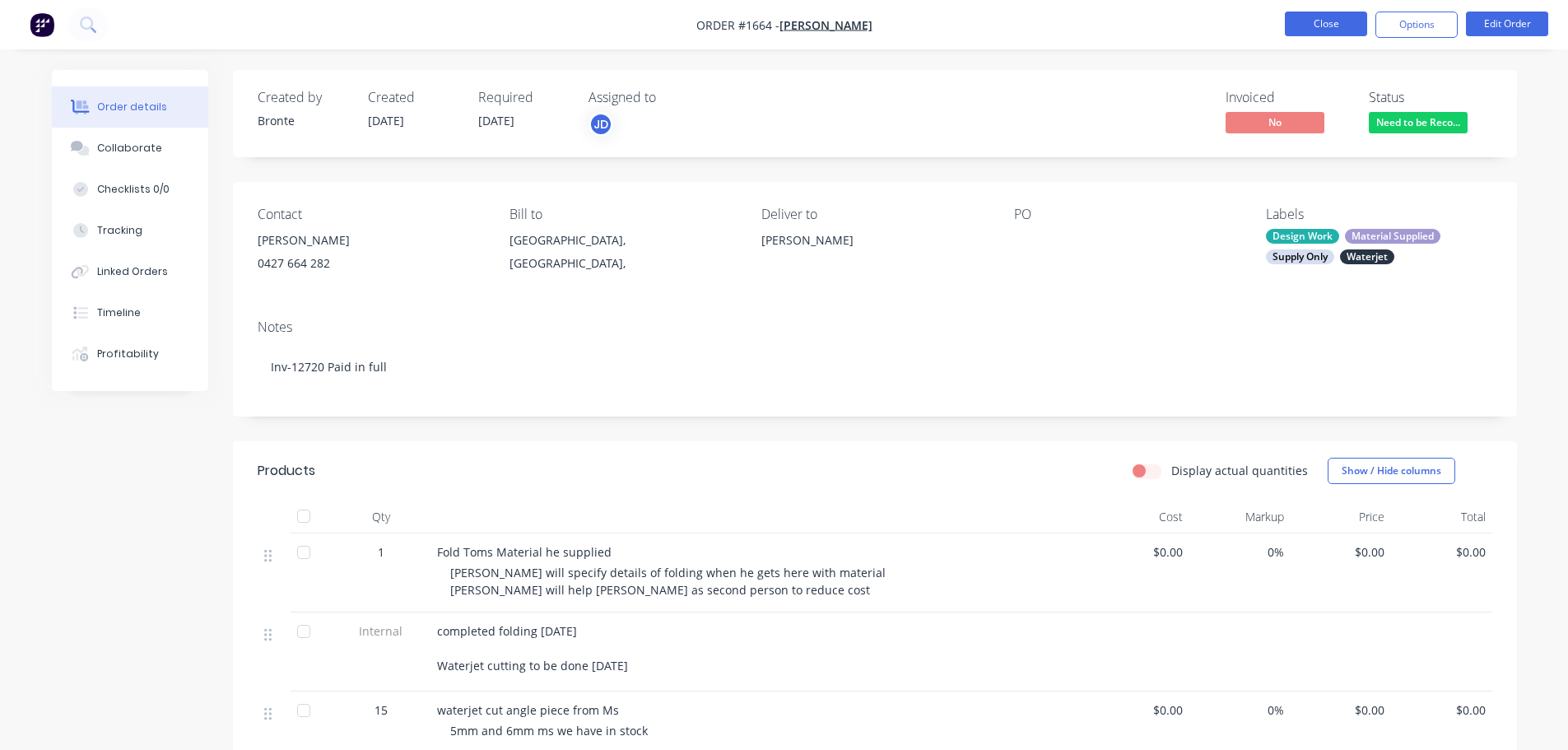
click at [1323, 26] on button "Close" at bounding box center [1326, 24] width 82 height 25
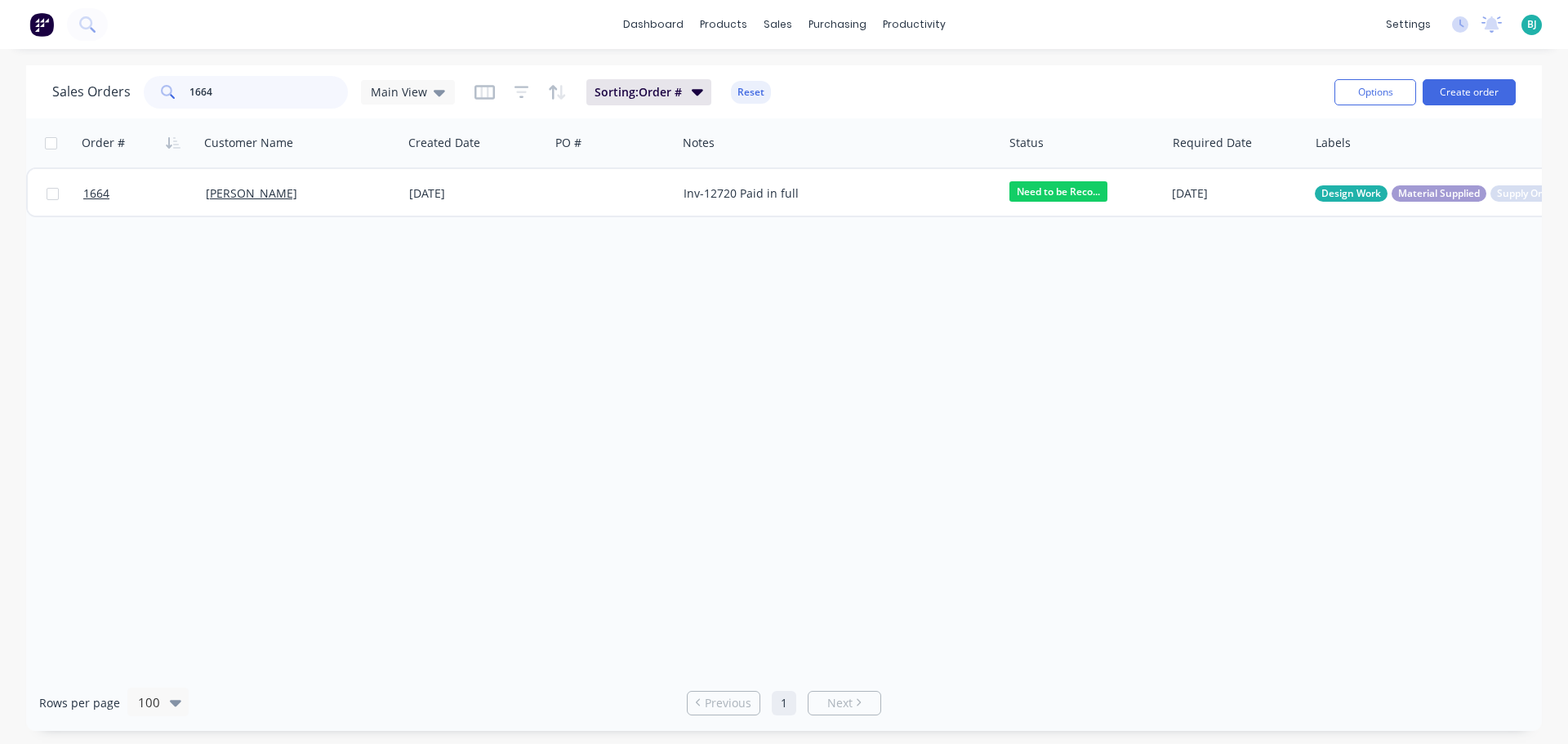
click at [264, 99] on input "1664" at bounding box center [269, 92] width 159 height 32
type input "1663"
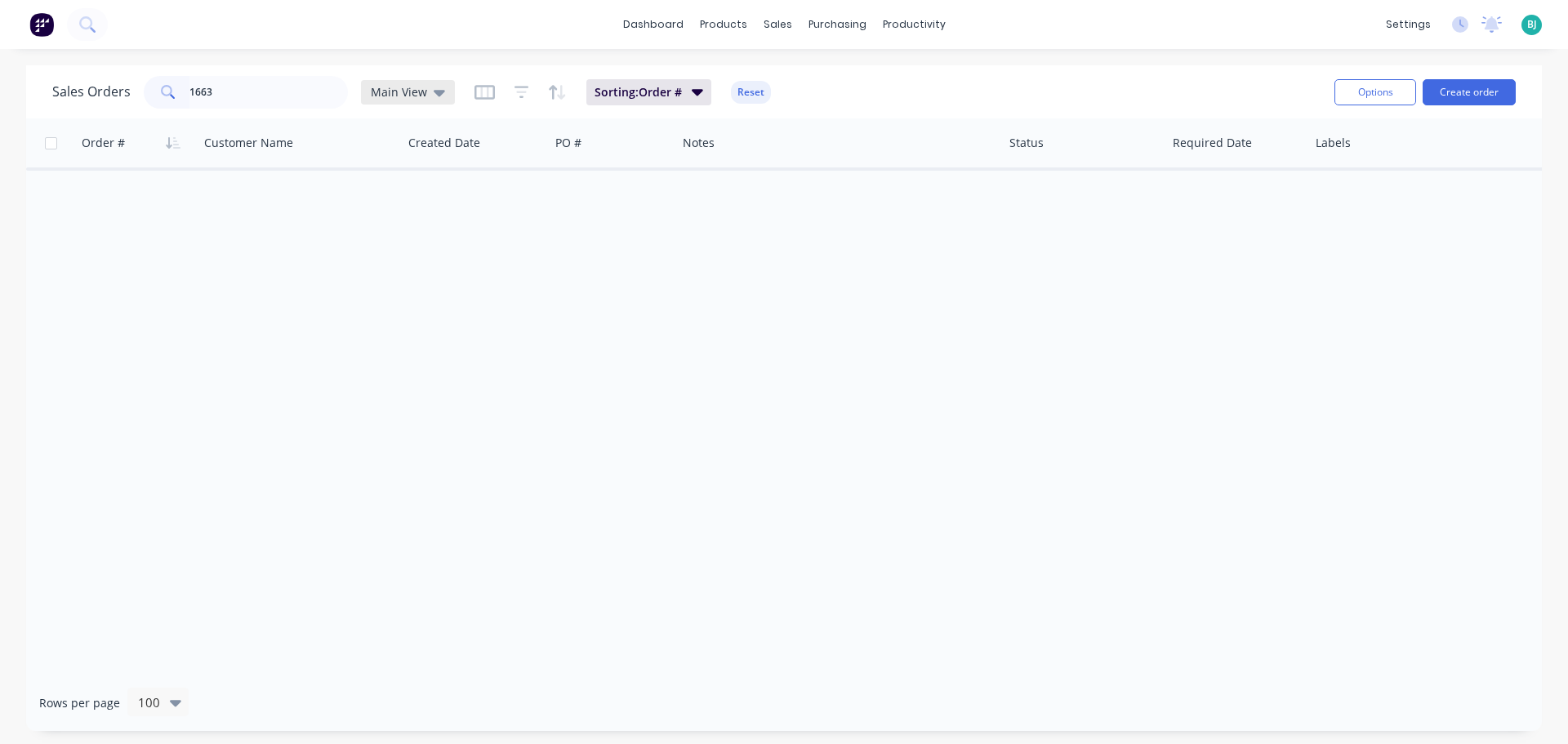
click at [384, 85] on span "Main View" at bounding box center [398, 92] width 56 height 17
click at [404, 298] on button "Archived" at bounding box center [459, 297] width 186 height 19
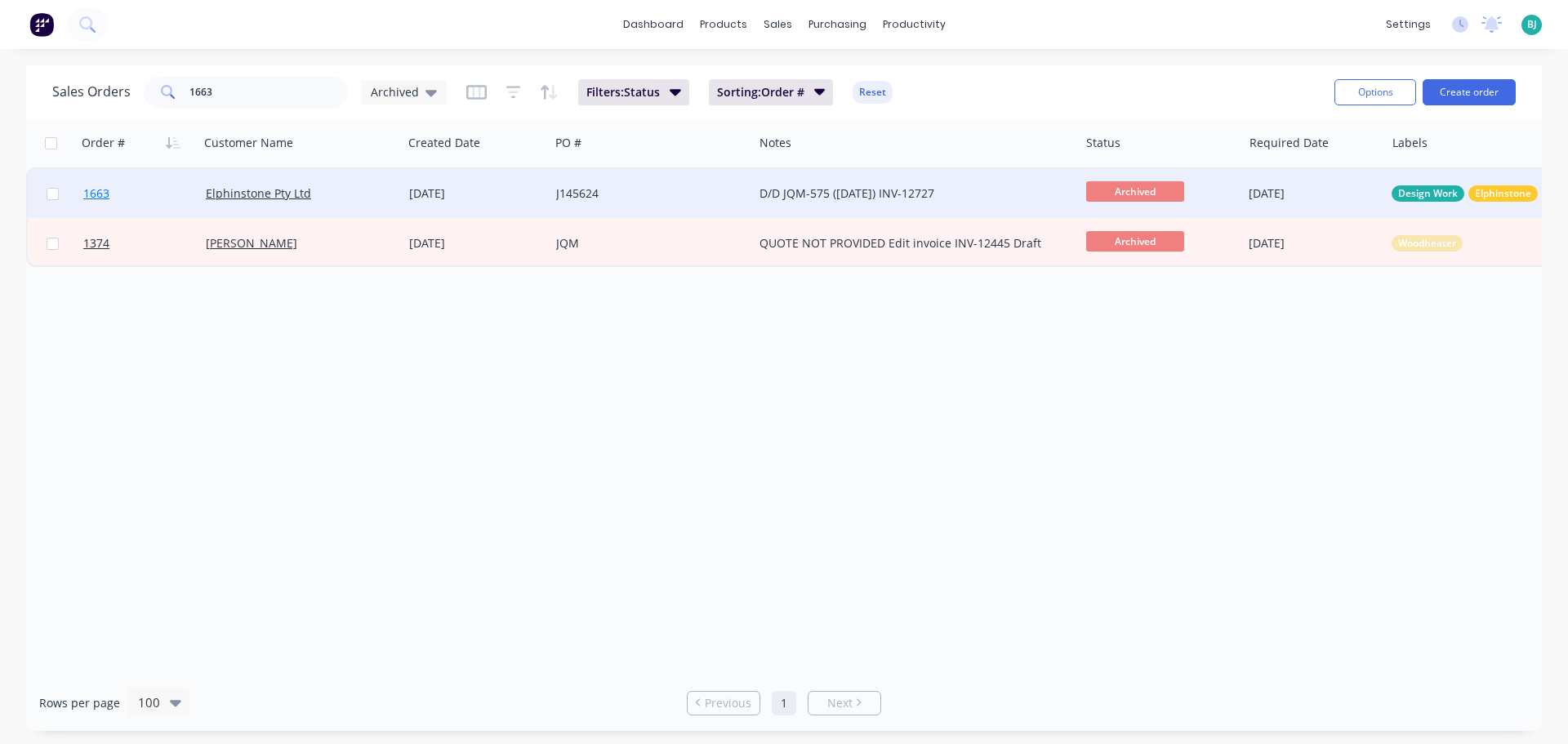
click at [152, 195] on link "1663" at bounding box center [144, 194] width 122 height 49
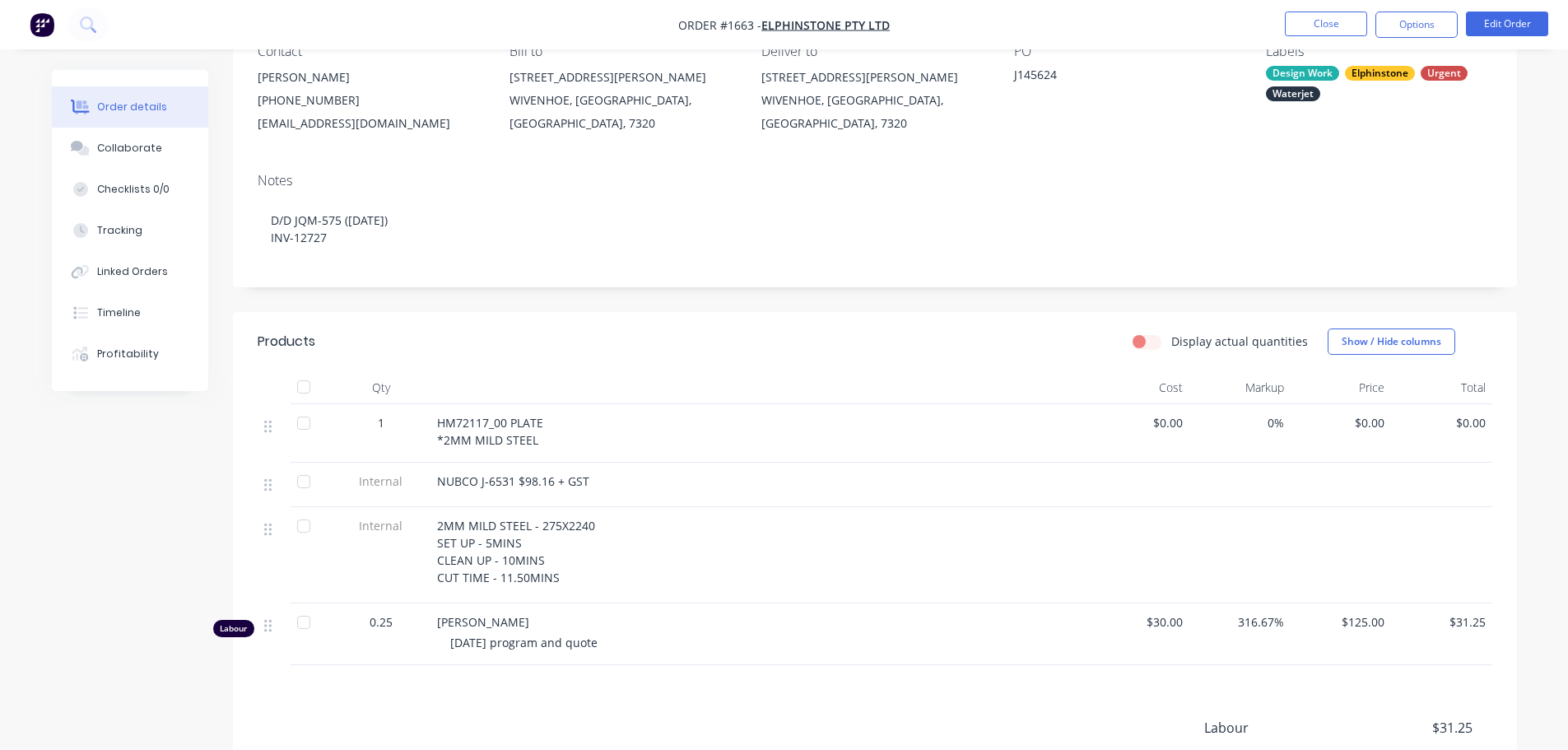
scroll to position [165, 0]
click at [1507, 27] on button "Edit Order" at bounding box center [1507, 24] width 82 height 25
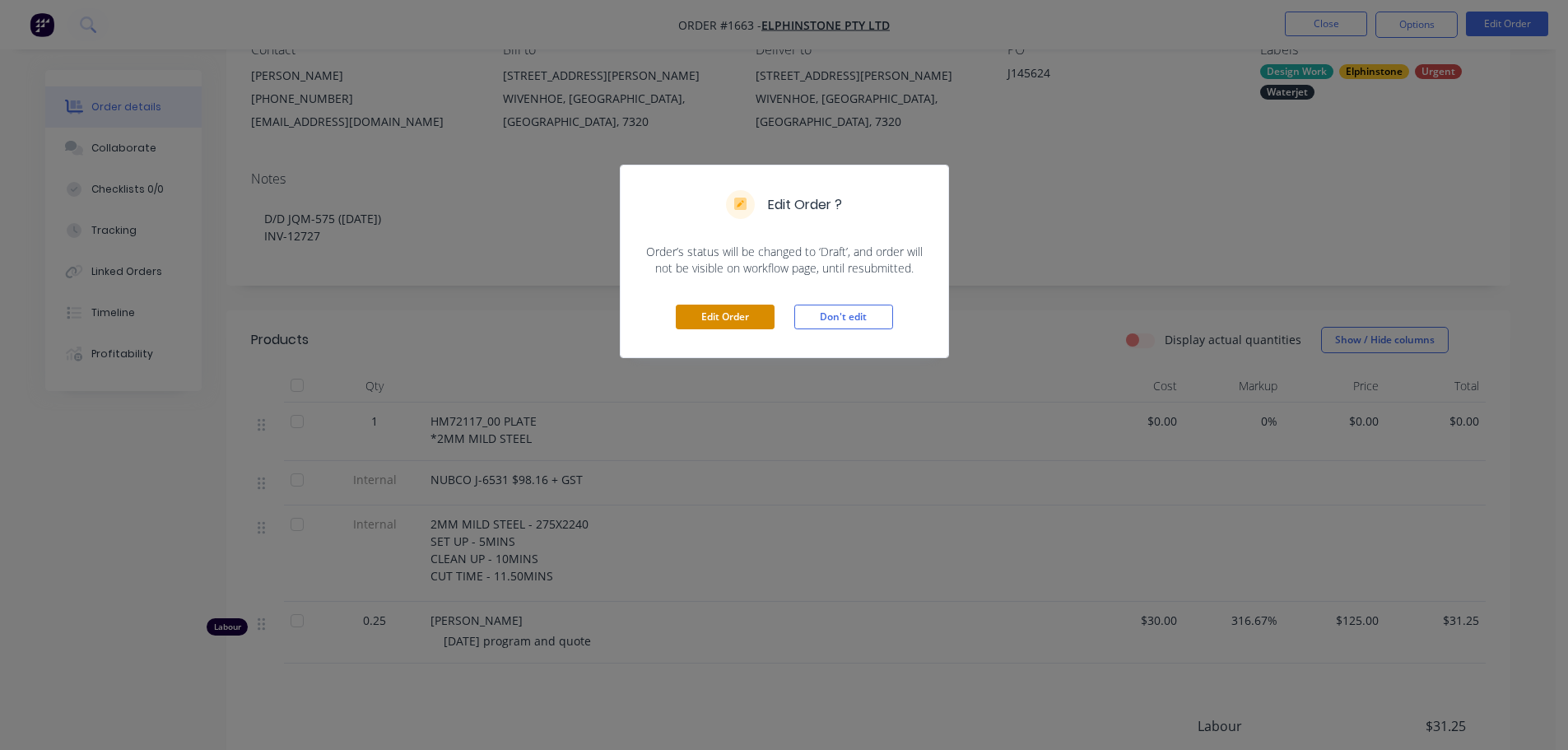
click at [749, 317] on button "Edit Order" at bounding box center [725, 318] width 98 height 25
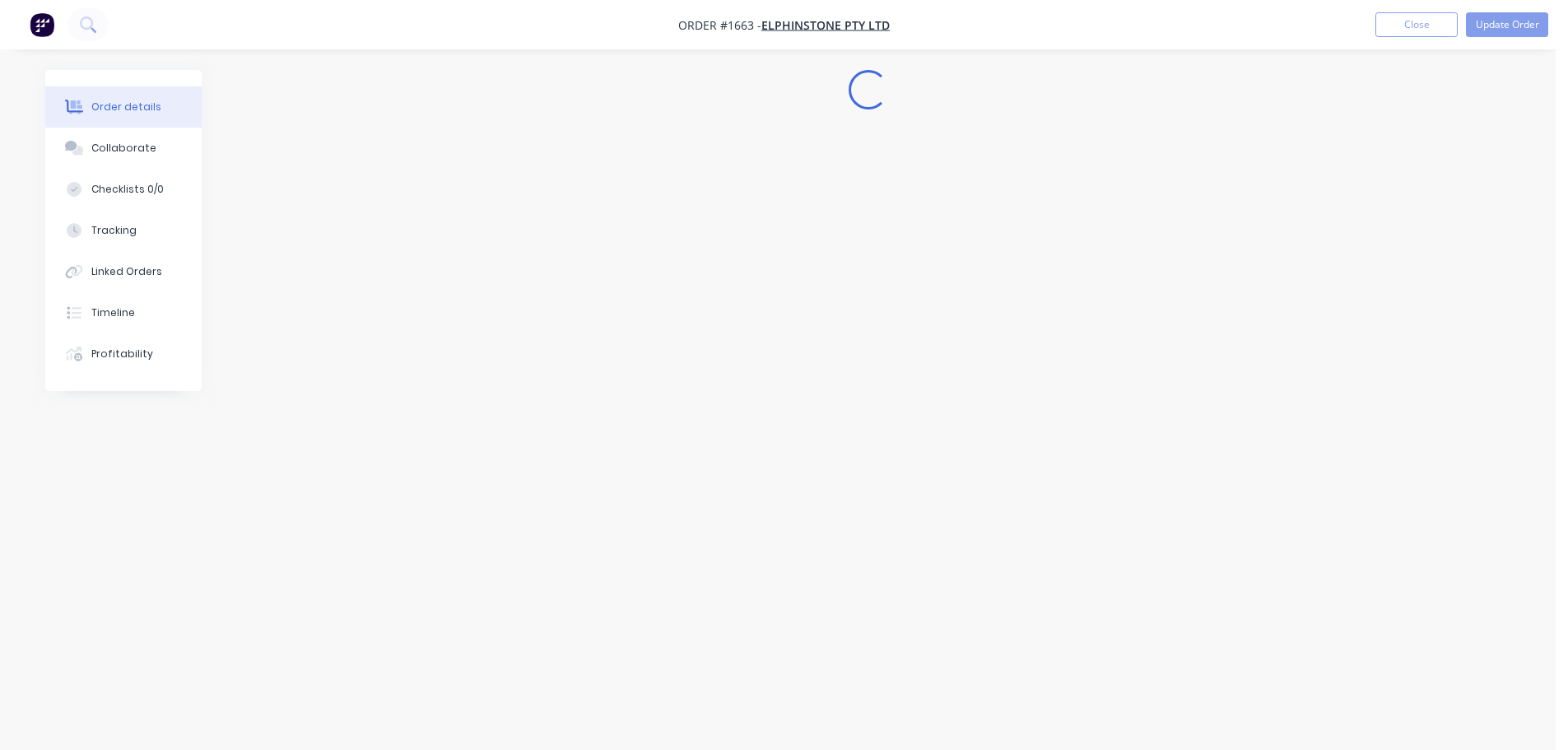
scroll to position [0, 0]
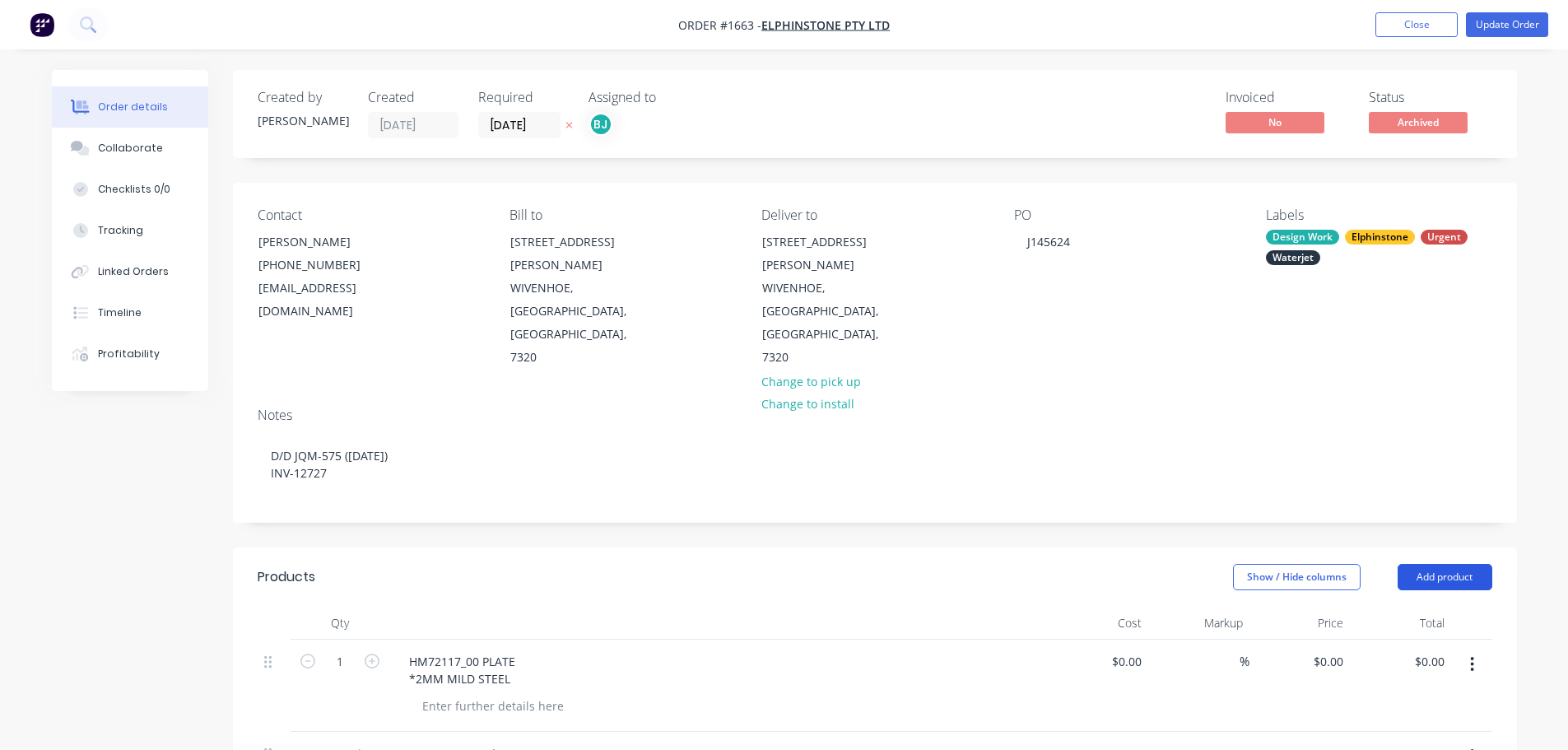
click at [1453, 564] on button "Add product" at bounding box center [1445, 578] width 95 height 27
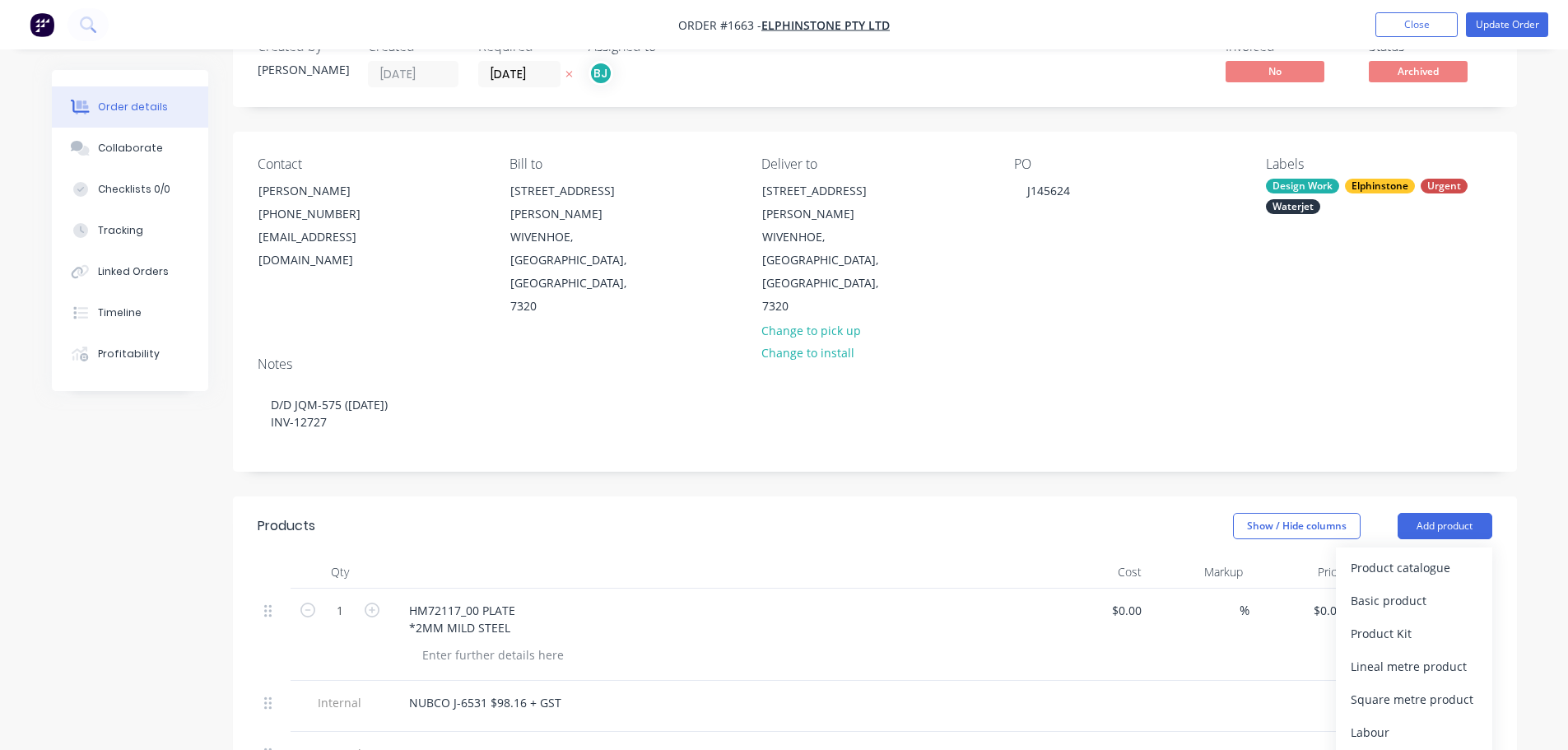
scroll to position [247, 0]
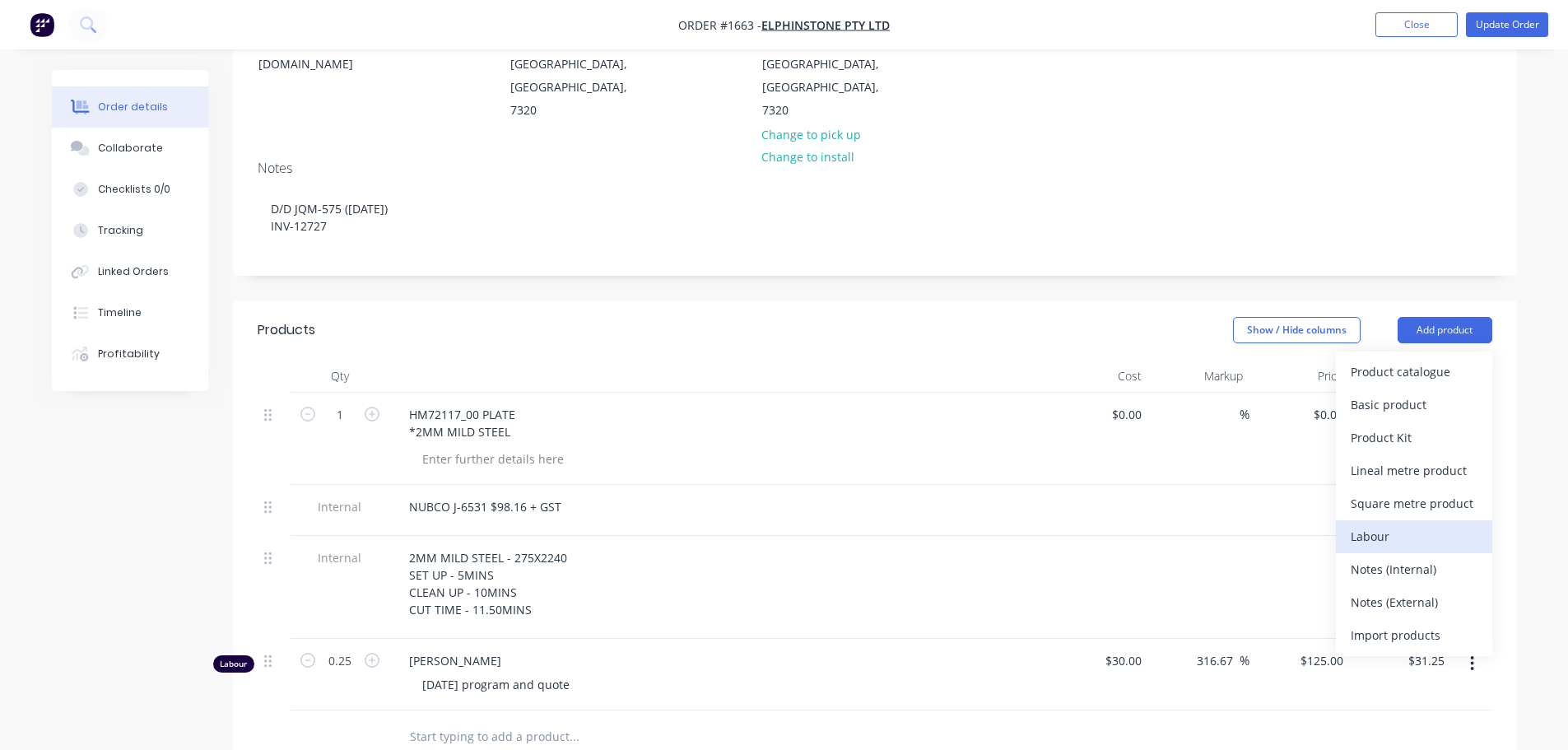
click at [1410, 524] on div "Labour" at bounding box center [1414, 536] width 127 height 24
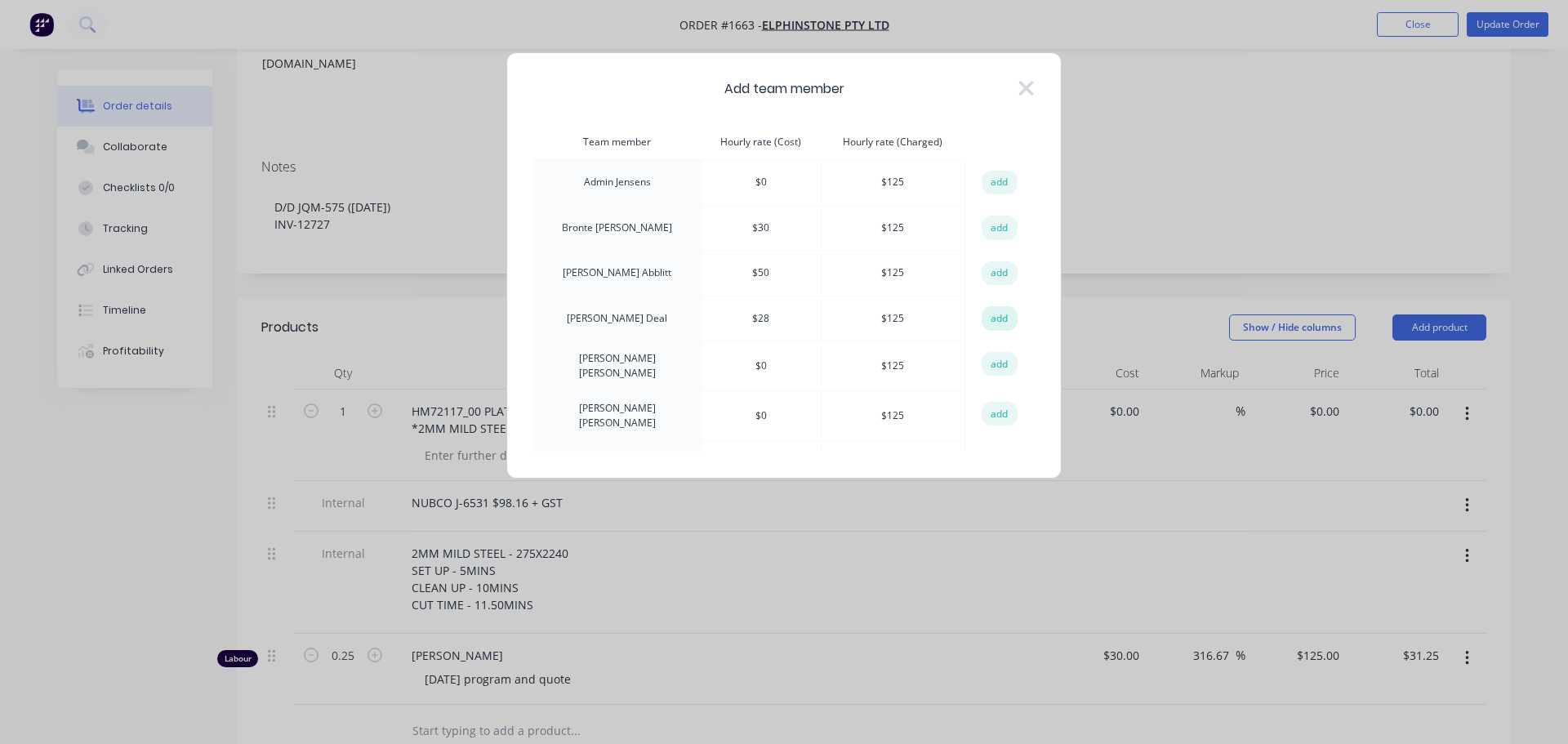
click at [997, 321] on button "add" at bounding box center [1000, 319] width 36 height 25
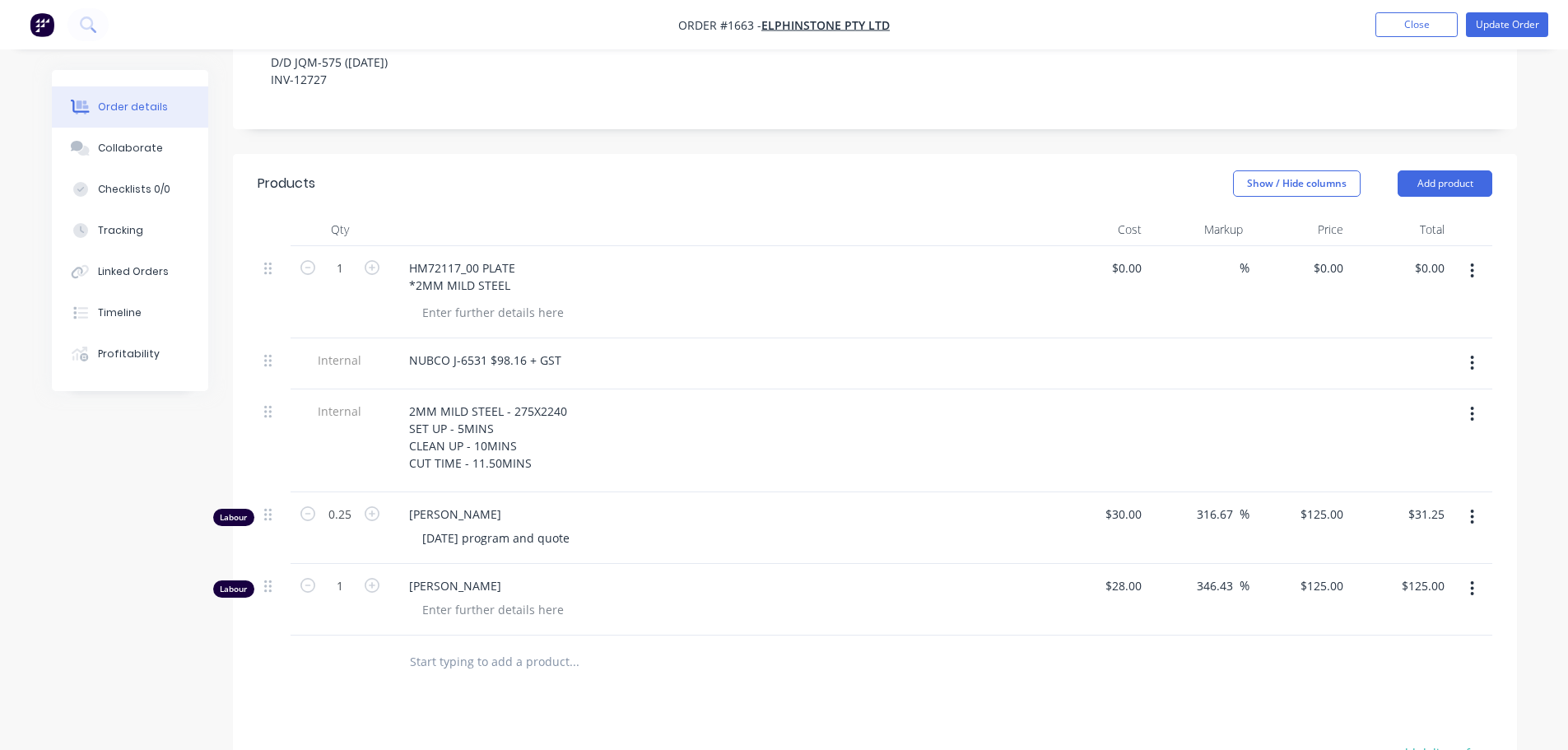
scroll to position [411, 0]
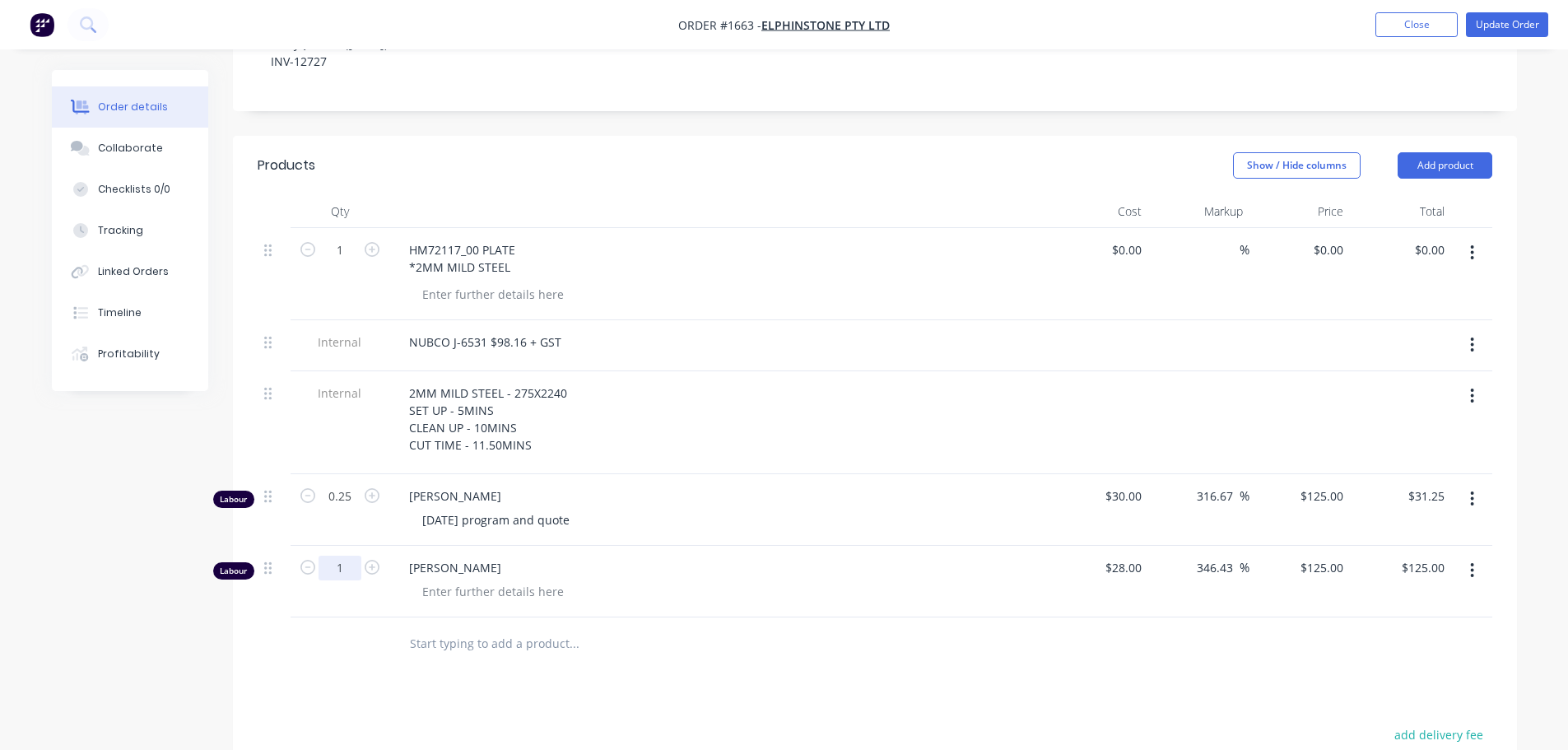
click at [348, 556] on input "1" at bounding box center [339, 568] width 43 height 25
type input "0.25"
type input "$31.25"
click at [506, 580] on div at bounding box center [493, 591] width 168 height 24
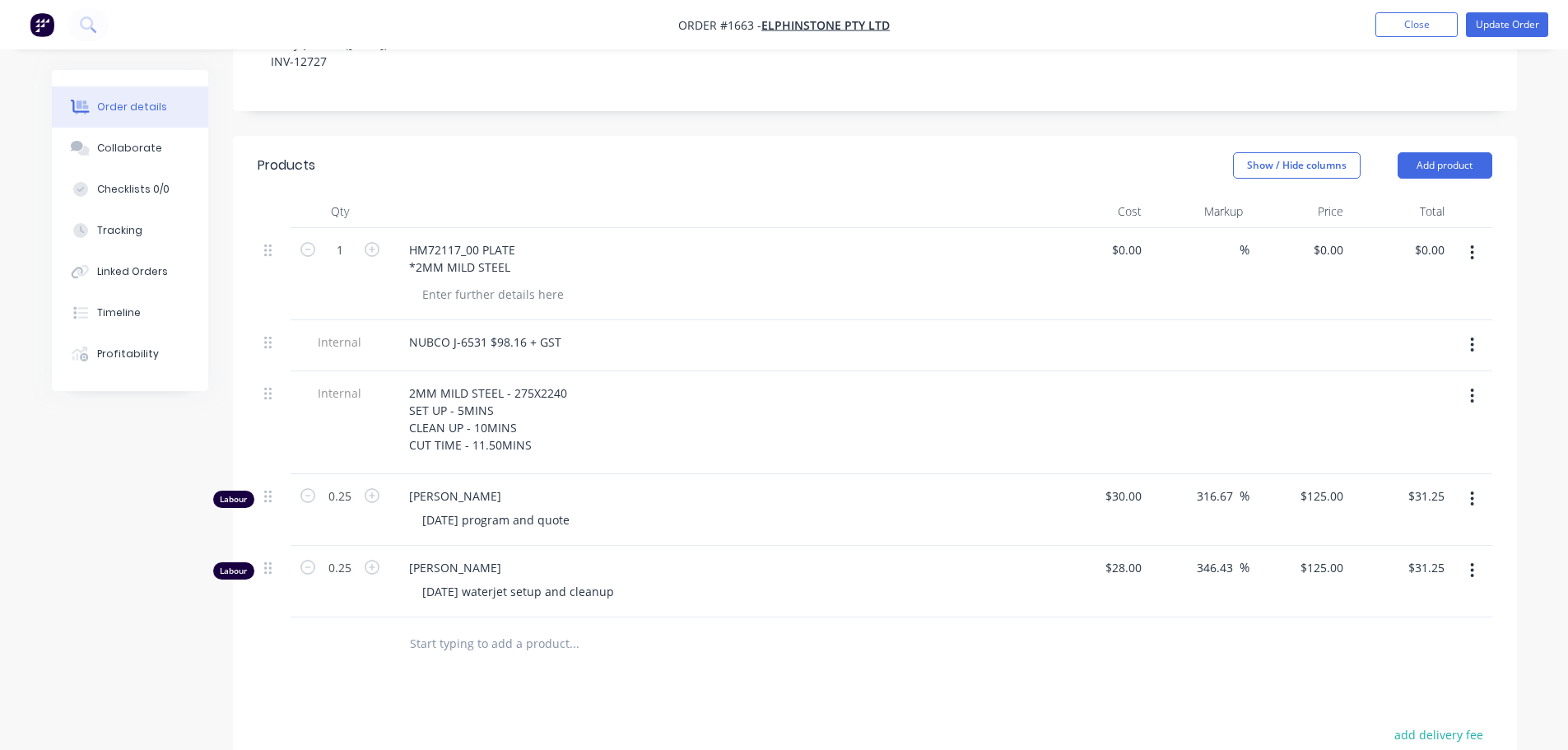
click at [649, 613] on div "Products Show / Hide columns Add product Qty Cost Markup Price Total 1 HM72117_…" at bounding box center [875, 601] width 1284 height 931
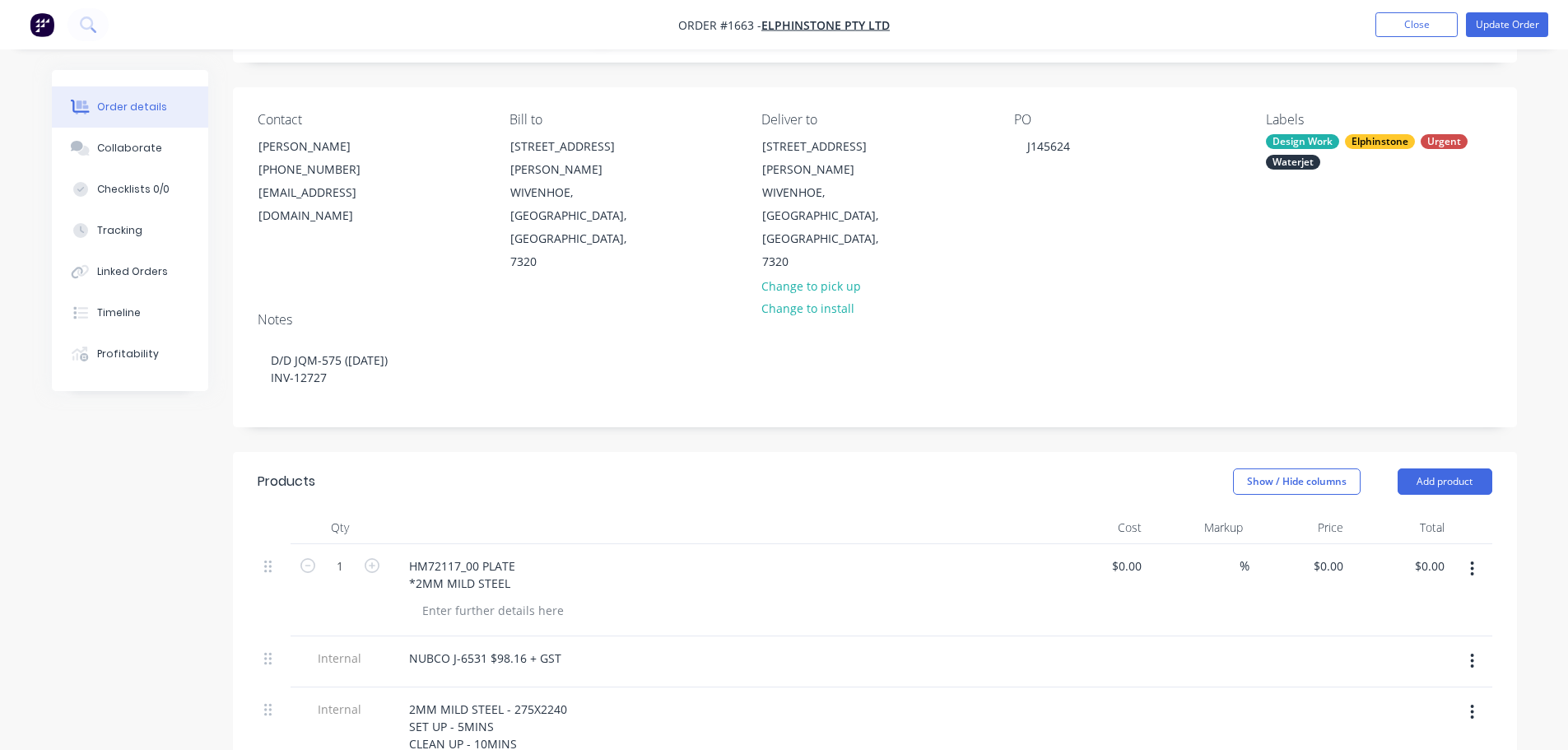
scroll to position [82, 0]
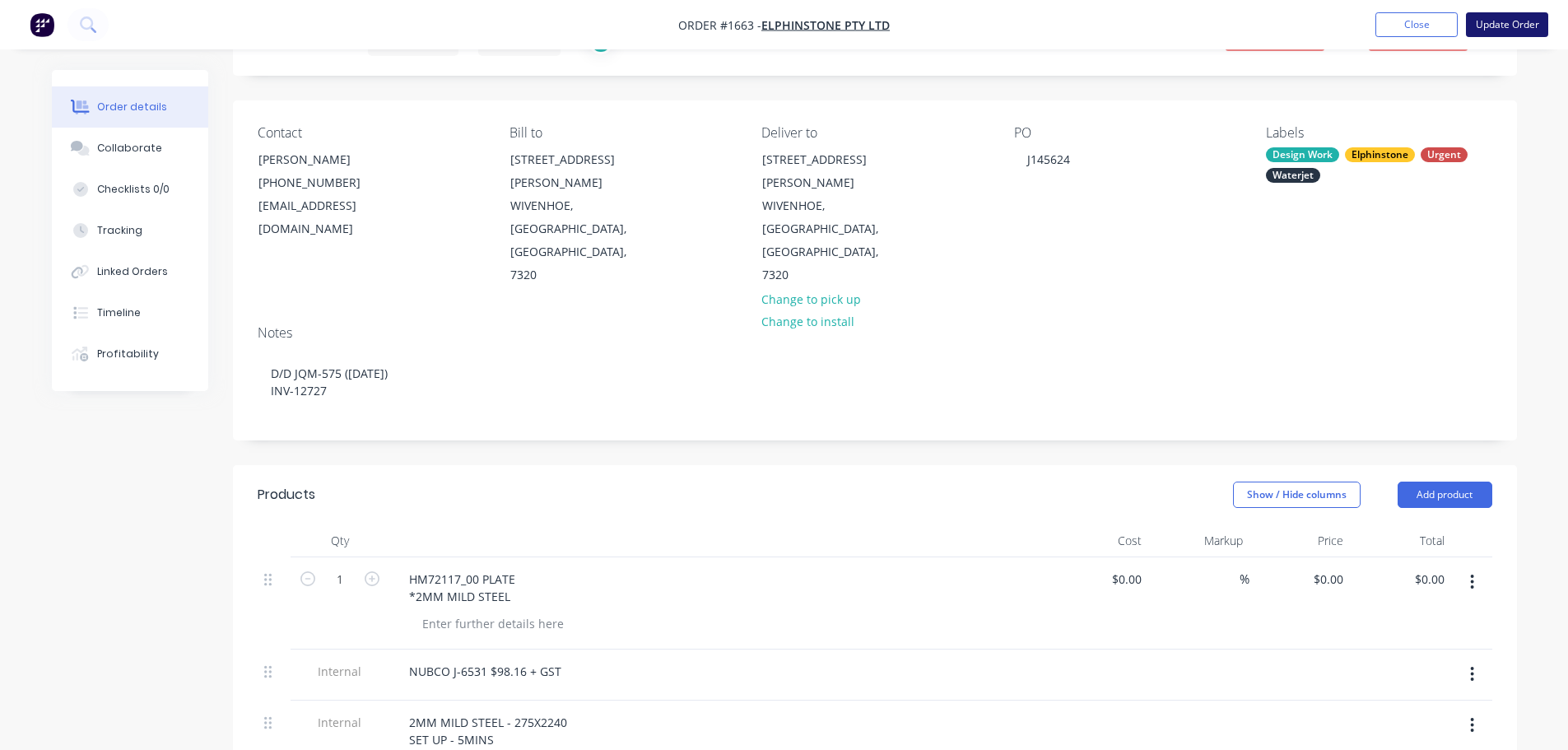
click at [1502, 29] on button "Update Order" at bounding box center [1507, 25] width 82 height 25
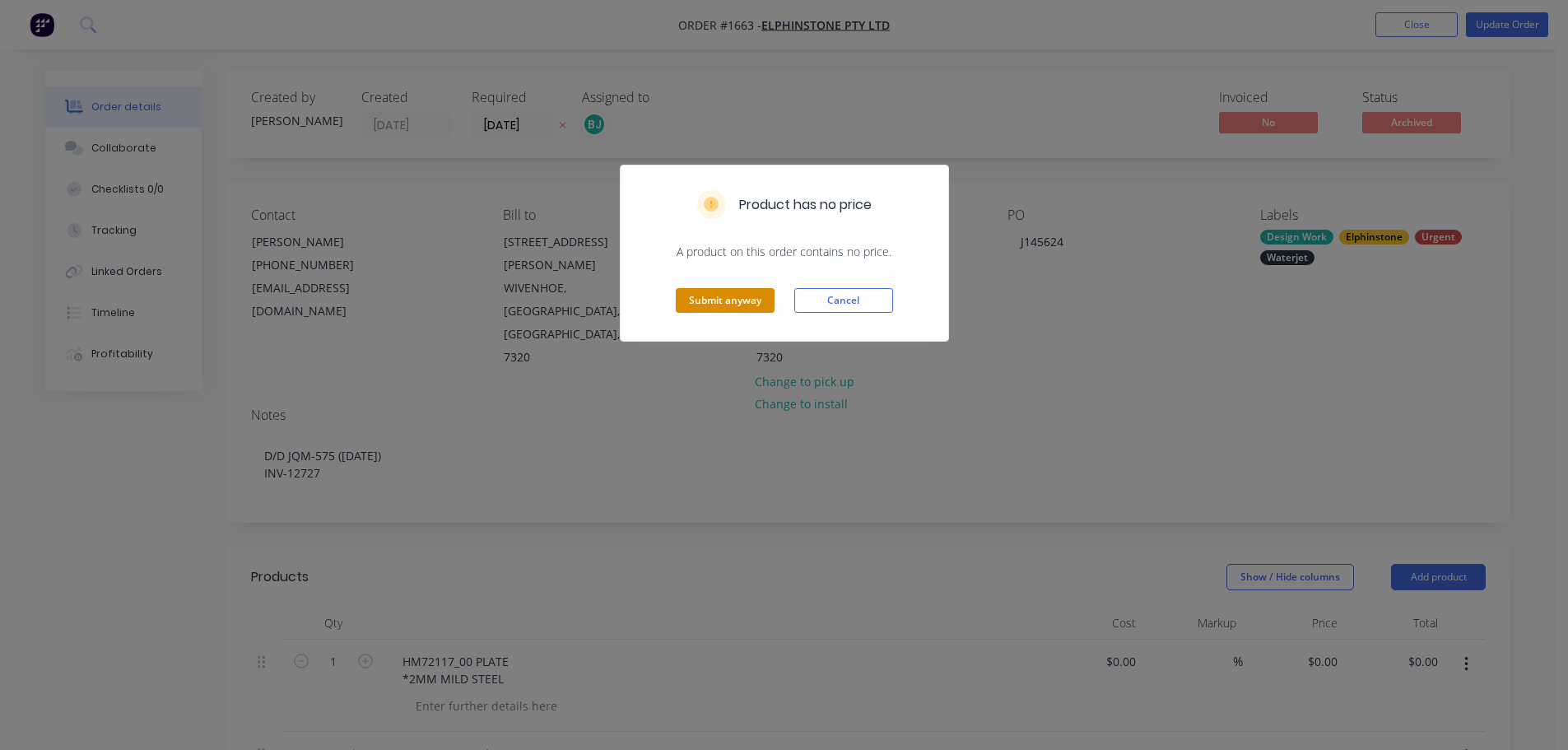
click at [716, 294] on button "Submit anyway" at bounding box center [725, 300] width 98 height 25
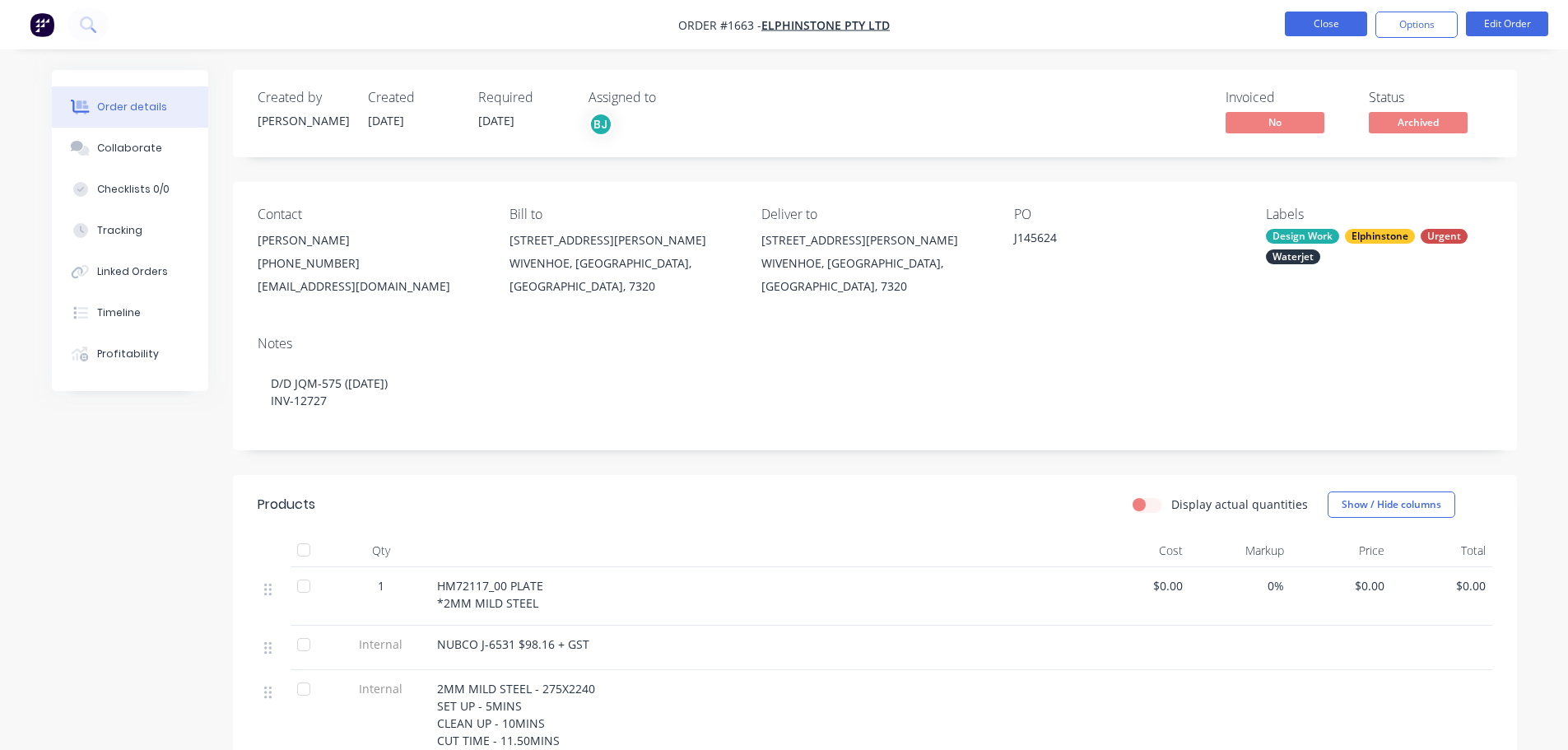
click at [1335, 19] on button "Close" at bounding box center [1326, 24] width 82 height 25
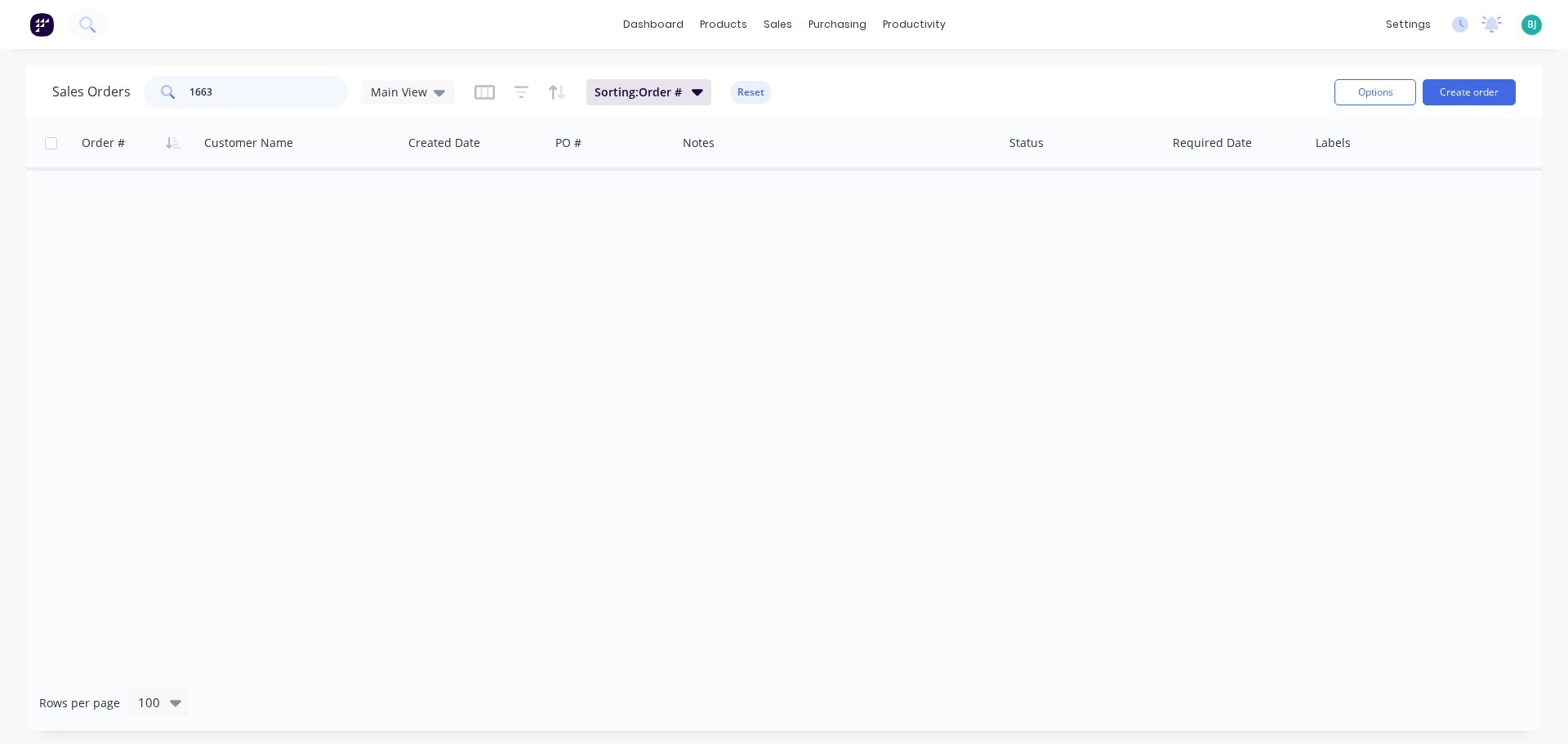
drag, startPoint x: 255, startPoint y: 104, endPoint x: 178, endPoint y: 101, distance: 77.1
click at [178, 101] on div "1663" at bounding box center [246, 92] width 204 height 32
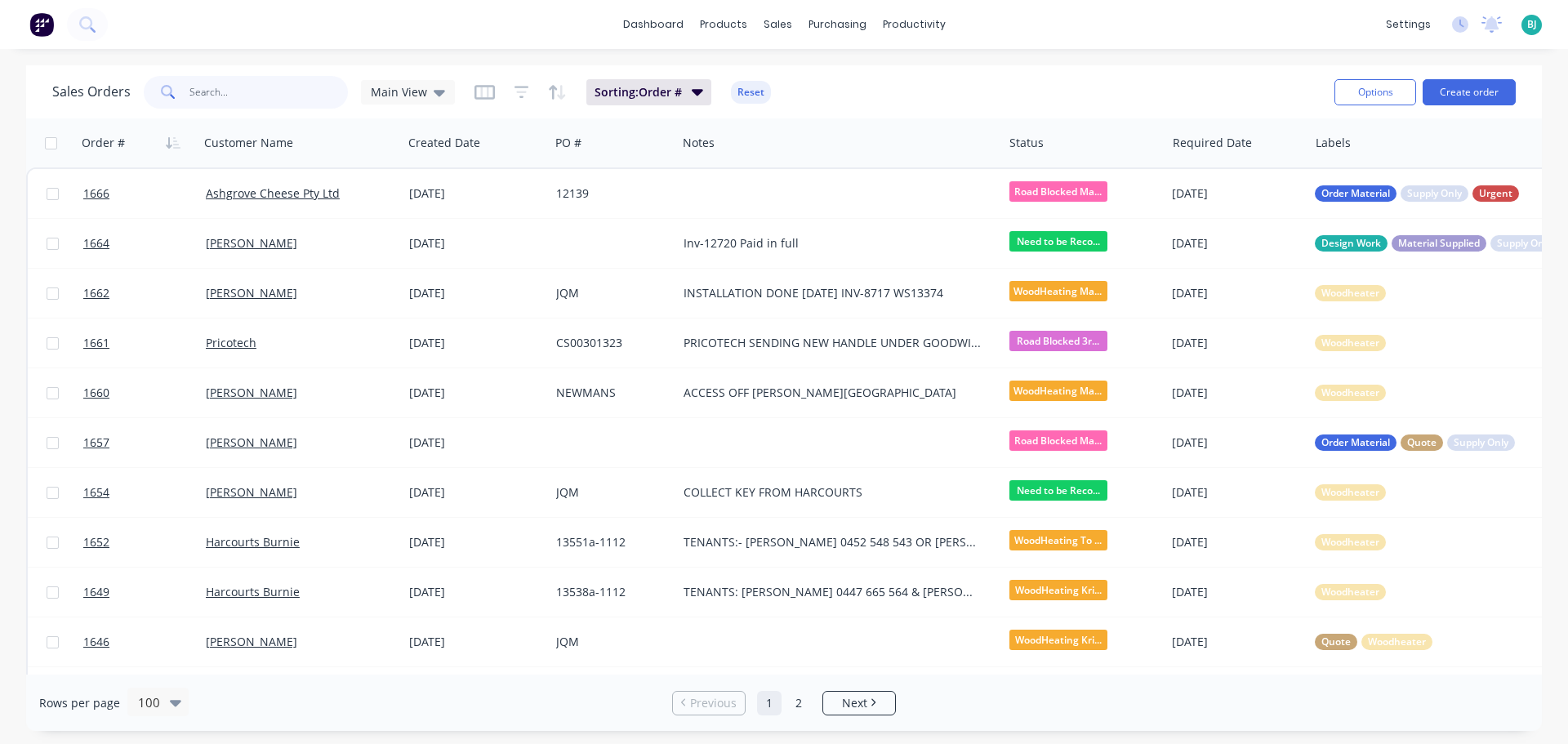
click at [250, 94] on input "text" at bounding box center [269, 92] width 159 height 32
type input "1513"
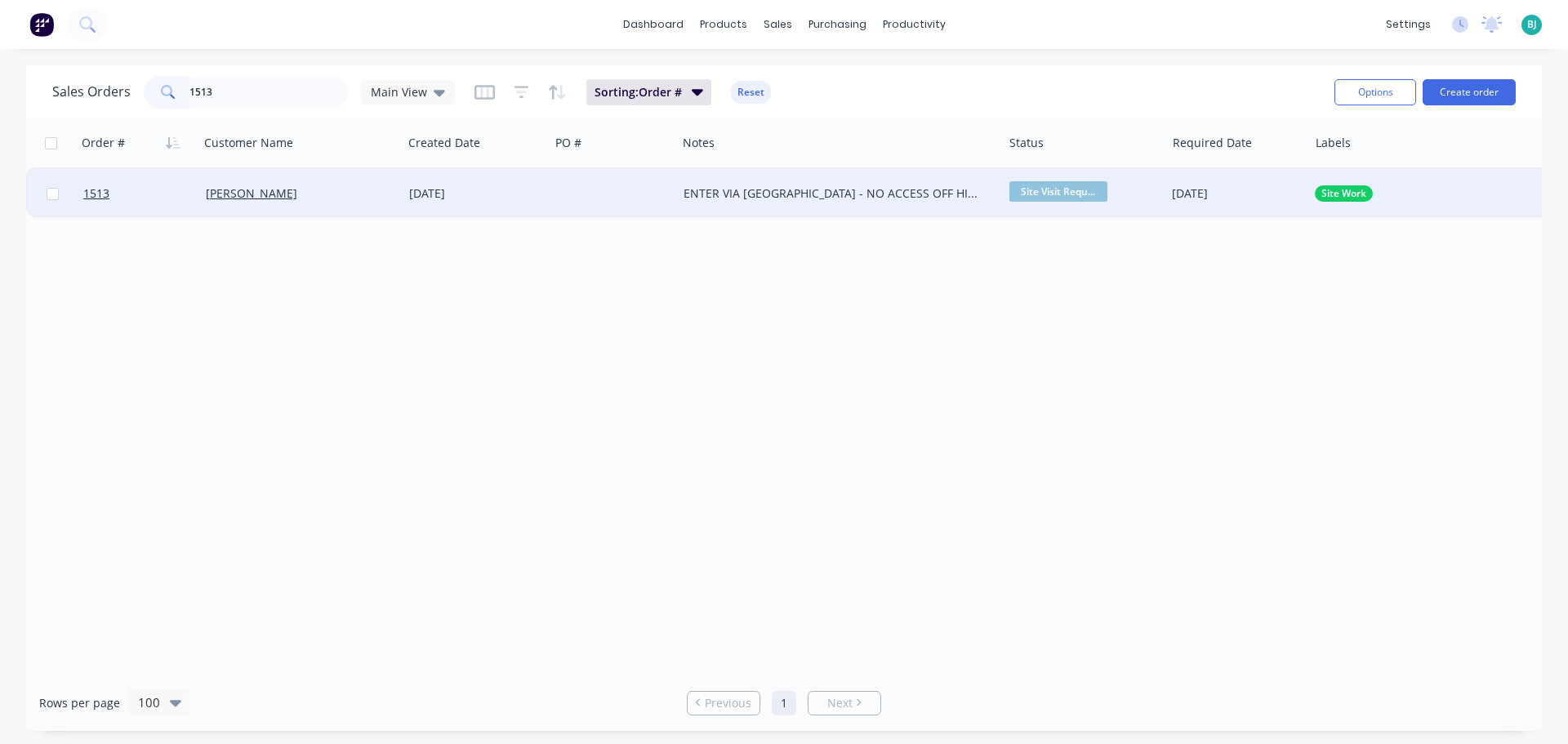
click at [334, 185] on div "[PERSON_NAME]" at bounding box center [296, 193] width 181 height 16
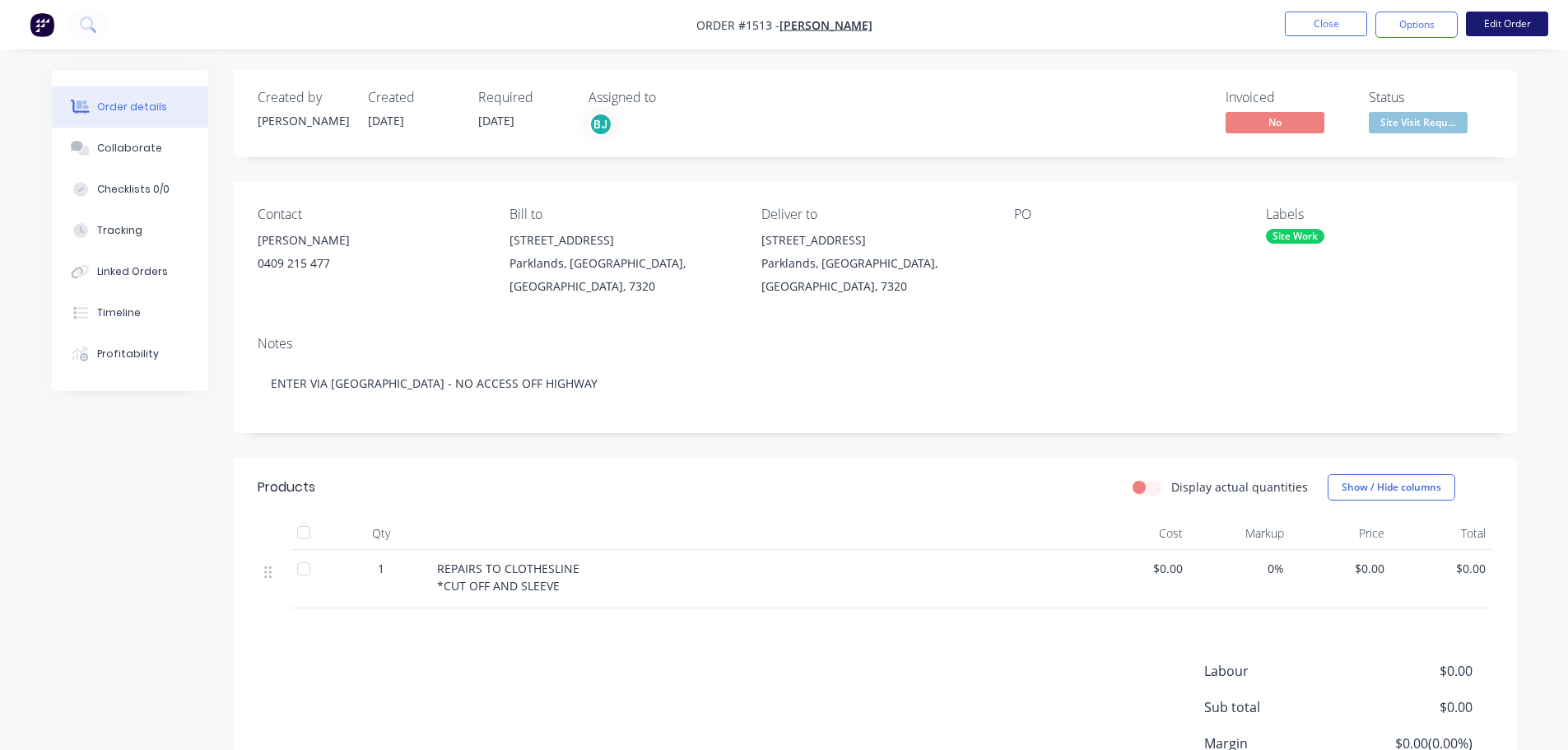
click at [1503, 30] on button "Edit Order" at bounding box center [1507, 24] width 82 height 25
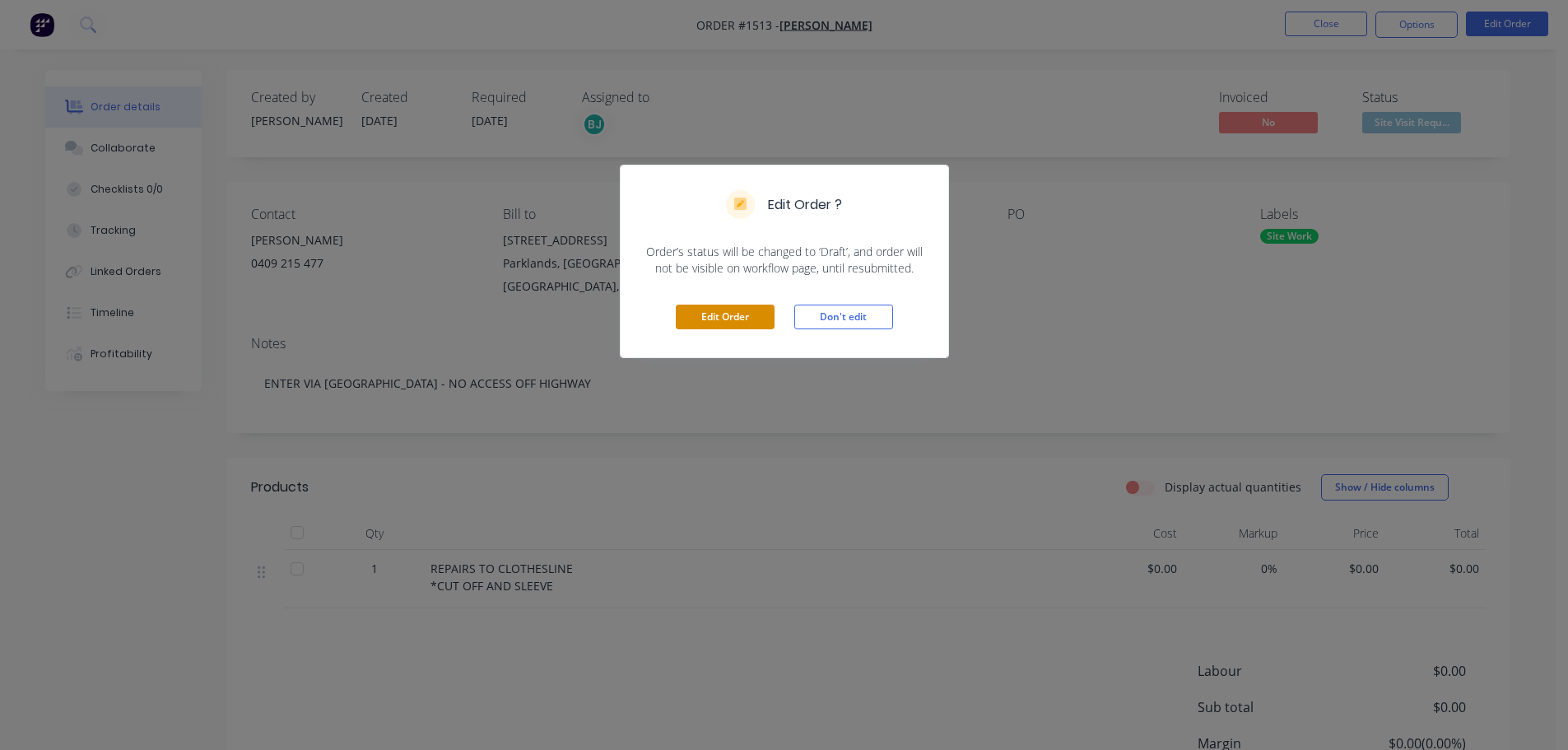
click at [750, 318] on button "Edit Order" at bounding box center [725, 318] width 98 height 25
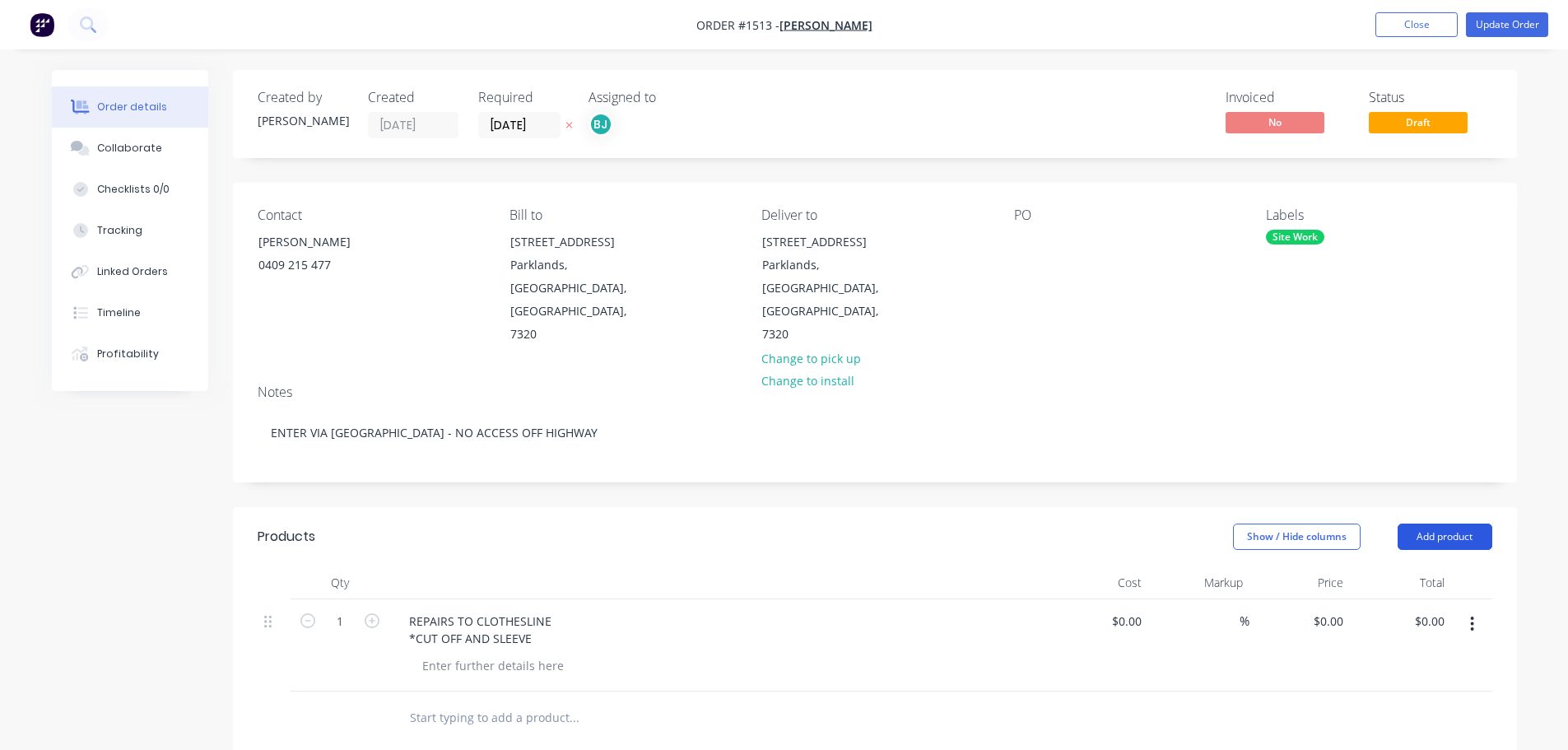
click at [1430, 524] on button "Add product" at bounding box center [1445, 538] width 95 height 27
click at [1412, 732] on div "Labour" at bounding box center [1414, 743] width 127 height 24
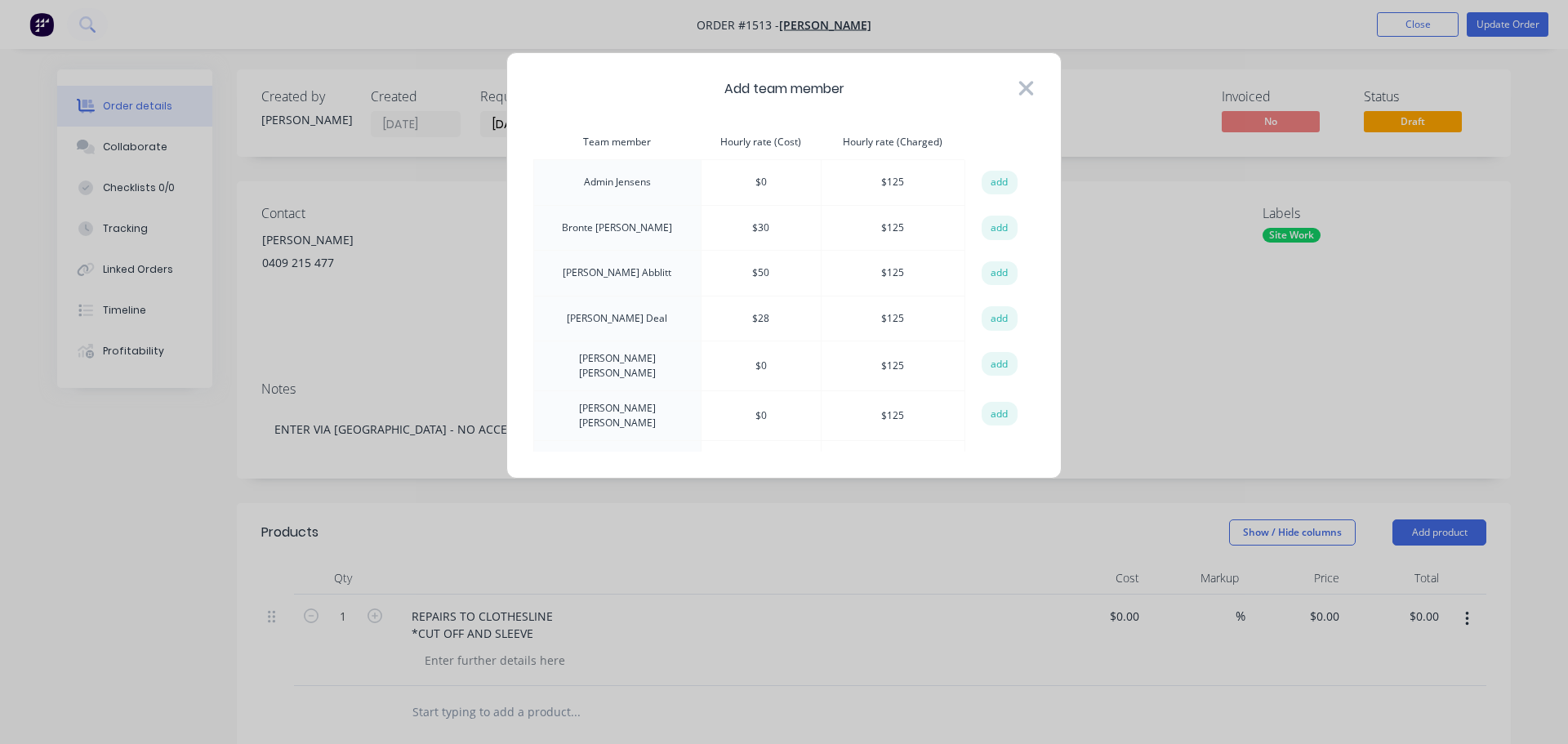
click at [1031, 85] on icon at bounding box center [1026, 88] width 17 height 23
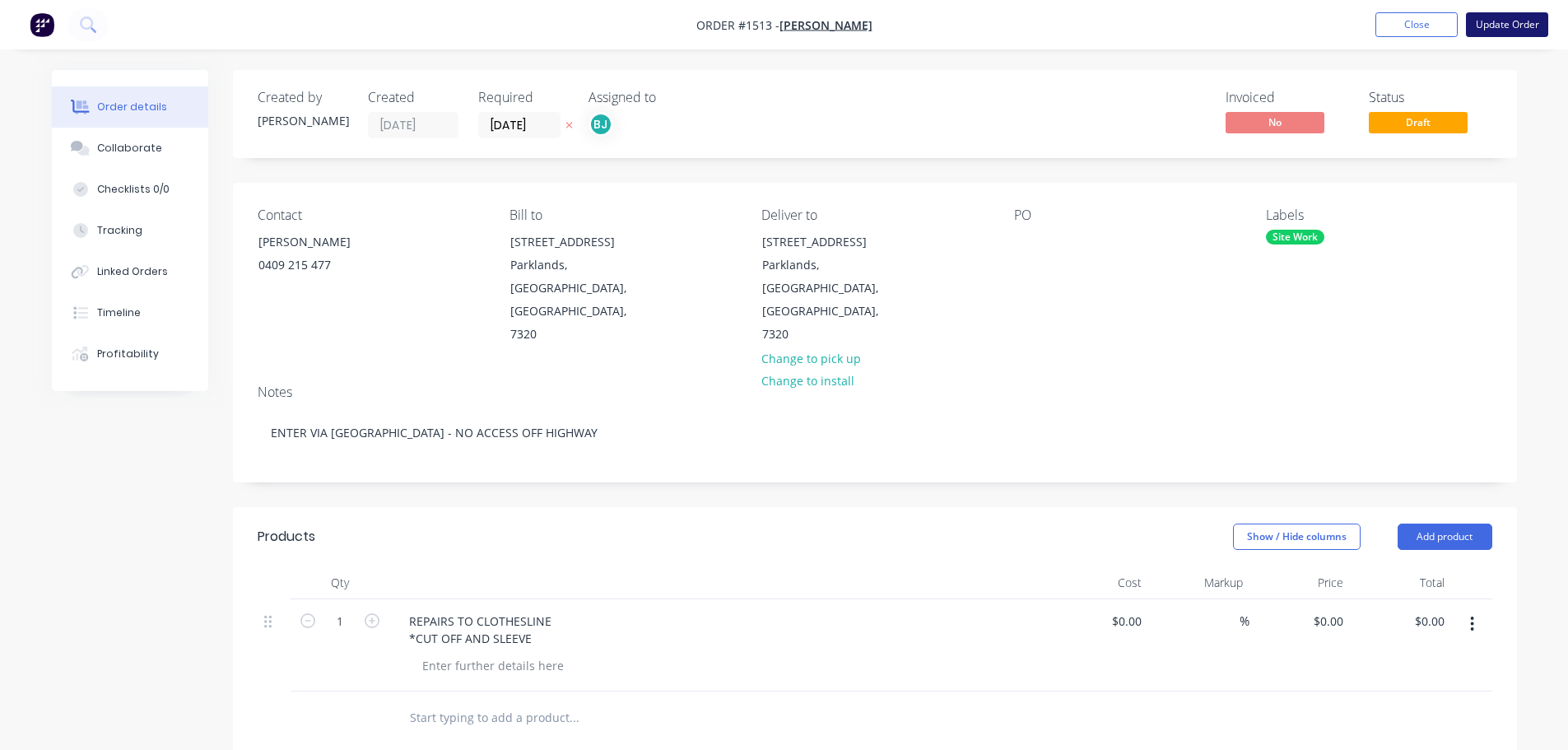
click at [1498, 26] on button "Update Order" at bounding box center [1507, 25] width 82 height 25
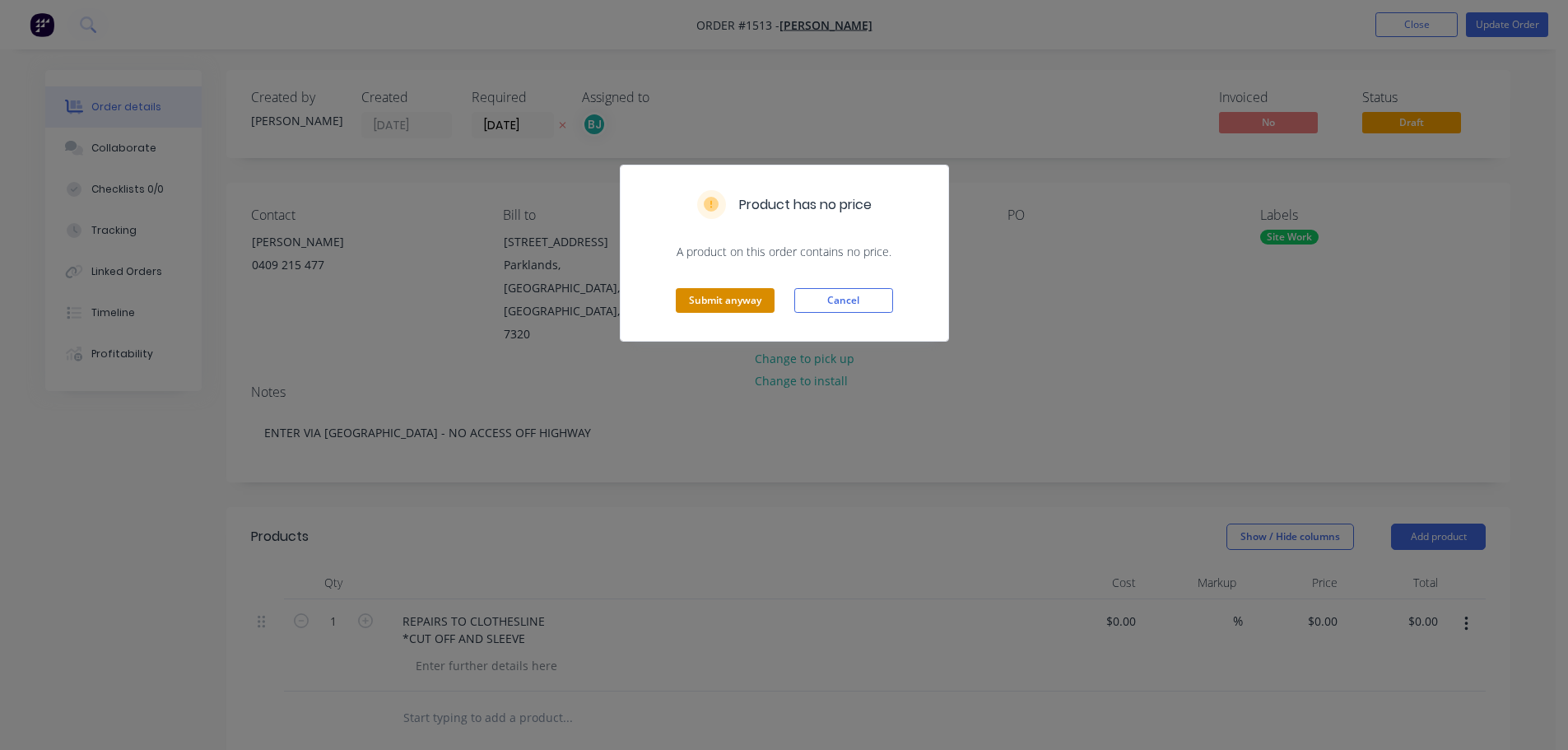
click at [738, 302] on button "Submit anyway" at bounding box center [725, 300] width 98 height 25
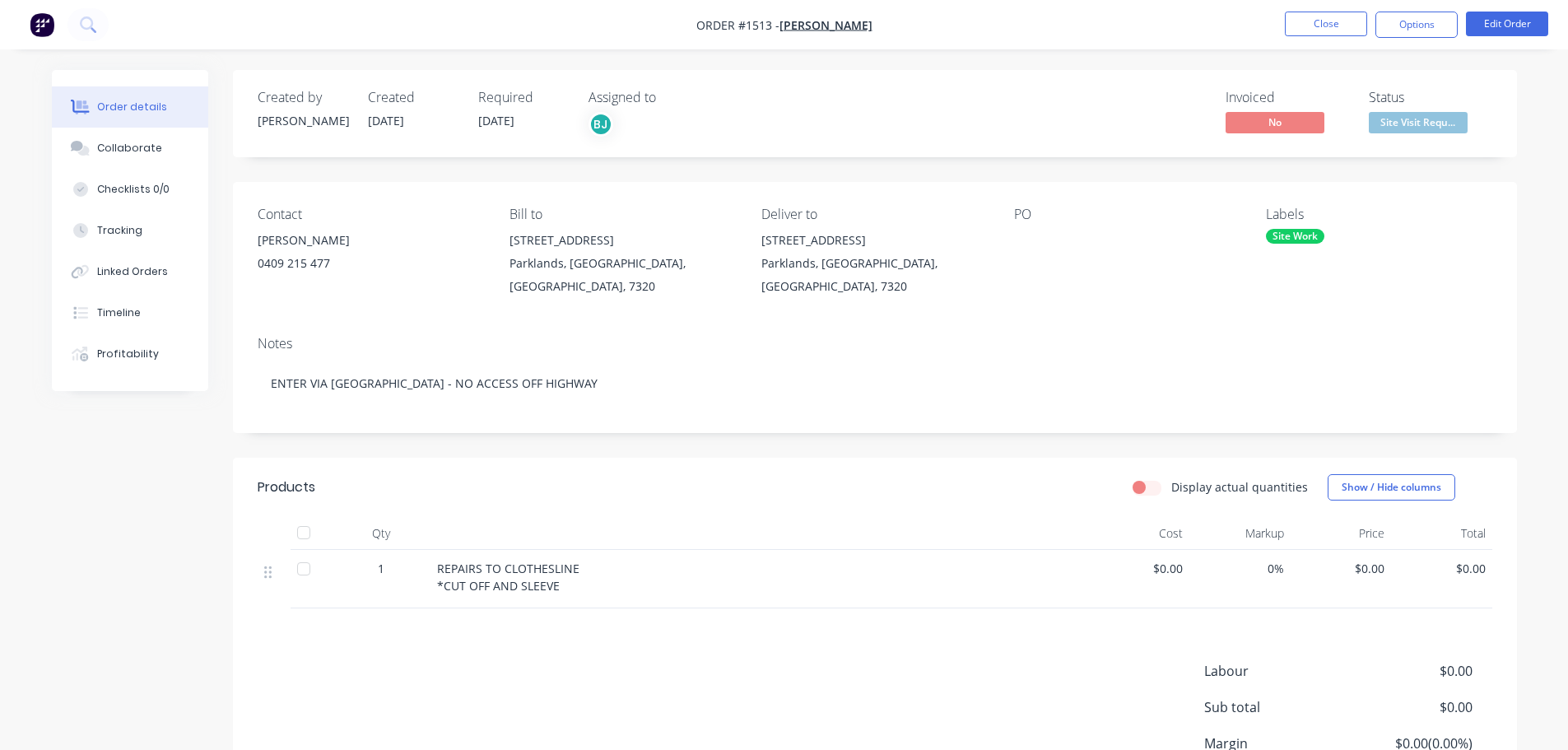
click at [1423, 121] on span "Site Visit Requ..." at bounding box center [1418, 122] width 98 height 21
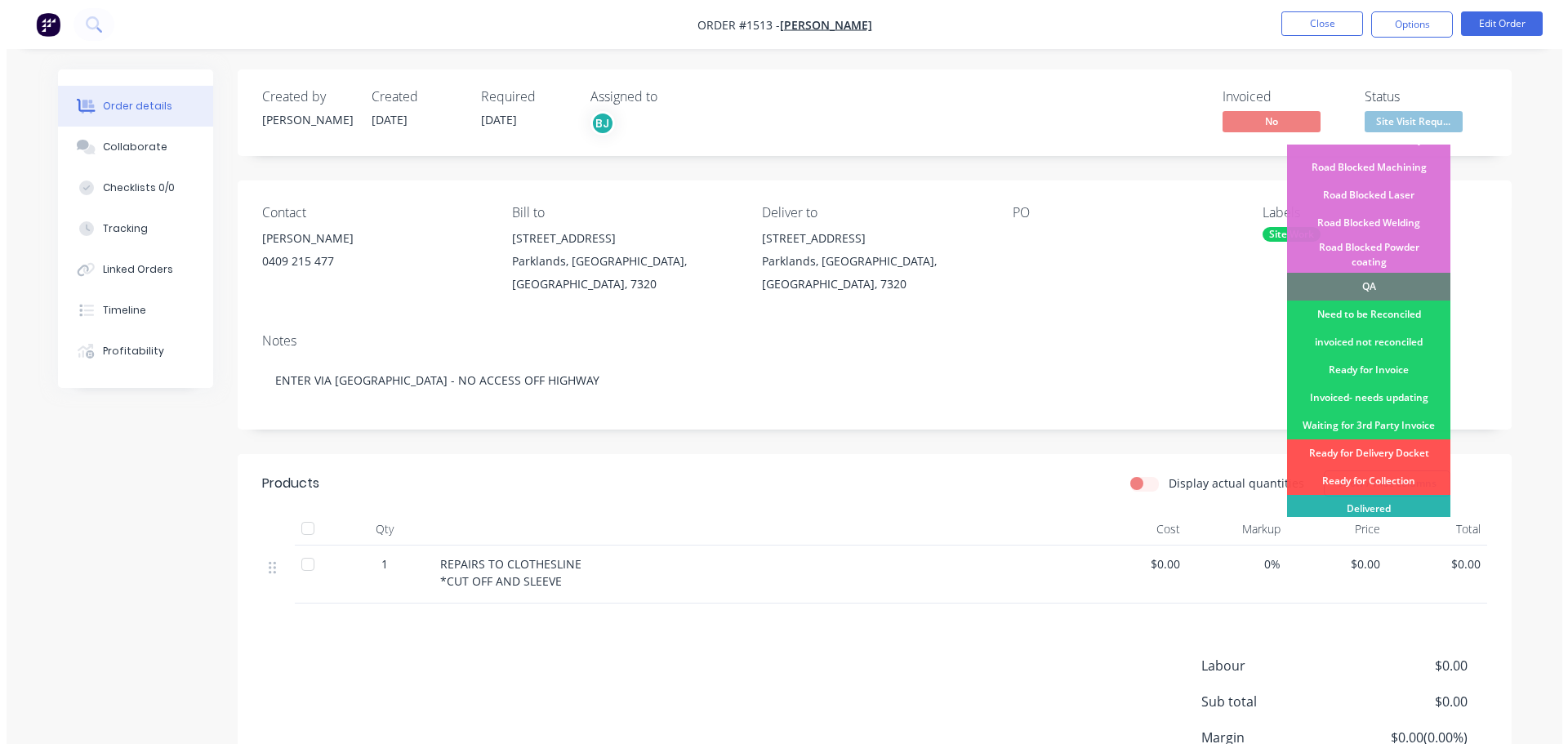
scroll to position [408, 0]
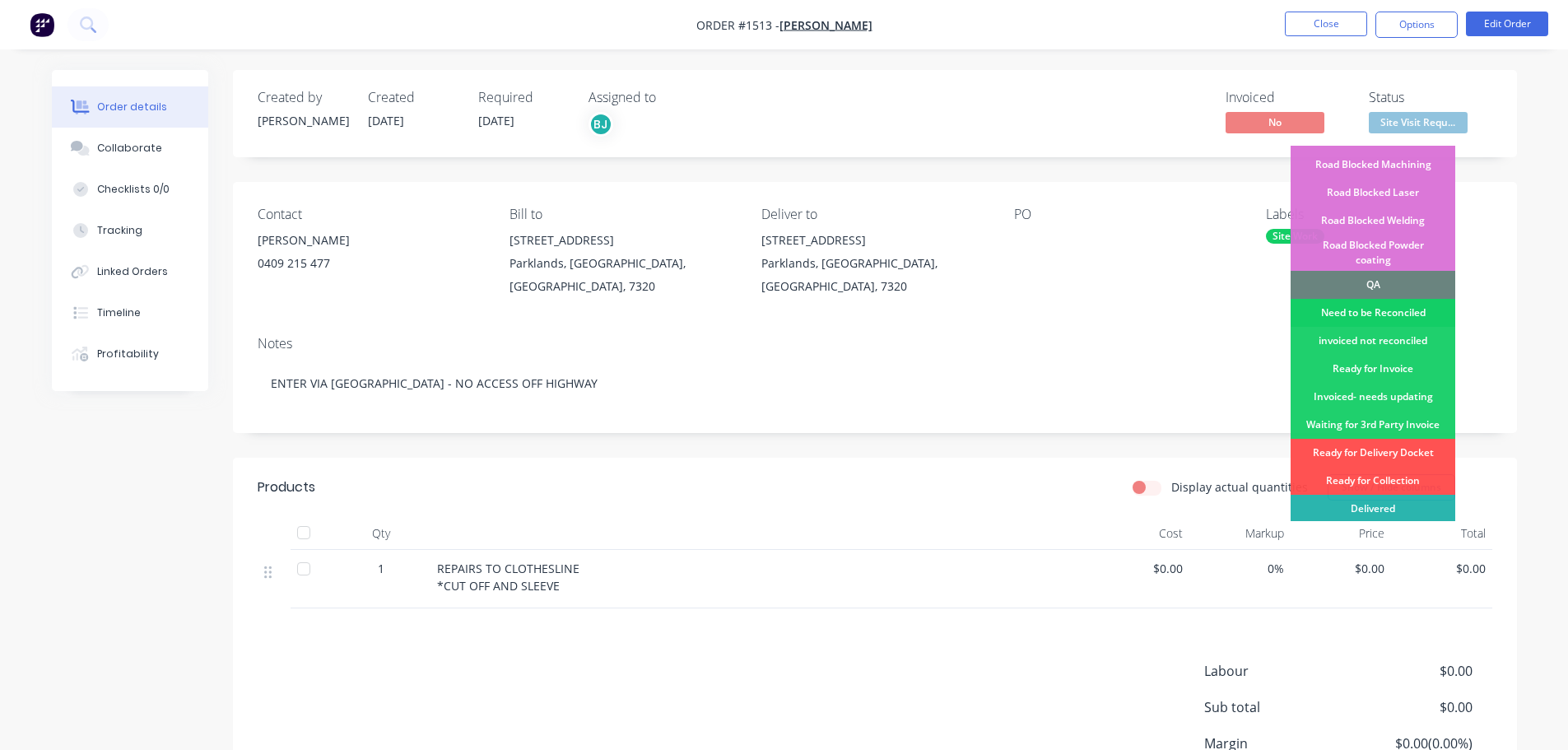
click at [1401, 299] on div "Need to be Reconciled" at bounding box center [1373, 313] width 164 height 28
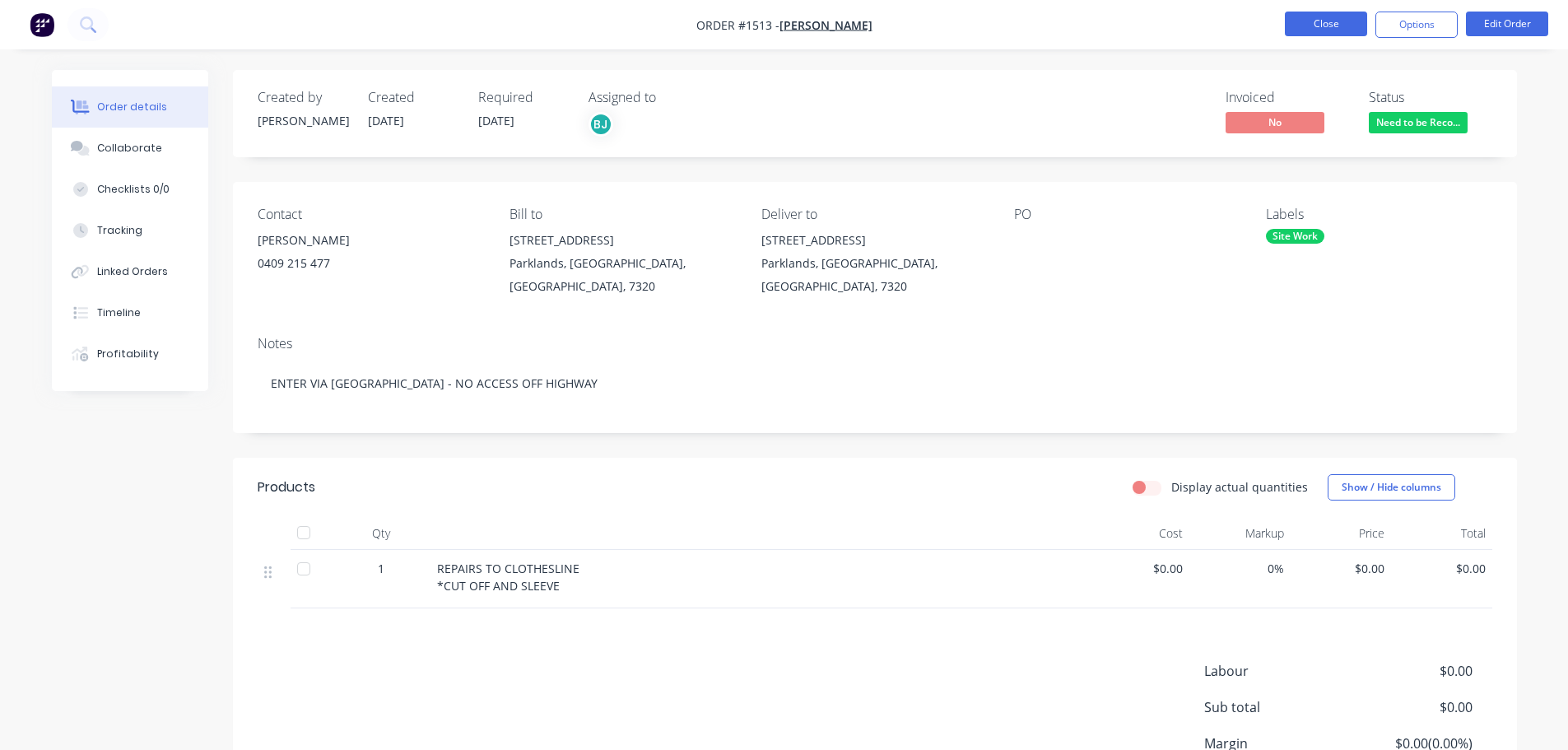
click at [1335, 26] on button "Close" at bounding box center [1326, 24] width 82 height 25
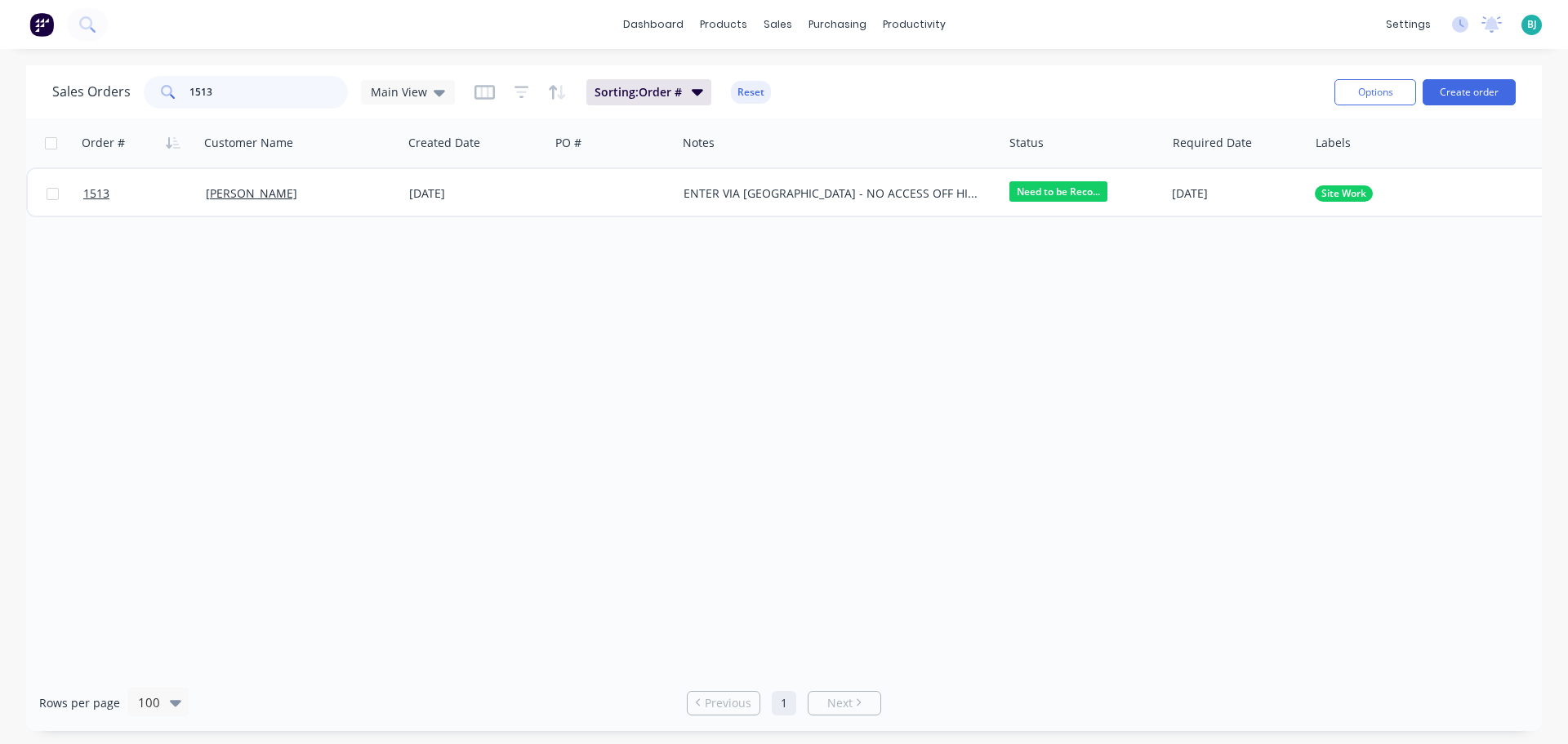
drag, startPoint x: 221, startPoint y: 92, endPoint x: 159, endPoint y: 90, distance: 62.0
click at [159, 90] on div "1513" at bounding box center [246, 92] width 204 height 32
